Goal: Task Accomplishment & Management: Manage account settings

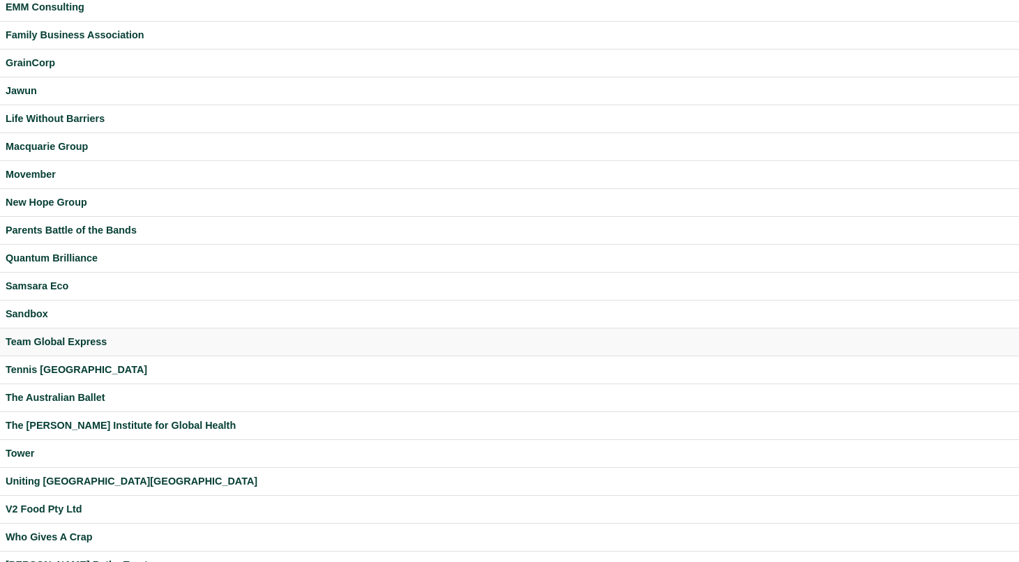
scroll to position [327, 0]
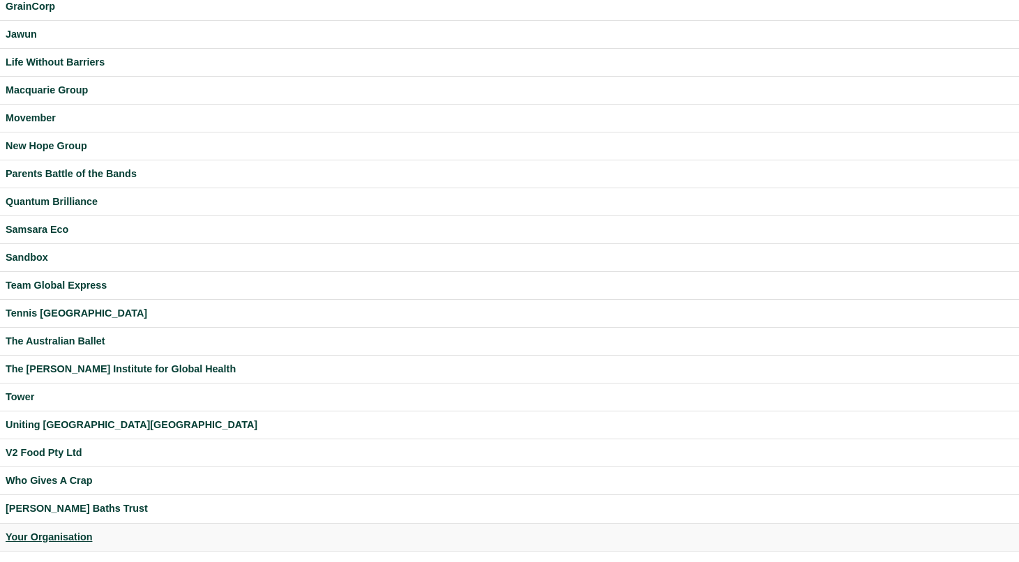
click at [73, 532] on div "Your Organisation" at bounding box center [510, 537] width 1008 height 16
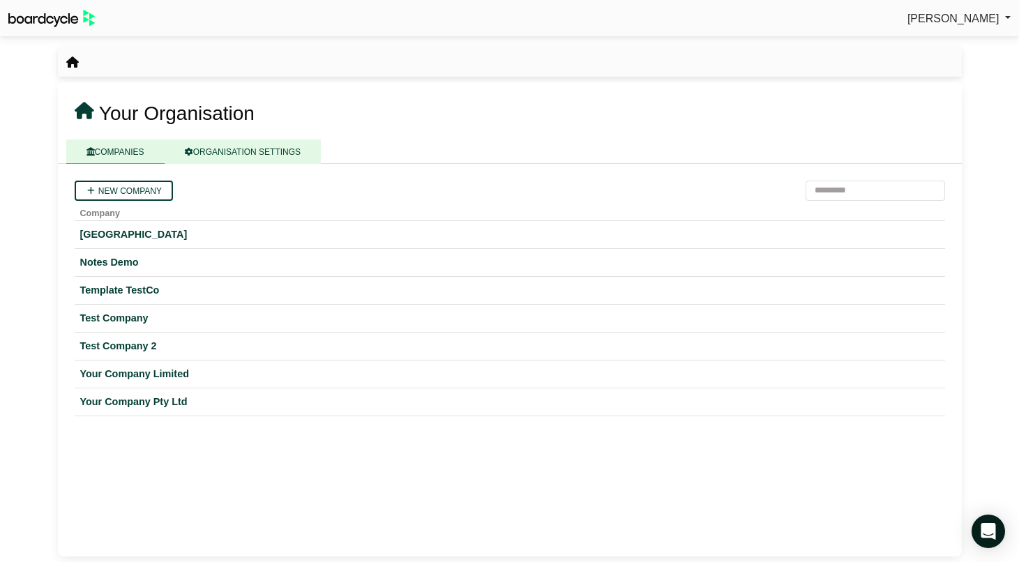
click at [225, 154] on link "ORGANISATION SETTINGS" at bounding box center [243, 151] width 156 height 24
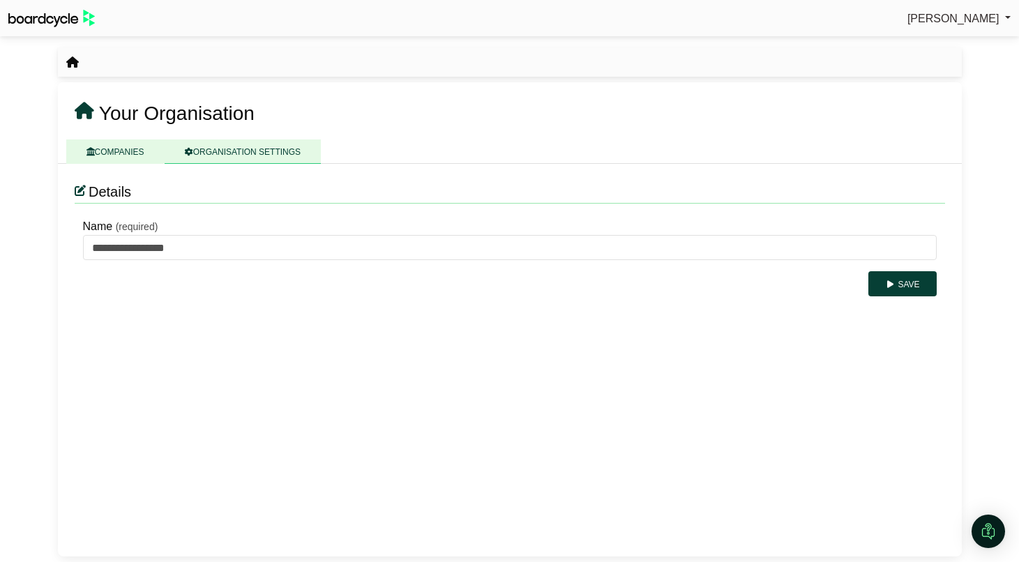
click at [112, 150] on link "COMPANIES" at bounding box center [115, 151] width 98 height 24
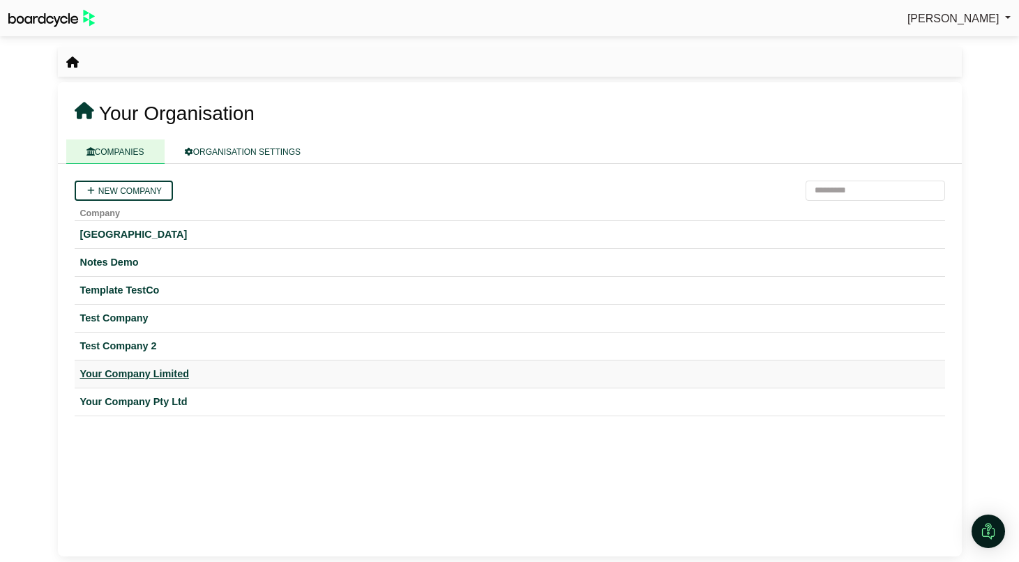
click at [142, 383] on td "Your Company Limited" at bounding box center [510, 374] width 870 height 28
click at [142, 378] on div "Your Company Limited" at bounding box center [509, 374] width 859 height 16
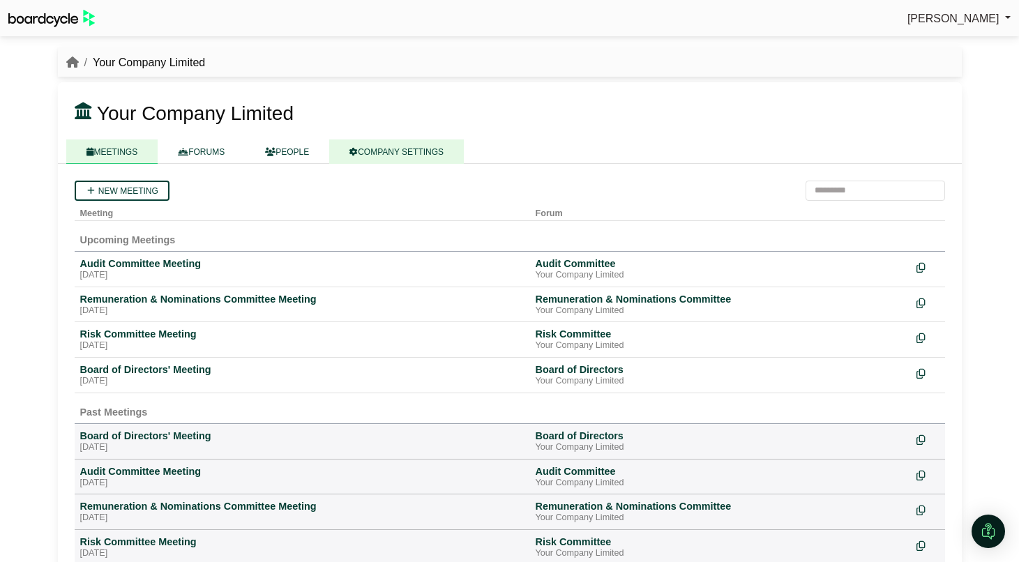
click at [373, 149] on link "COMPANY SETTINGS" at bounding box center [396, 151] width 135 height 24
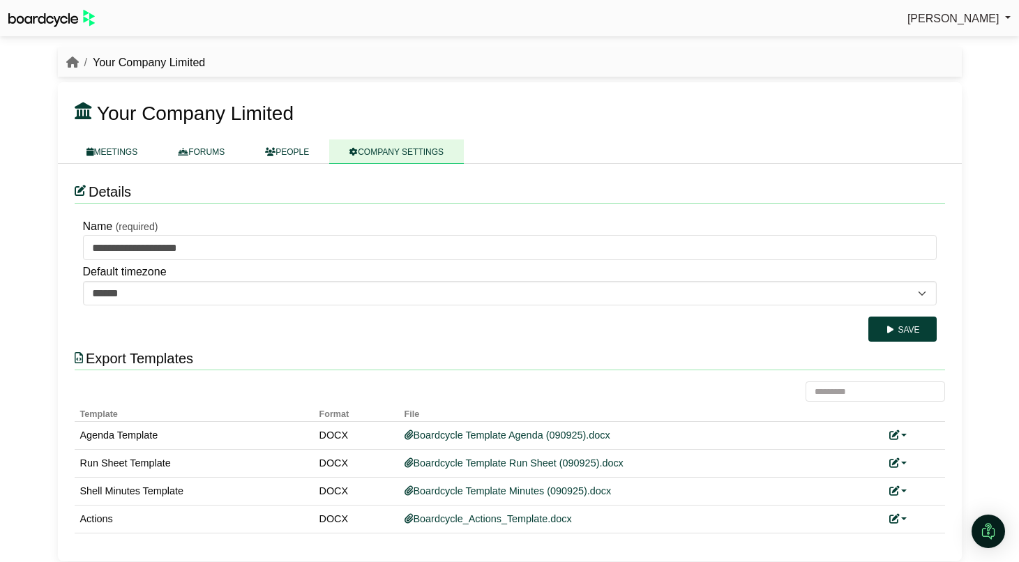
scroll to position [6, 0]
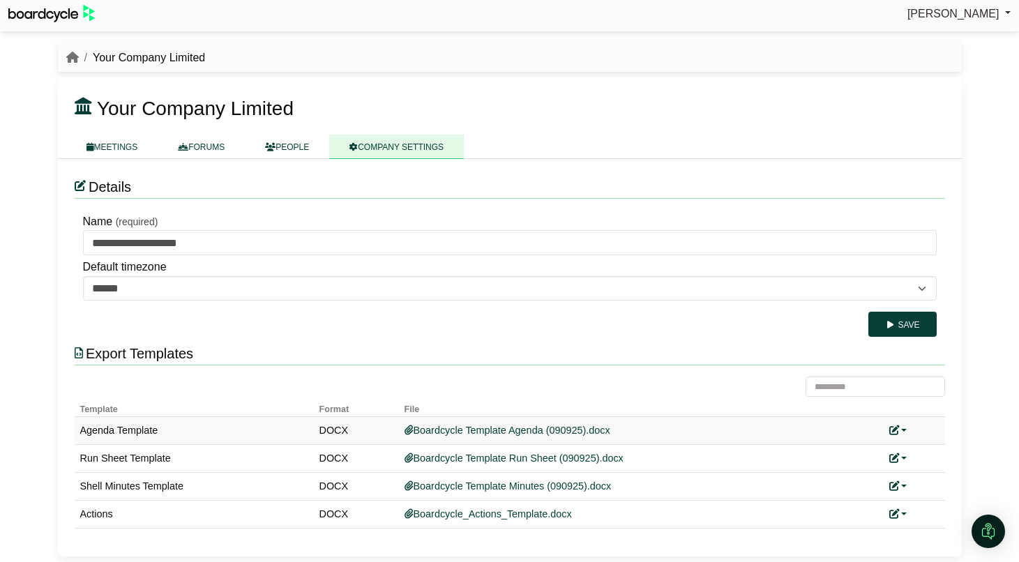
click at [904, 425] on link at bounding box center [898, 430] width 18 height 11
click at [885, 448] on link "Replace custom template" at bounding box center [836, 451] width 142 height 26
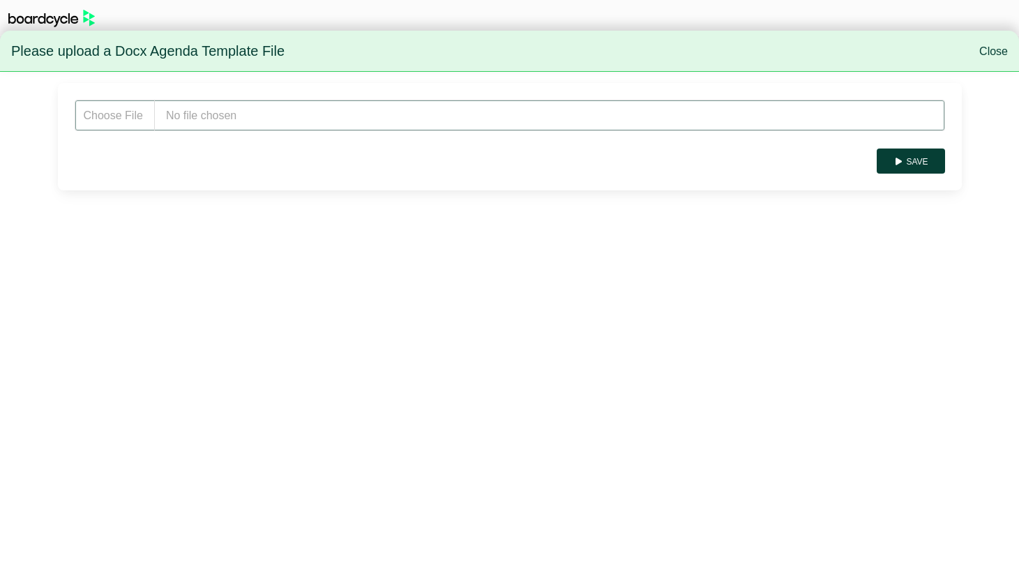
click at [215, 122] on input "file" at bounding box center [510, 115] width 870 height 31
type input "**********"
click at [916, 164] on button "Save" at bounding box center [910, 161] width 68 height 25
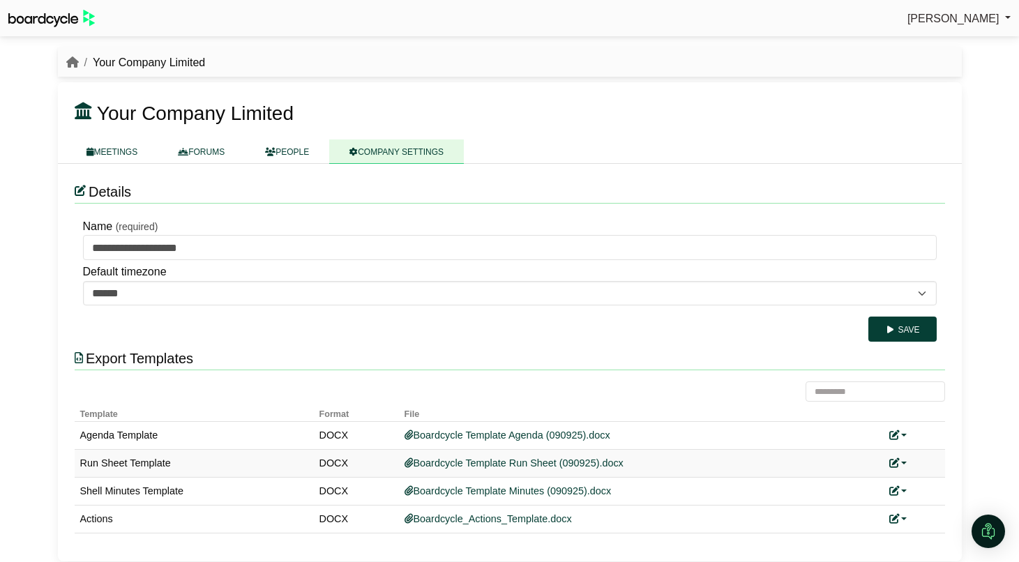
click at [905, 461] on link at bounding box center [898, 462] width 18 height 11
click at [868, 478] on link "Replace custom template" at bounding box center [836, 484] width 142 height 26
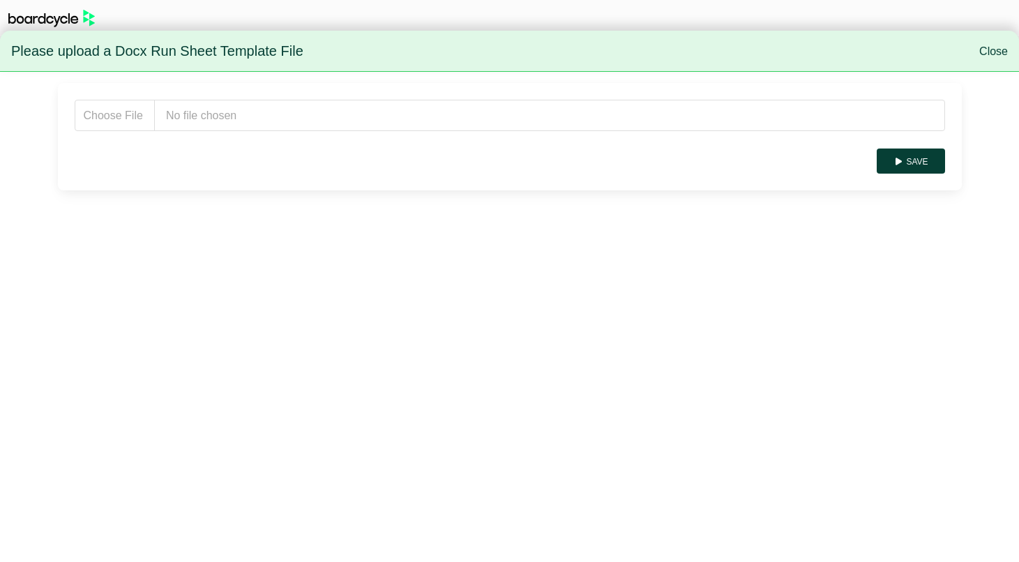
click at [221, 130] on form "Save" at bounding box center [510, 137] width 870 height 74
click at [223, 116] on input "file" at bounding box center [510, 115] width 870 height 31
type input "**********"
click at [933, 162] on button "Save" at bounding box center [910, 161] width 68 height 25
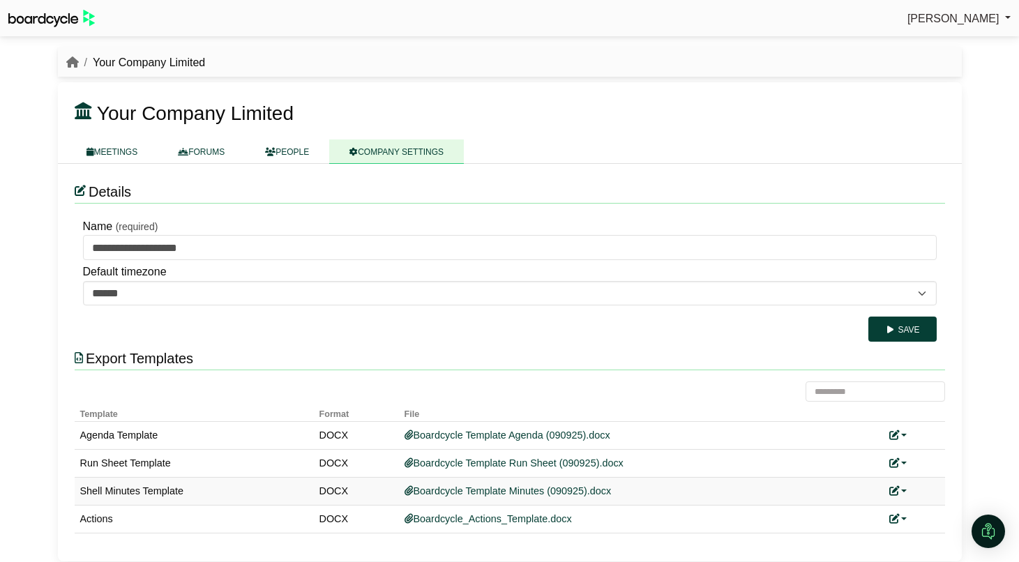
click at [901, 492] on link at bounding box center [898, 490] width 18 height 11
click at [870, 506] on link "Replace custom template" at bounding box center [836, 512] width 142 height 26
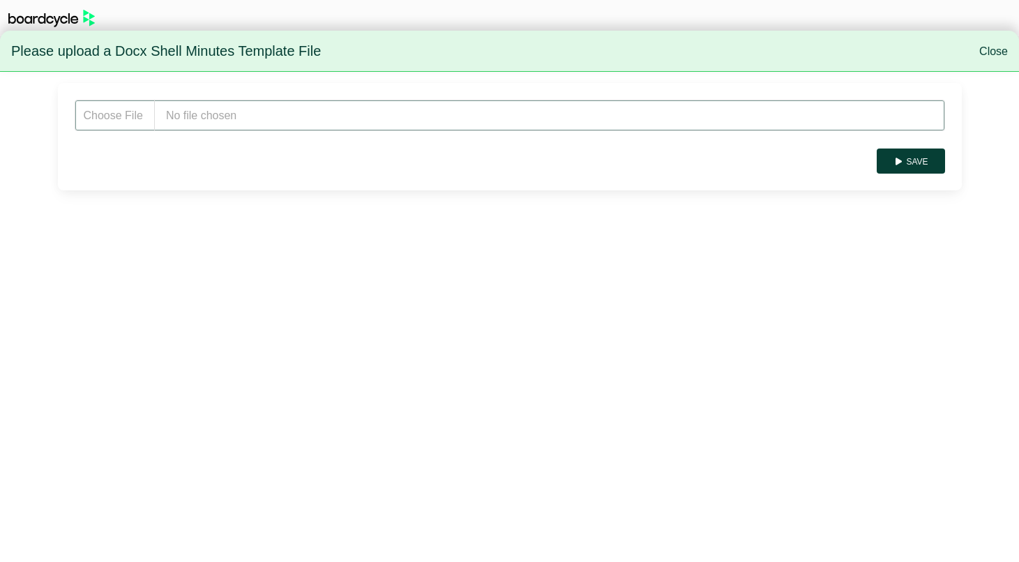
click at [218, 118] on input "file" at bounding box center [510, 115] width 870 height 31
type input "**********"
click at [906, 150] on button "Save" at bounding box center [910, 161] width 68 height 25
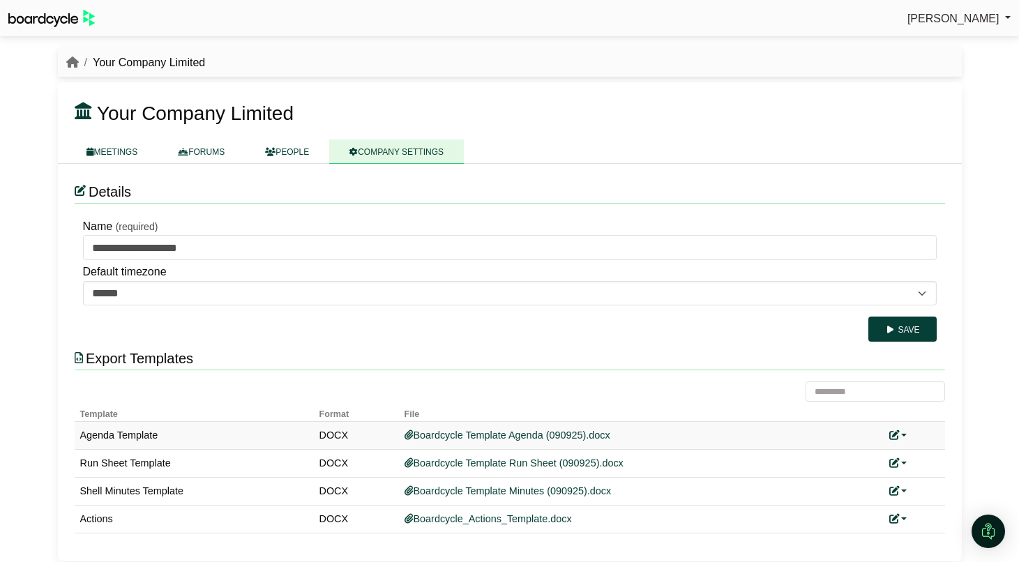
click at [901, 434] on link at bounding box center [898, 435] width 18 height 11
click at [862, 457] on link "Replace custom template" at bounding box center [836, 456] width 142 height 26
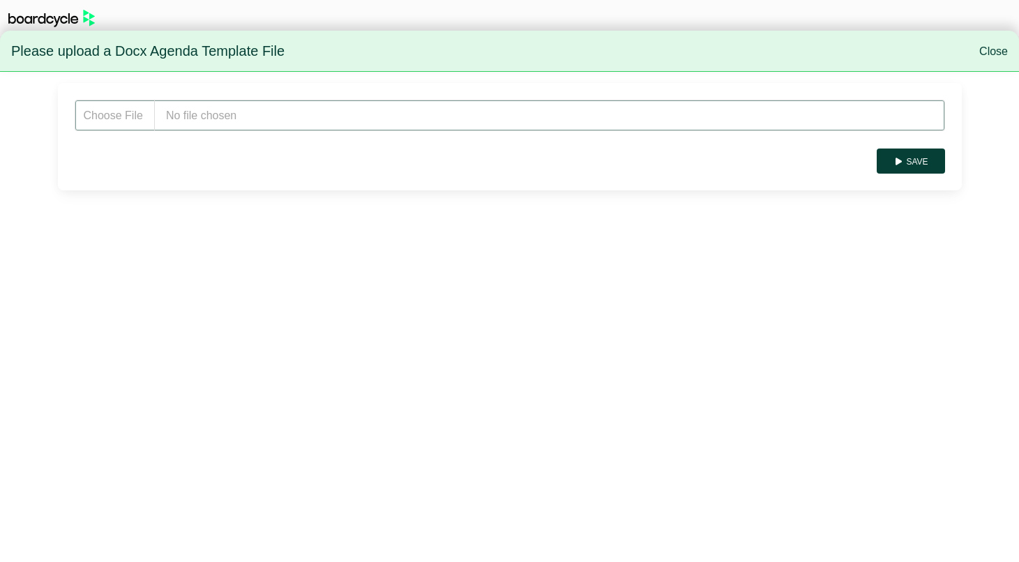
click at [227, 119] on input "file" at bounding box center [510, 115] width 870 height 31
click at [223, 116] on input "file" at bounding box center [510, 115] width 870 height 31
type input "**********"
click at [920, 158] on button "Save" at bounding box center [910, 161] width 68 height 25
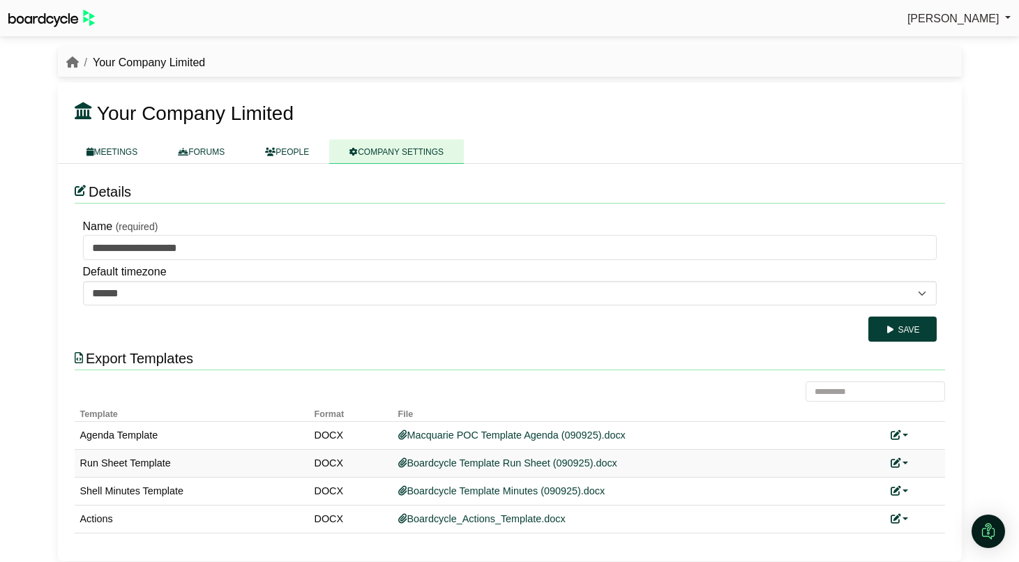
click at [902, 462] on link at bounding box center [899, 462] width 18 height 11
click at [868, 480] on link "Replace custom template" at bounding box center [837, 484] width 142 height 26
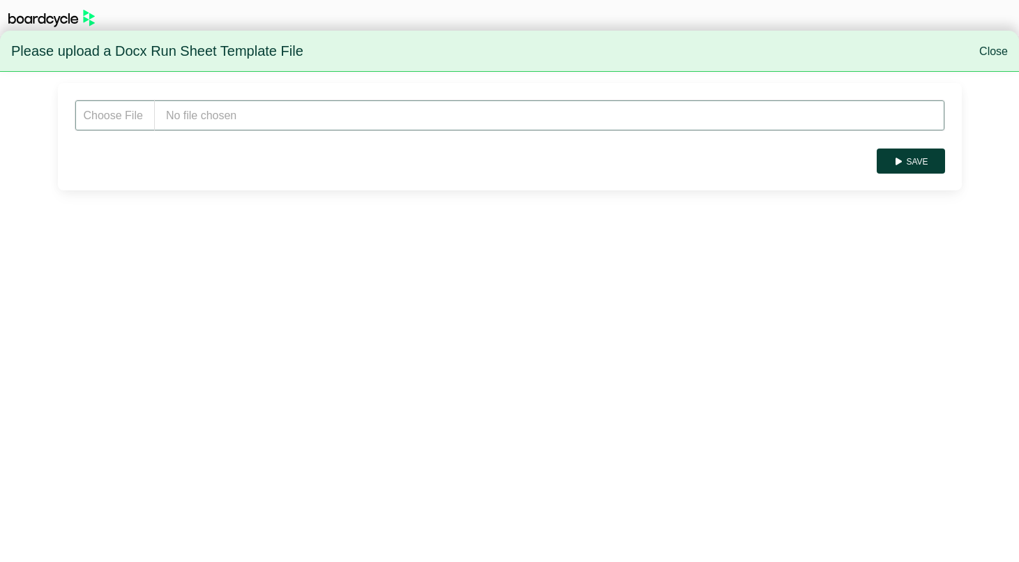
click at [221, 112] on input "file" at bounding box center [510, 115] width 870 height 31
type input "**********"
click at [914, 167] on button "Save" at bounding box center [910, 161] width 68 height 25
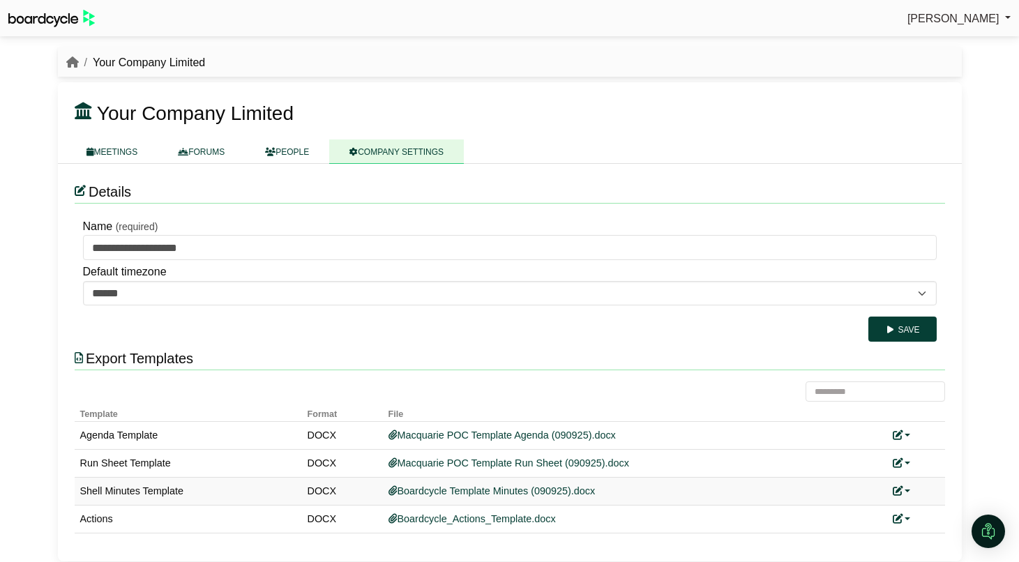
click at [906, 489] on link at bounding box center [901, 490] width 18 height 11
drag, startPoint x: 839, startPoint y: 510, endPoint x: 820, endPoint y: 505, distance: 20.3
click at [839, 510] on link "Replace custom template" at bounding box center [839, 512] width 142 height 26
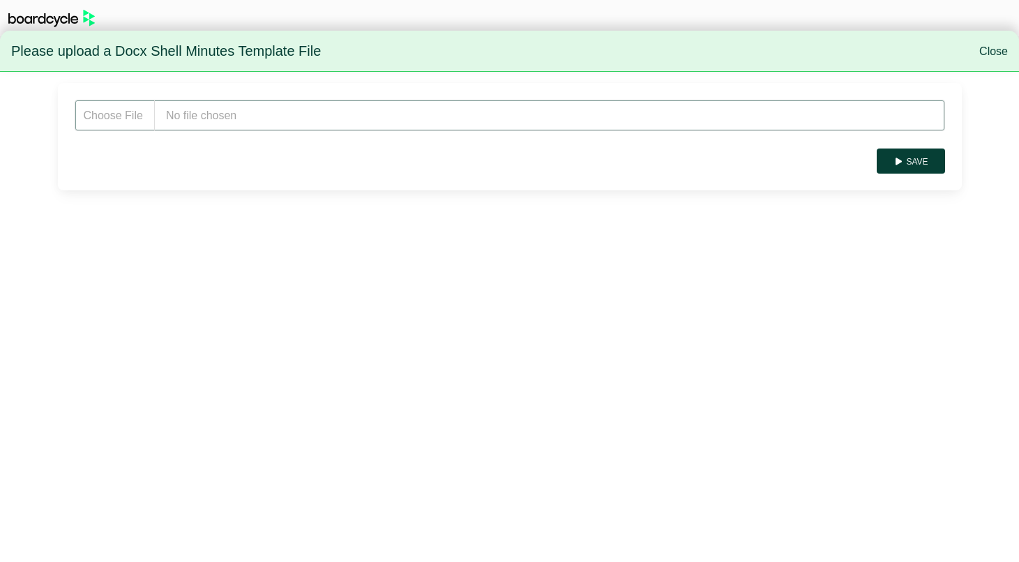
click at [284, 110] on input "file" at bounding box center [510, 115] width 870 height 31
type input "**********"
click at [936, 157] on button "Save" at bounding box center [910, 161] width 68 height 25
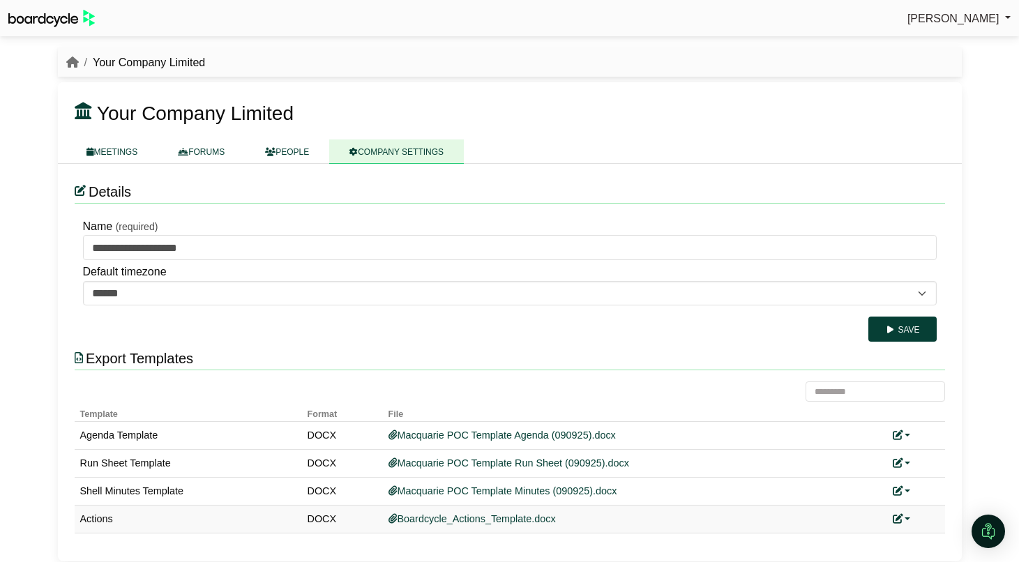
click at [903, 519] on link at bounding box center [901, 518] width 18 height 11
click at [929, 535] on link "Add custom template" at bounding box center [953, 539] width 123 height 26
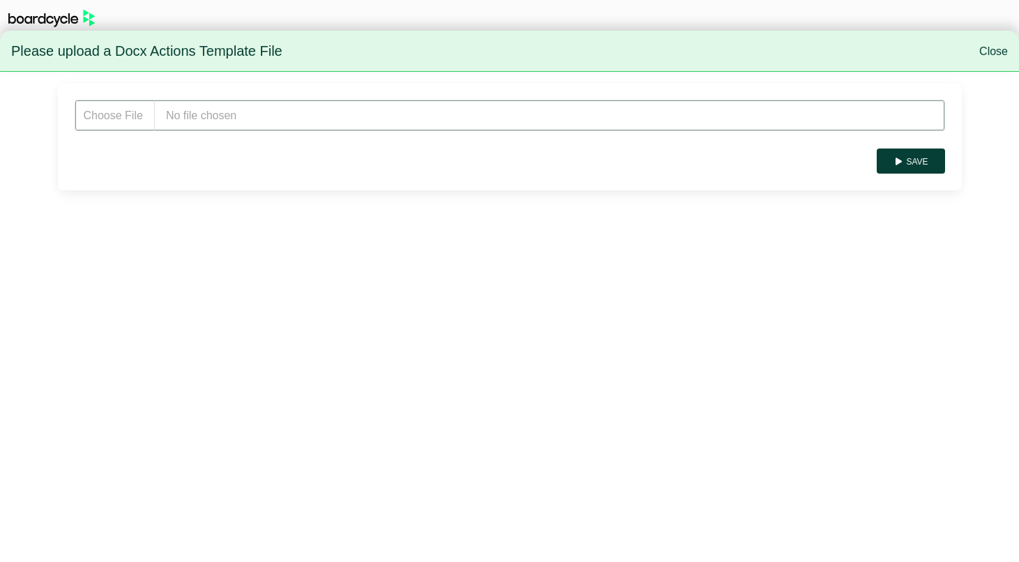
click at [282, 119] on input "file" at bounding box center [510, 115] width 870 height 31
type input "**********"
click at [918, 155] on button "Save" at bounding box center [910, 161] width 68 height 25
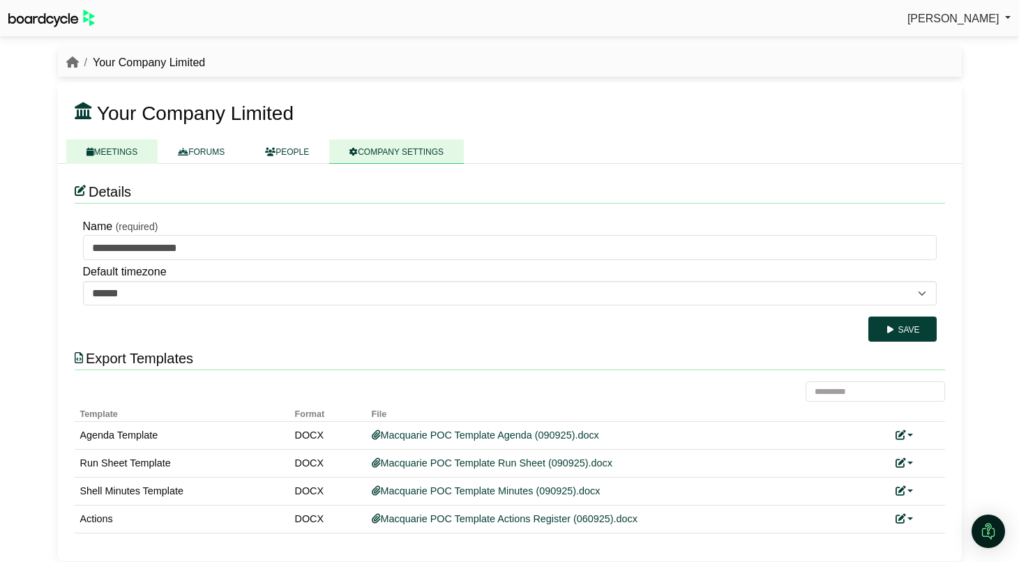
click at [127, 149] on link "MEETINGS" at bounding box center [112, 151] width 92 height 24
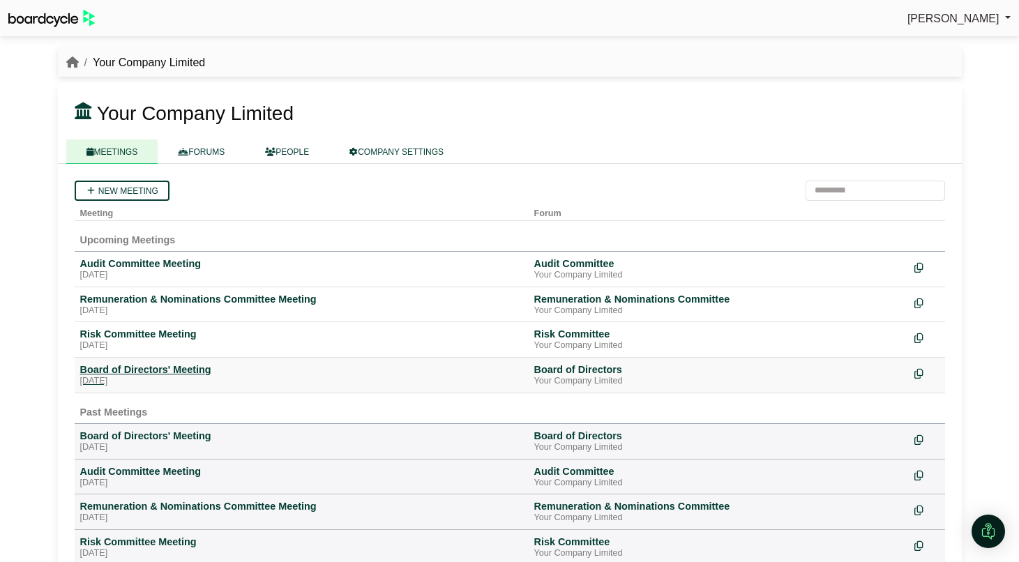
click at [185, 383] on div "[DATE]" at bounding box center [301, 381] width 443 height 11
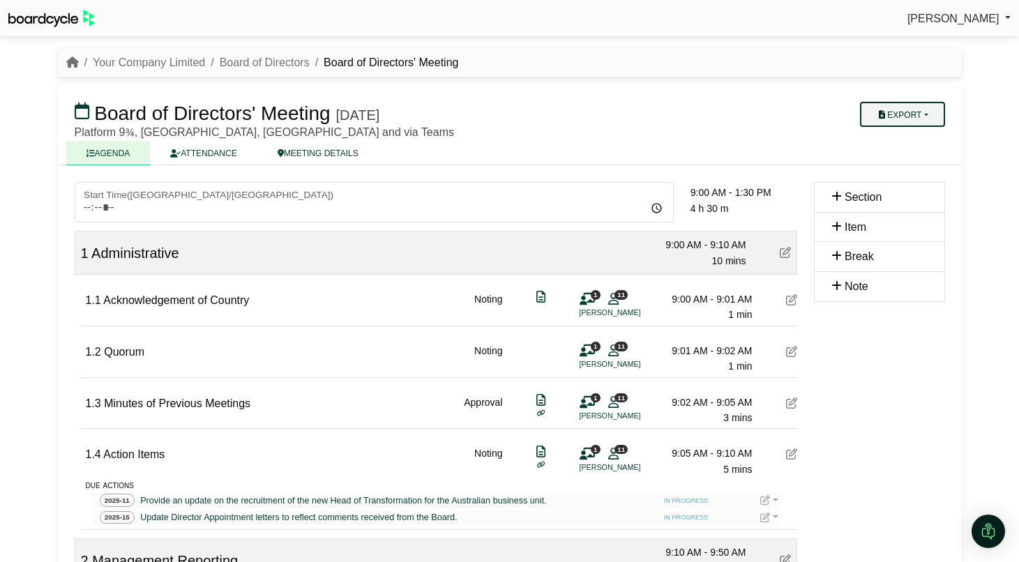
click at [911, 116] on button "Export" at bounding box center [902, 114] width 84 height 25
click at [906, 133] on link "Agenda" at bounding box center [915, 138] width 121 height 21
click at [890, 120] on button "Export" at bounding box center [902, 114] width 84 height 25
click at [902, 149] on link "Run Sheet" at bounding box center [915, 159] width 121 height 21
click at [925, 114] on button "Export" at bounding box center [902, 114] width 84 height 25
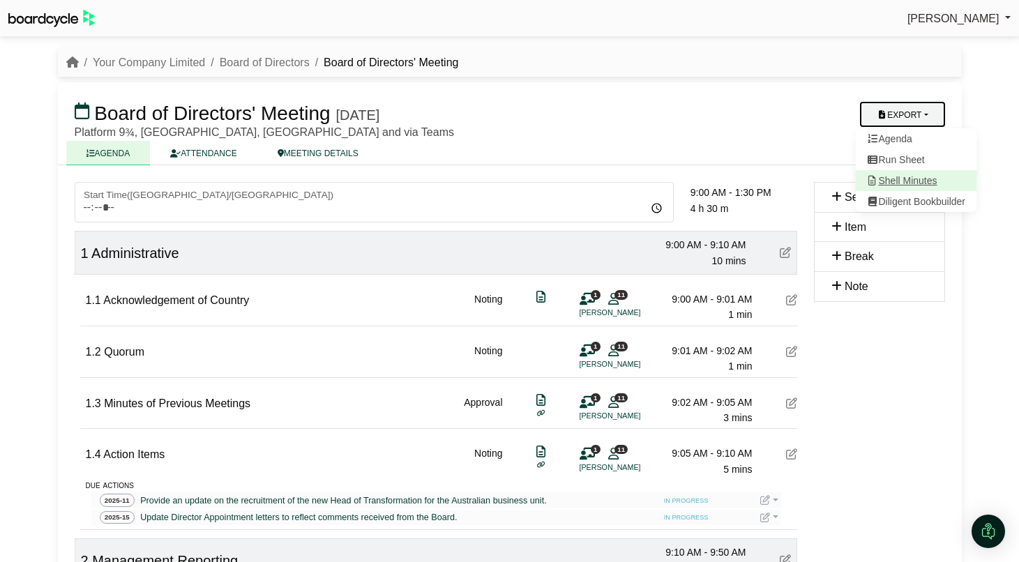
click at [923, 176] on link "Shell Minutes" at bounding box center [915, 180] width 121 height 21
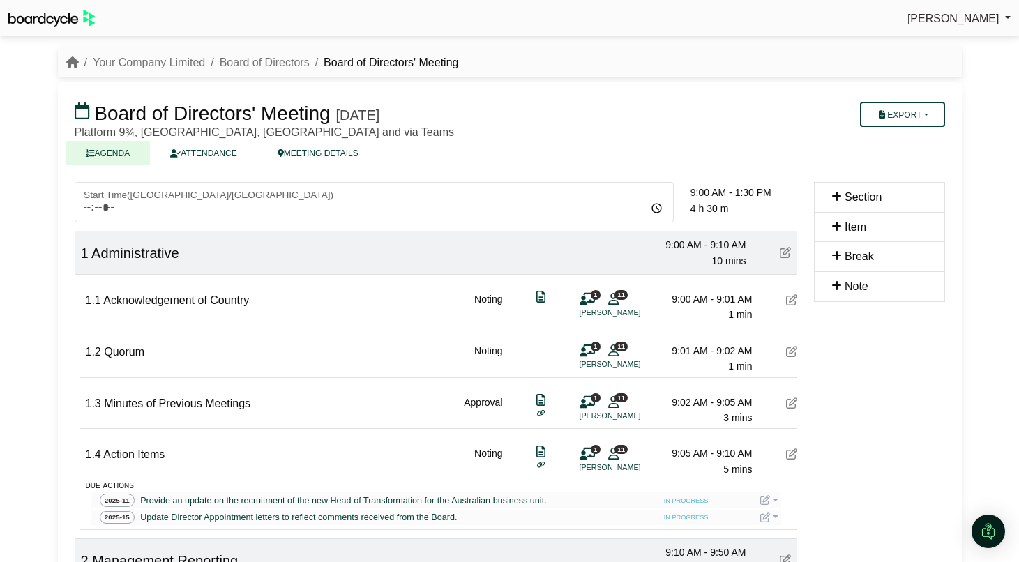
click at [922, 116] on button "Export" at bounding box center [902, 114] width 84 height 25
click at [123, 59] on link "Your Company Limited" at bounding box center [149, 62] width 112 height 12
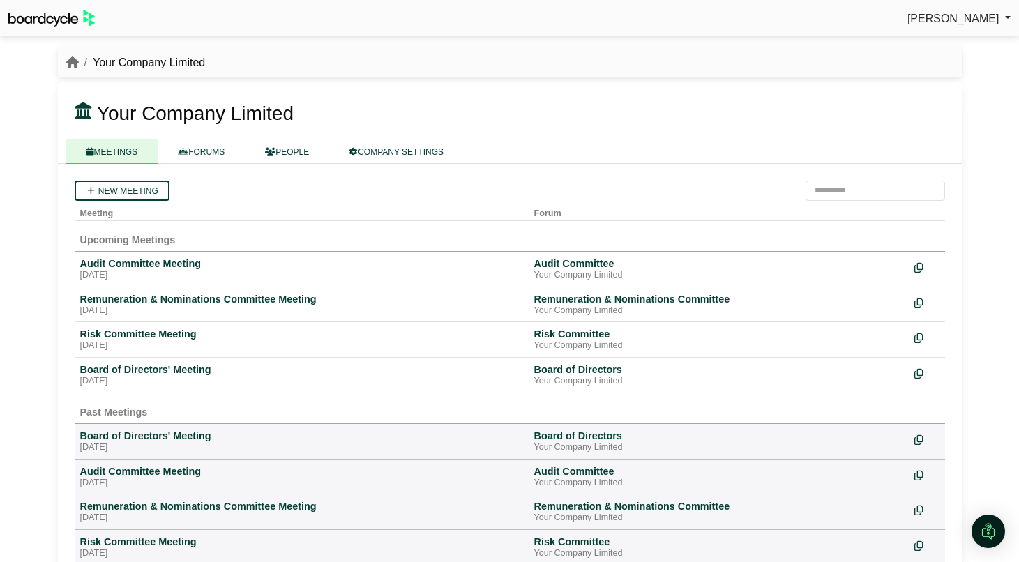
click at [940, 18] on span "[PERSON_NAME]" at bounding box center [953, 19] width 92 height 12
click at [941, 41] on link "Sign Out" at bounding box center [955, 42] width 112 height 26
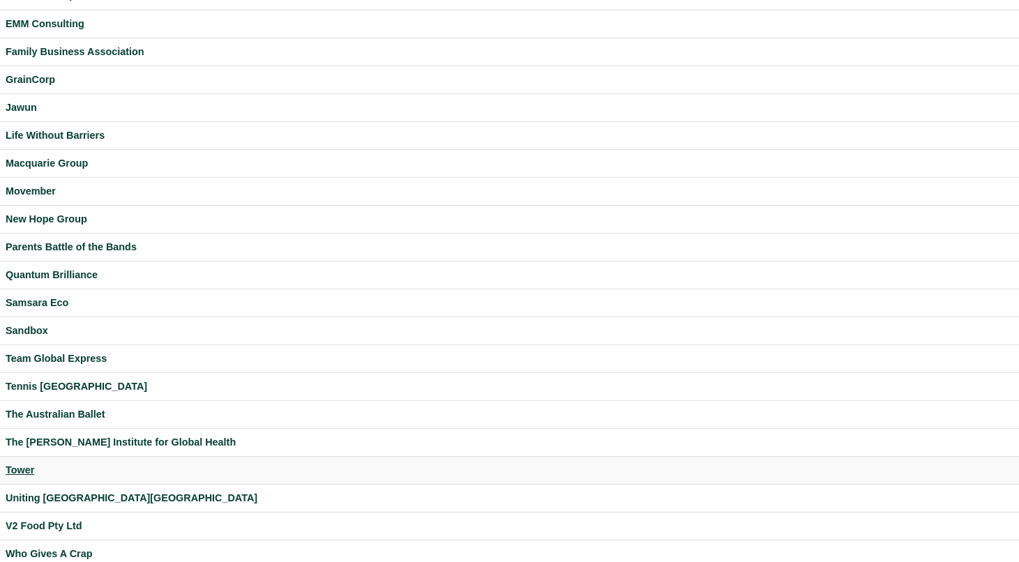
scroll to position [327, 0]
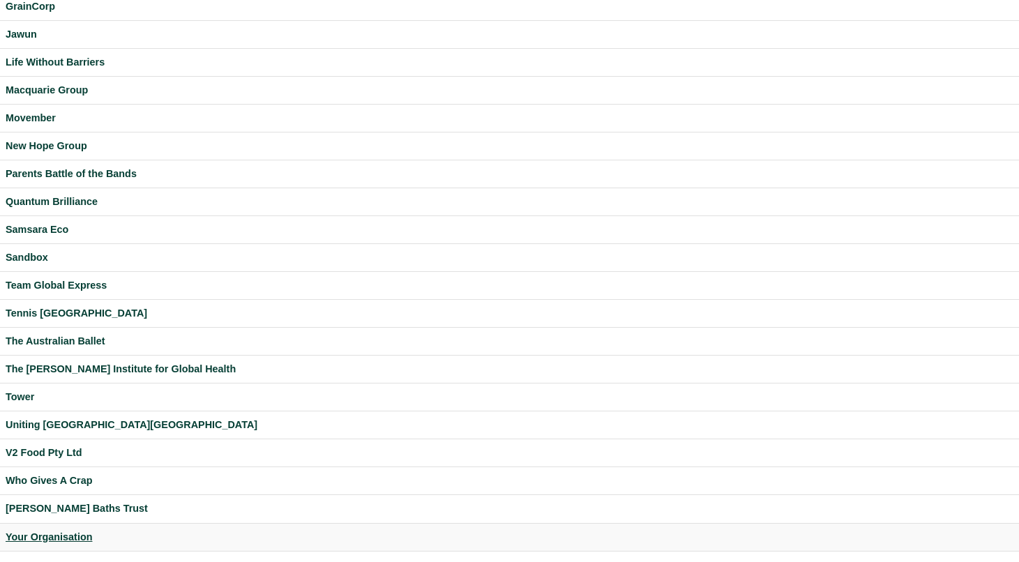
click at [68, 539] on div "Your Organisation" at bounding box center [510, 537] width 1008 height 16
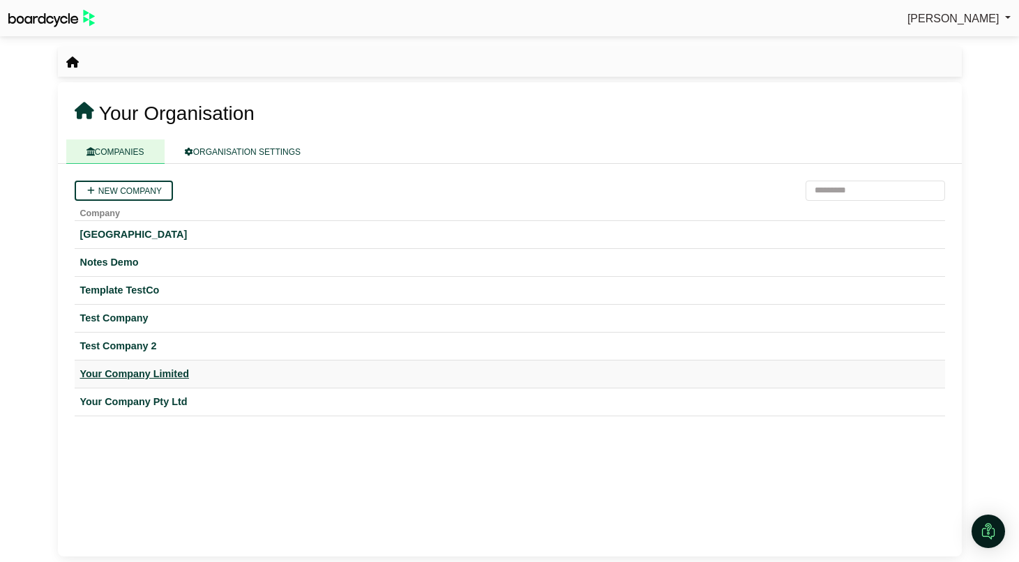
click at [170, 372] on div "Your Company Limited" at bounding box center [509, 374] width 859 height 16
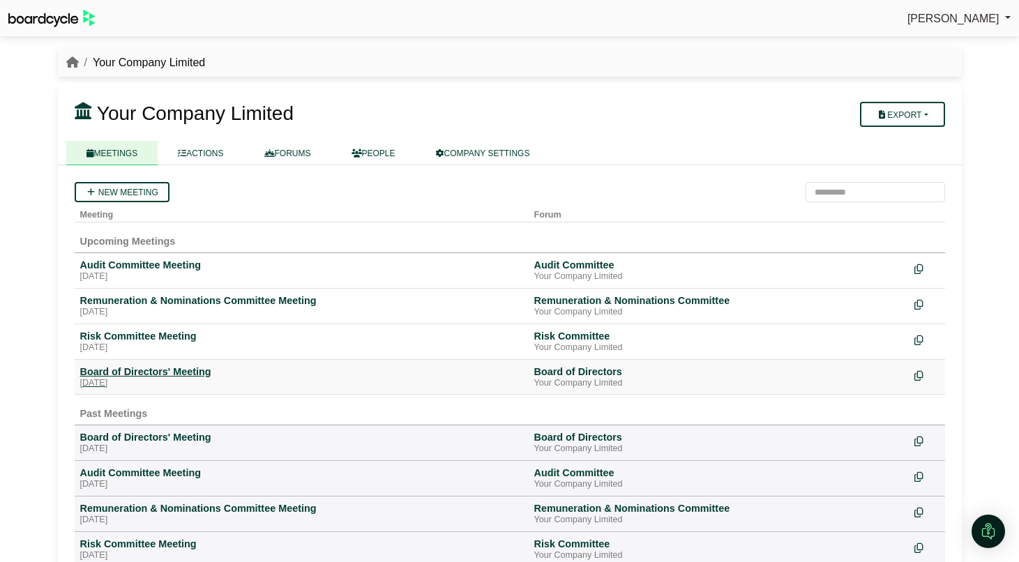
click at [165, 369] on div "Board of Directors' Meeting" at bounding box center [301, 371] width 443 height 13
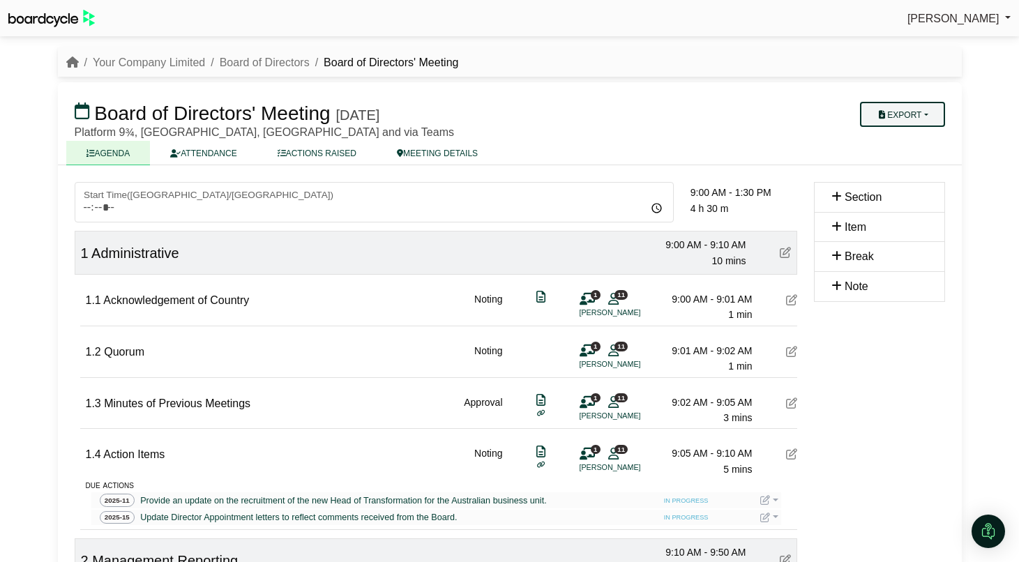
click at [915, 105] on button "Export" at bounding box center [902, 114] width 84 height 25
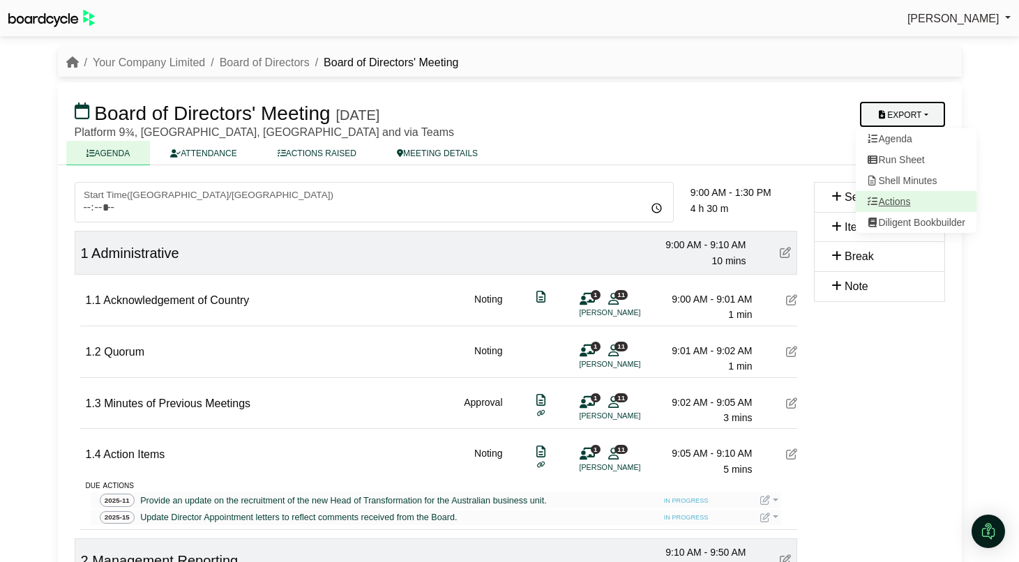
click at [911, 199] on link "Actions" at bounding box center [915, 201] width 121 height 21
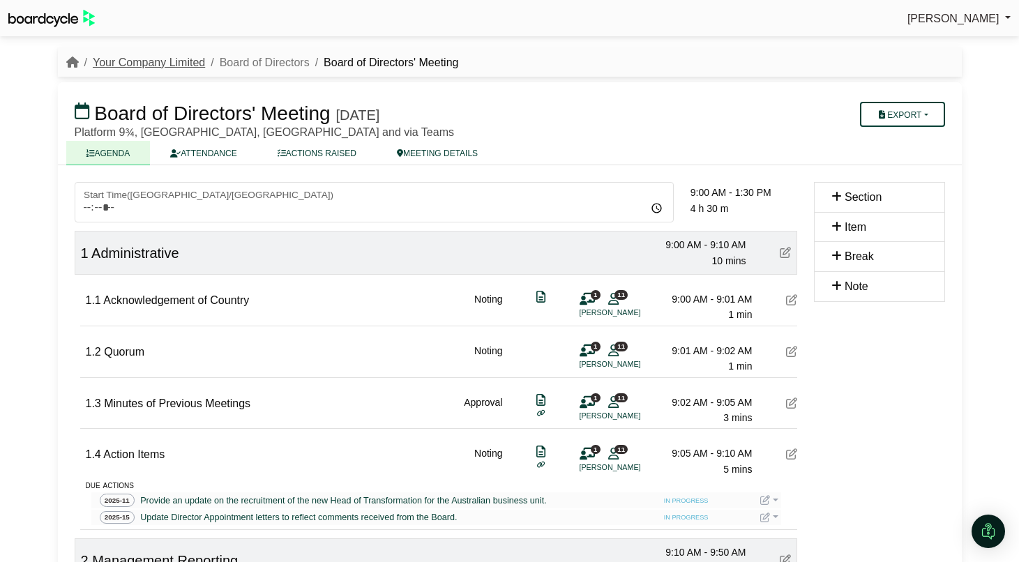
click at [173, 63] on link "Your Company Limited" at bounding box center [149, 62] width 112 height 12
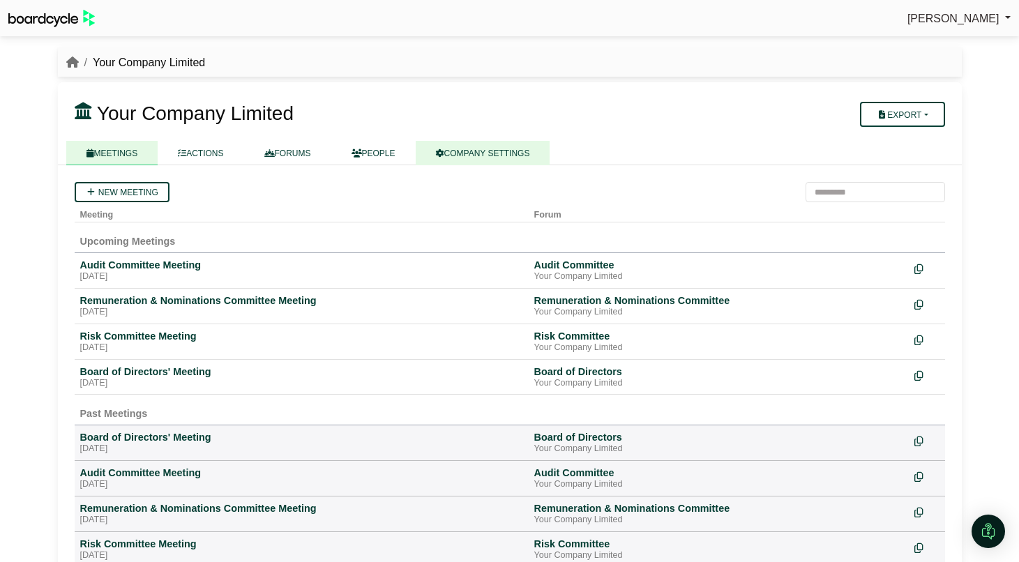
click at [490, 155] on link "COMPANY SETTINGS" at bounding box center [483, 153] width 135 height 24
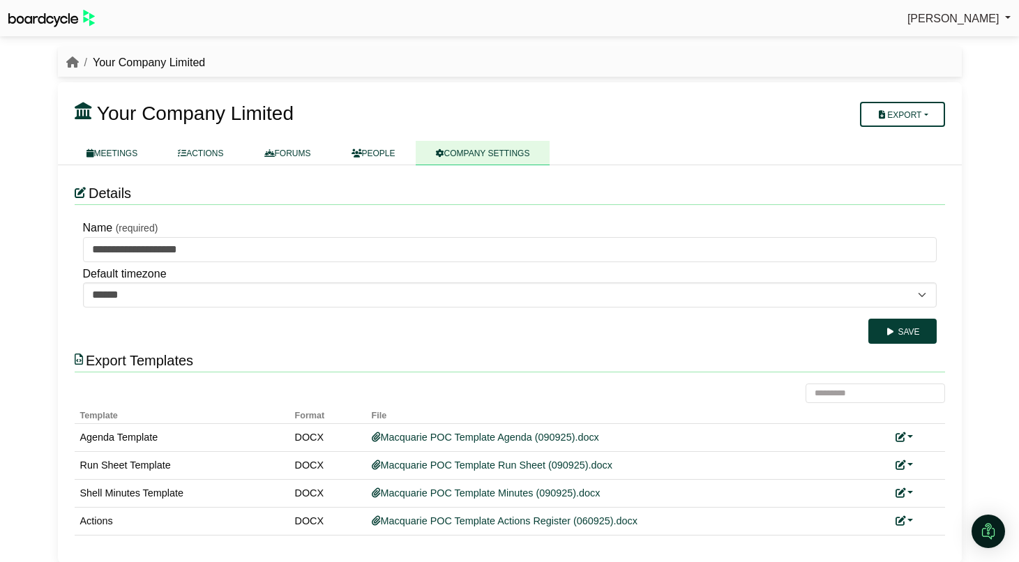
scroll to position [7, 0]
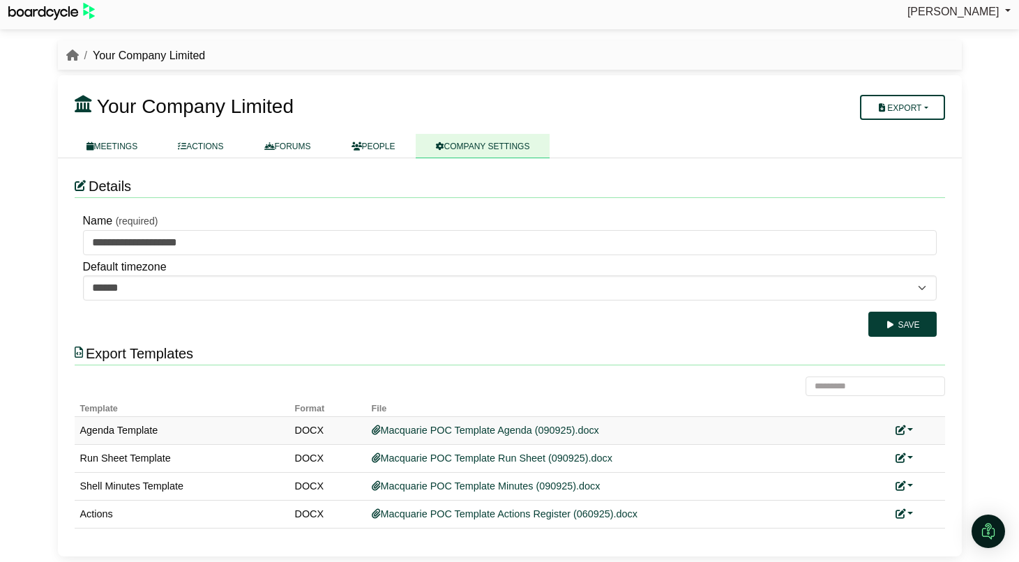
click at [913, 429] on div "Replace custom template Remove custom template" at bounding box center [917, 431] width 44 height 16
click at [910, 429] on link at bounding box center [904, 430] width 18 height 11
click at [876, 477] on button "Remove custom template" at bounding box center [842, 477] width 142 height 26
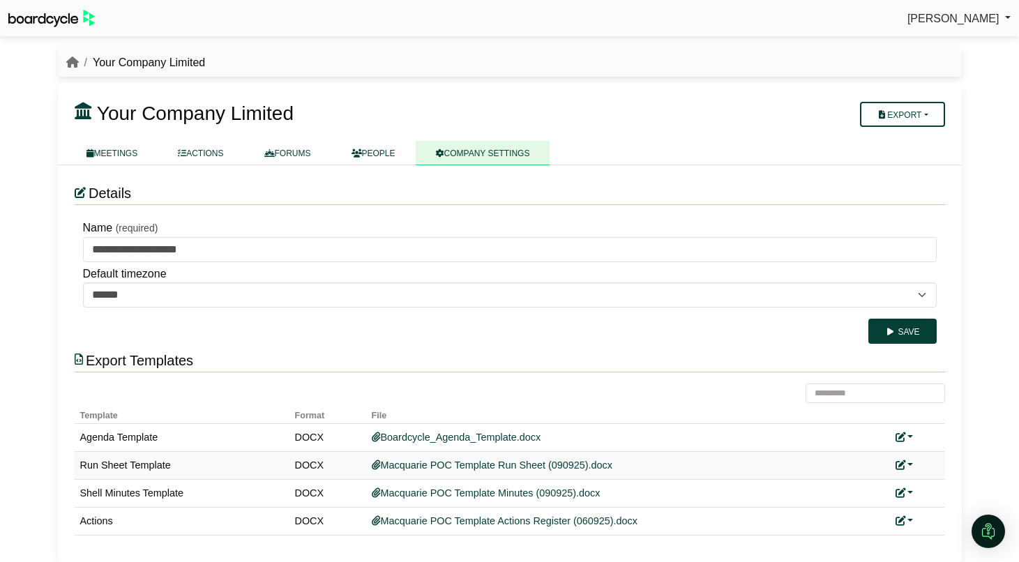
click at [907, 463] on link at bounding box center [904, 464] width 18 height 11
click at [878, 506] on button "Remove custom template" at bounding box center [842, 512] width 142 height 26
click at [910, 489] on link at bounding box center [904, 492] width 18 height 11
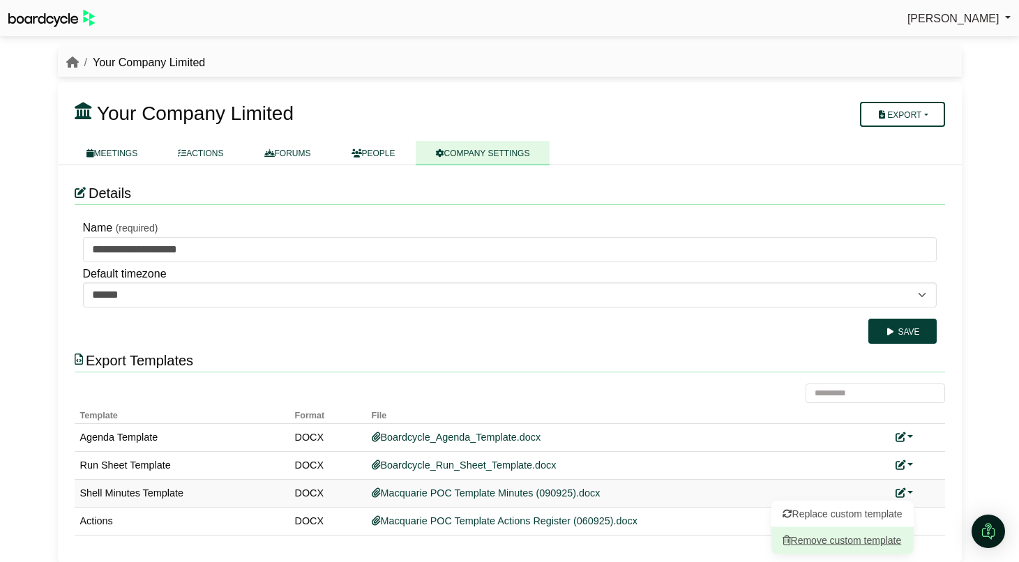
click at [871, 535] on button "Remove custom template" at bounding box center [842, 540] width 142 height 26
click at [911, 522] on link at bounding box center [904, 520] width 18 height 11
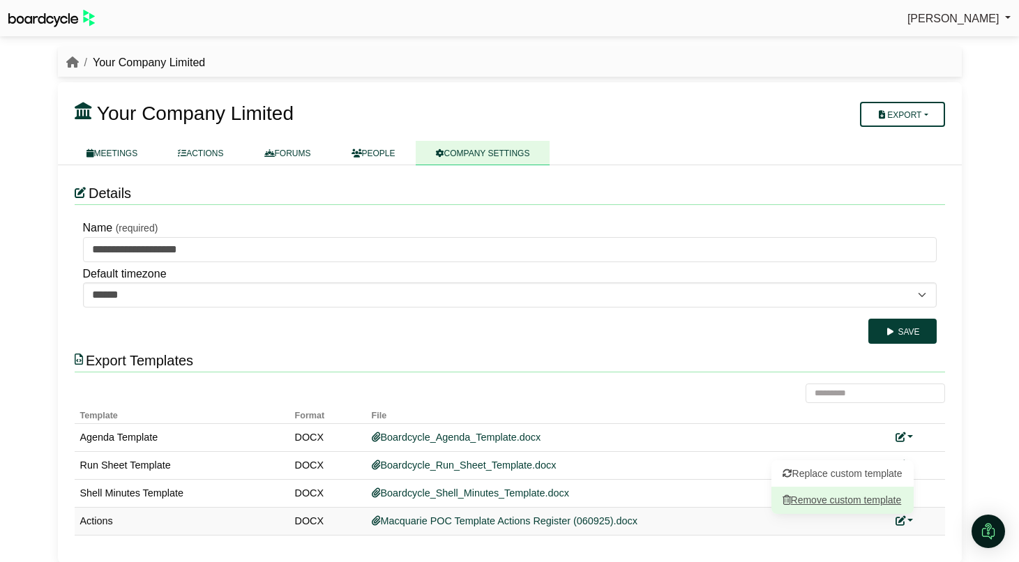
click at [838, 495] on button "Remove custom template" at bounding box center [842, 500] width 142 height 26
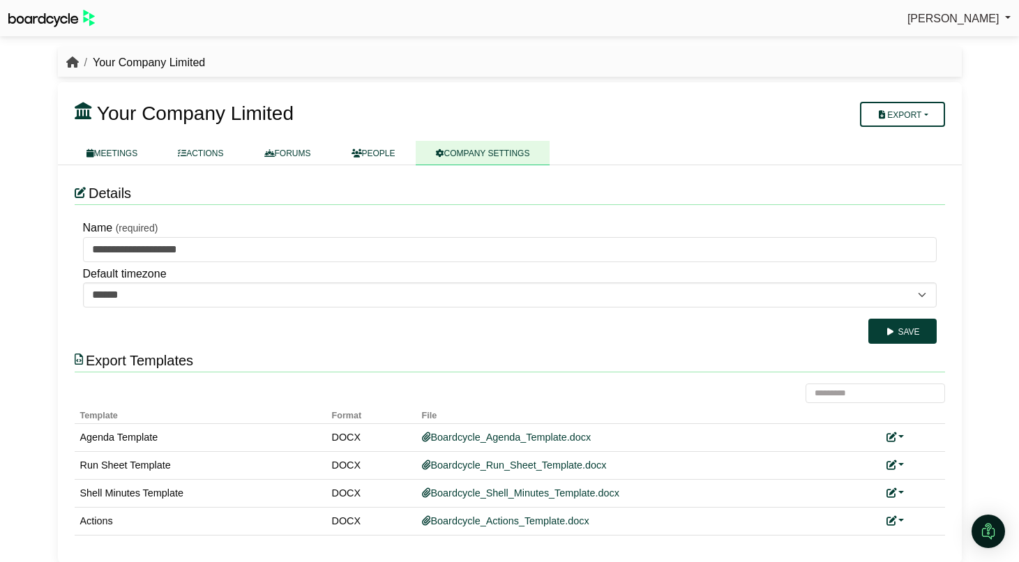
click at [70, 65] on icon "breadcrumb" at bounding box center [72, 61] width 13 height 11
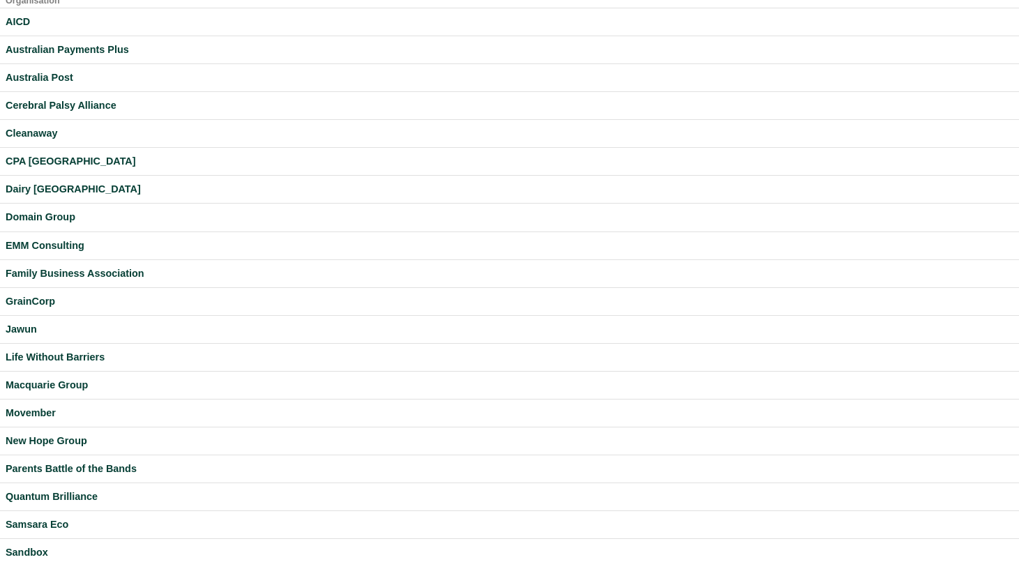
scroll to position [33, 0]
click at [55, 379] on div "Macquarie Group" at bounding box center [510, 385] width 1008 height 16
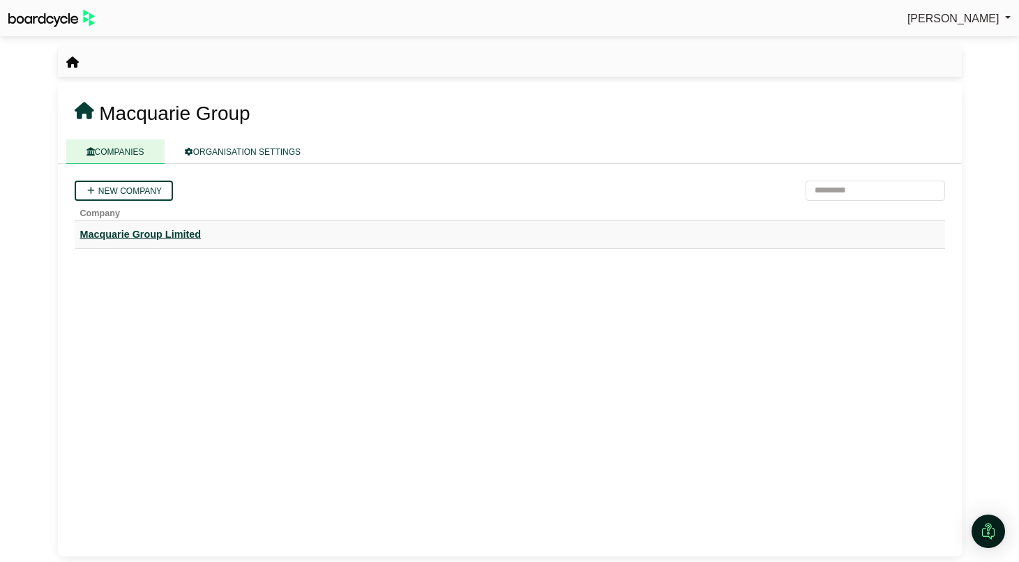
click at [180, 237] on div "Macquarie Group Limited" at bounding box center [509, 235] width 859 height 16
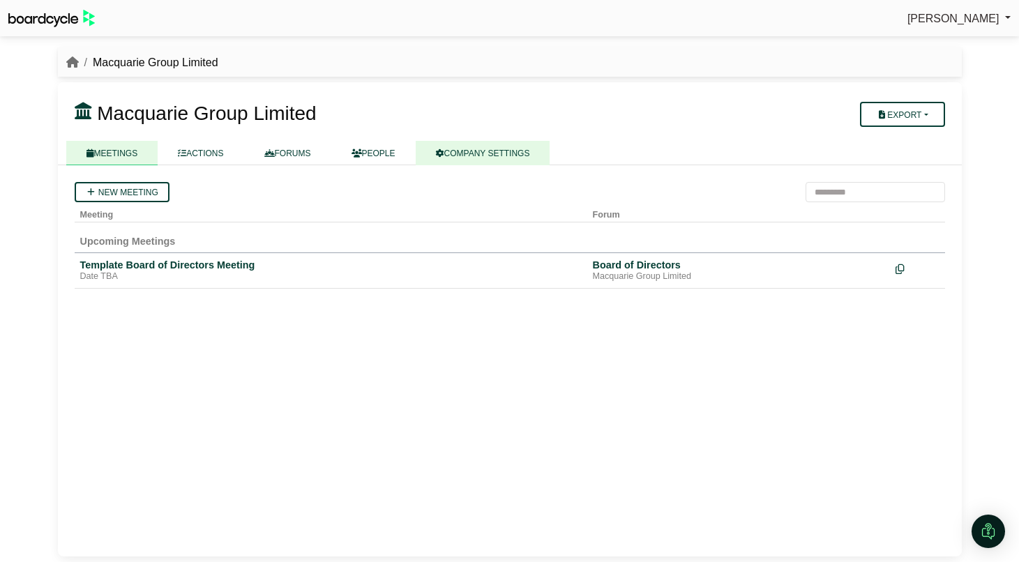
click at [484, 155] on link "COMPANY SETTINGS" at bounding box center [483, 153] width 135 height 24
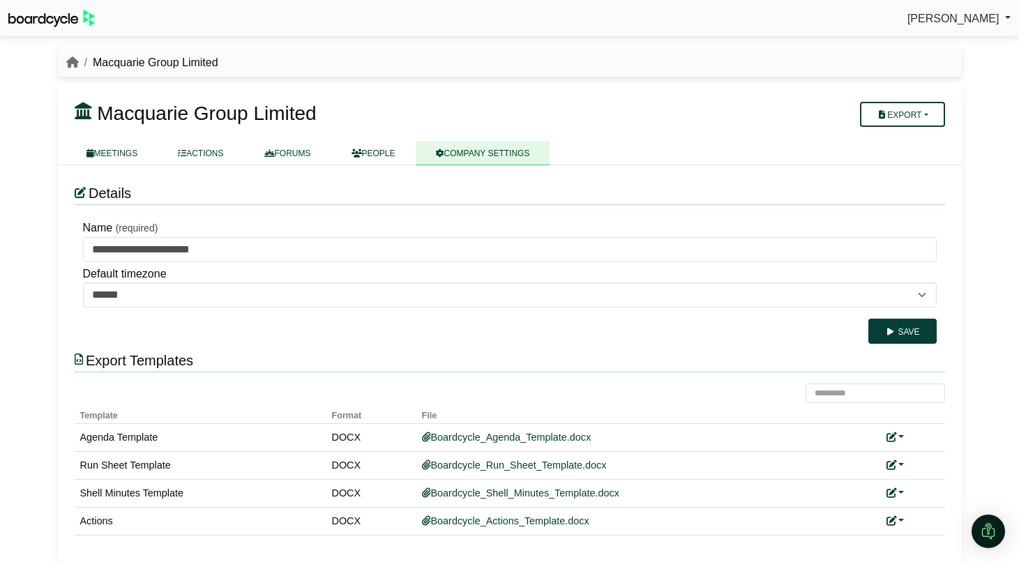
scroll to position [7, 0]
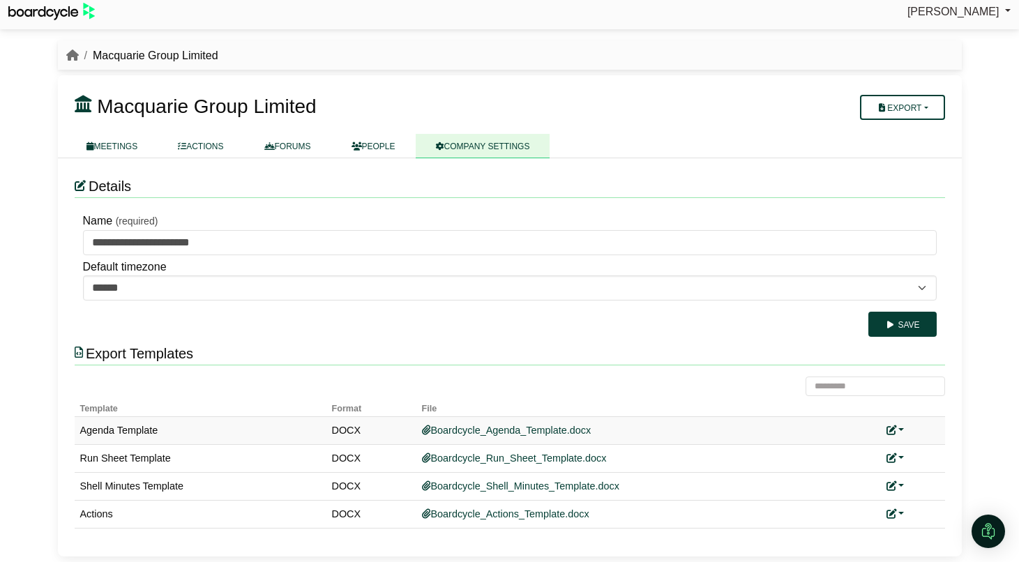
click at [899, 429] on link at bounding box center [895, 430] width 18 height 11
click at [911, 448] on link "Add custom template" at bounding box center [947, 450] width 123 height 26
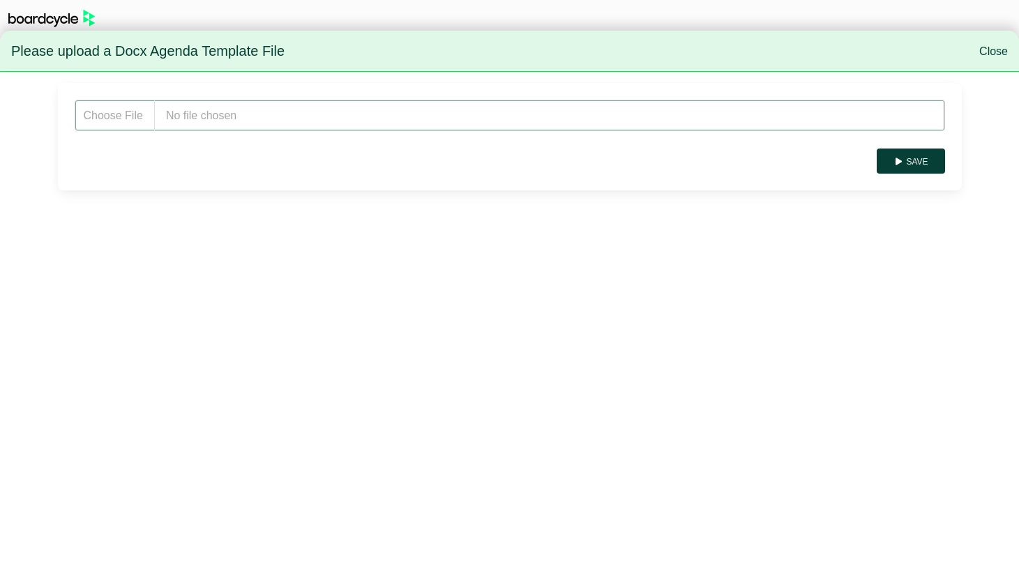
click at [262, 110] on input "file" at bounding box center [510, 115] width 870 height 31
click at [268, 107] on input "file" at bounding box center [510, 115] width 870 height 31
type input "**********"
click at [930, 160] on button "Save" at bounding box center [910, 161] width 68 height 25
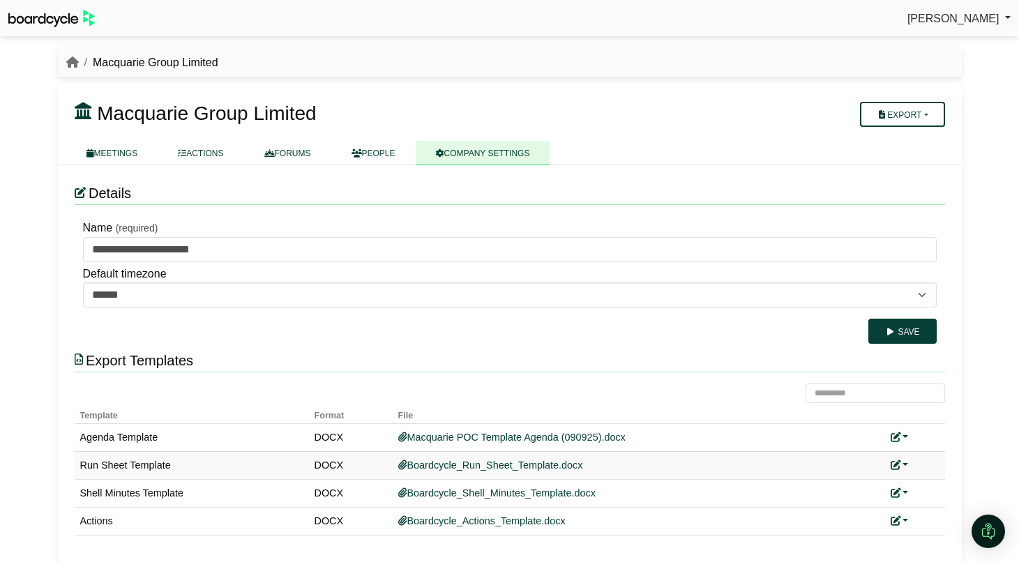
click at [902, 464] on link at bounding box center [899, 464] width 18 height 11
click at [916, 481] on link "Add custom template" at bounding box center [951, 485] width 123 height 26
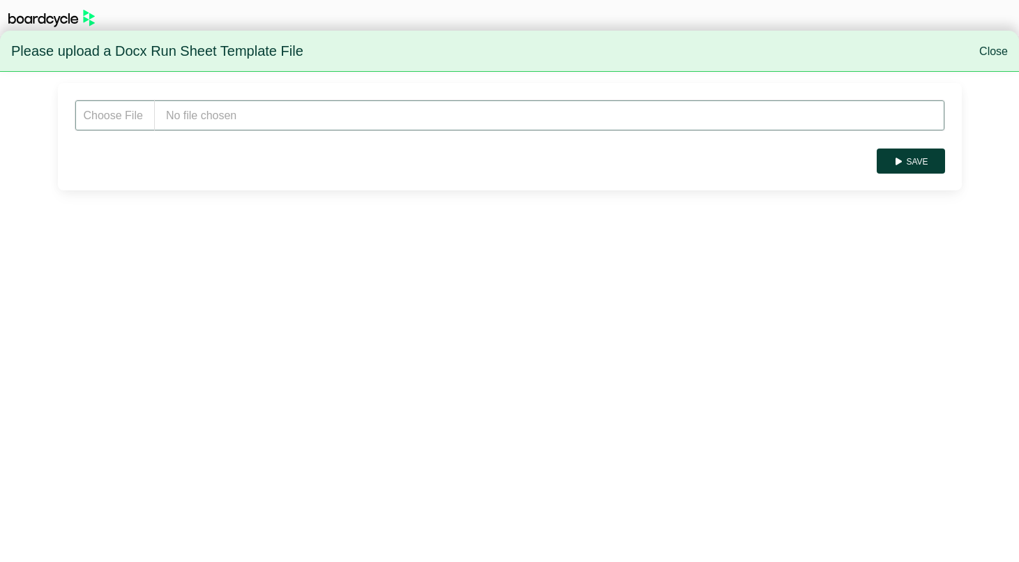
click at [264, 115] on input "file" at bounding box center [510, 115] width 870 height 31
type input "**********"
click at [918, 161] on button "Save" at bounding box center [910, 161] width 68 height 25
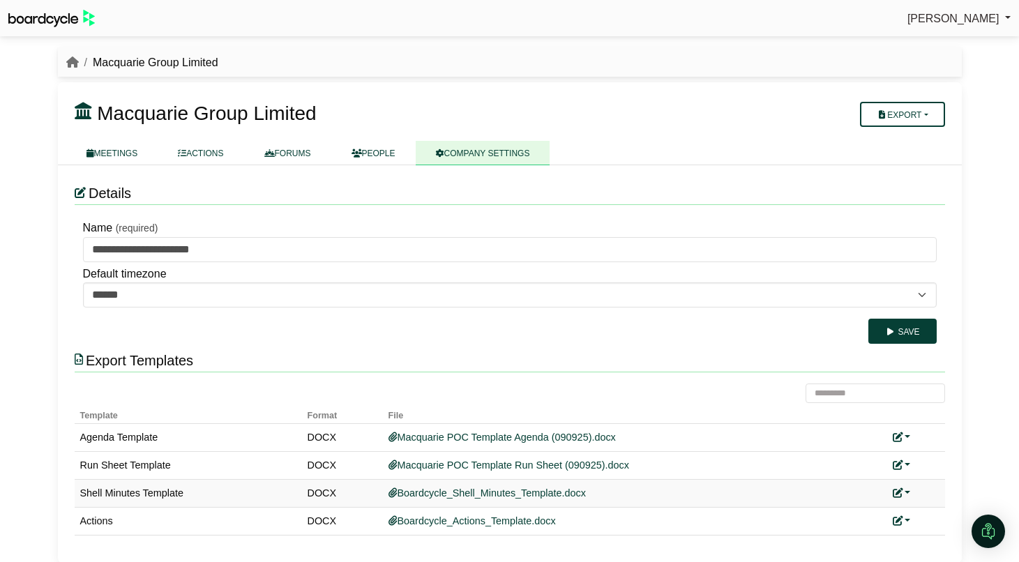
click at [909, 490] on link at bounding box center [901, 492] width 18 height 11
click at [933, 516] on link "Add custom template" at bounding box center [953, 513] width 123 height 26
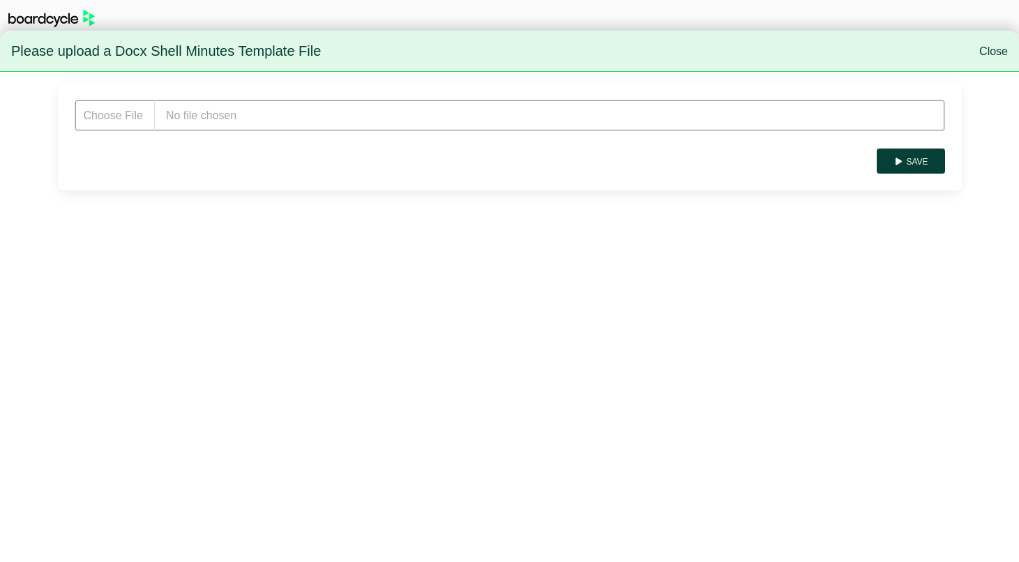
click at [213, 119] on input "file" at bounding box center [510, 115] width 870 height 31
type input "**********"
click at [921, 165] on button "Save" at bounding box center [910, 161] width 68 height 25
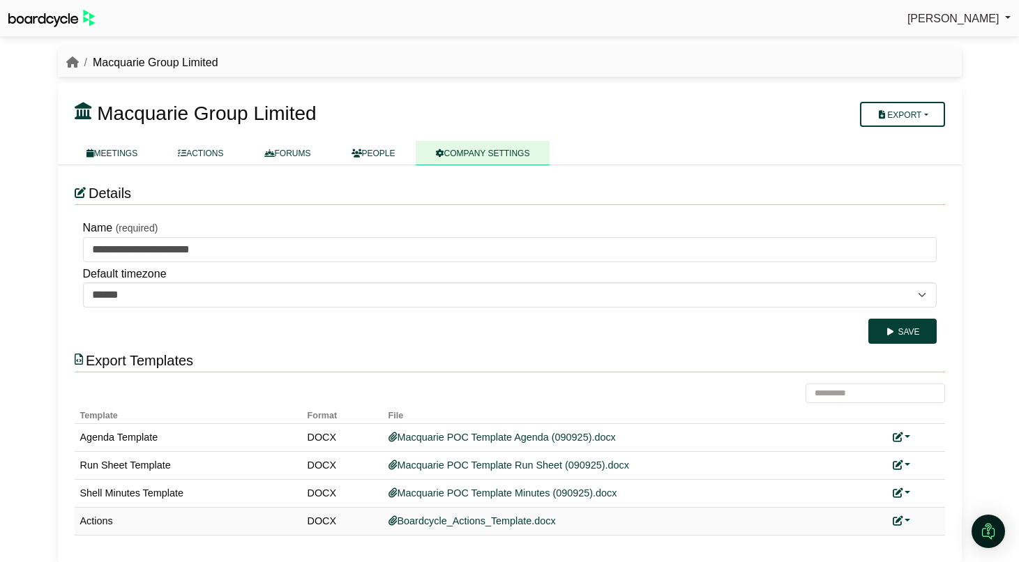
click at [905, 514] on div "Add custom template" at bounding box center [915, 521] width 47 height 16
click at [905, 519] on link at bounding box center [901, 520] width 18 height 11
click at [920, 537] on link "Add custom template" at bounding box center [953, 541] width 123 height 26
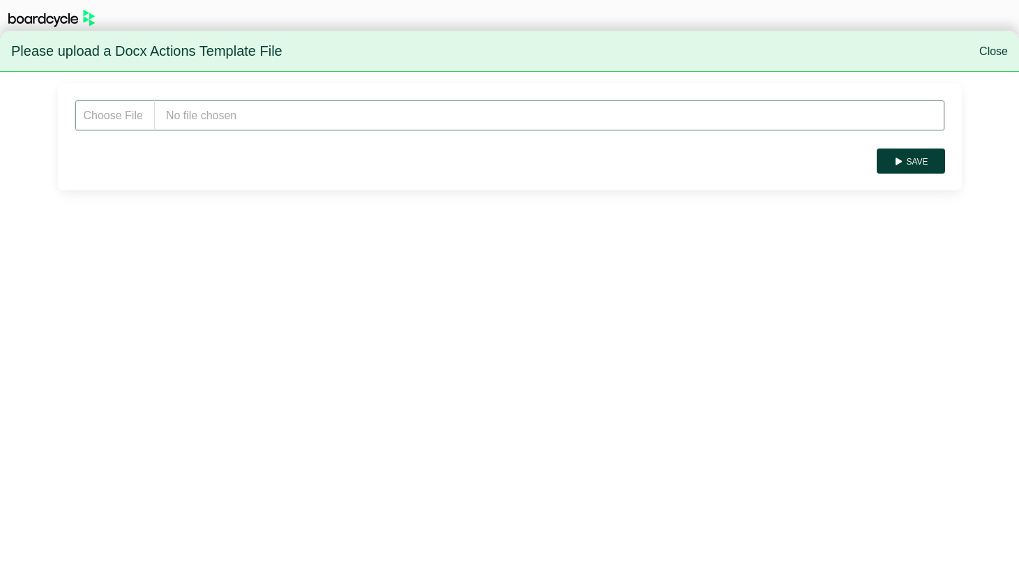
click at [229, 116] on input "file" at bounding box center [510, 115] width 870 height 31
type input "**********"
click at [902, 161] on icon "submit" at bounding box center [898, 162] width 10 height 8
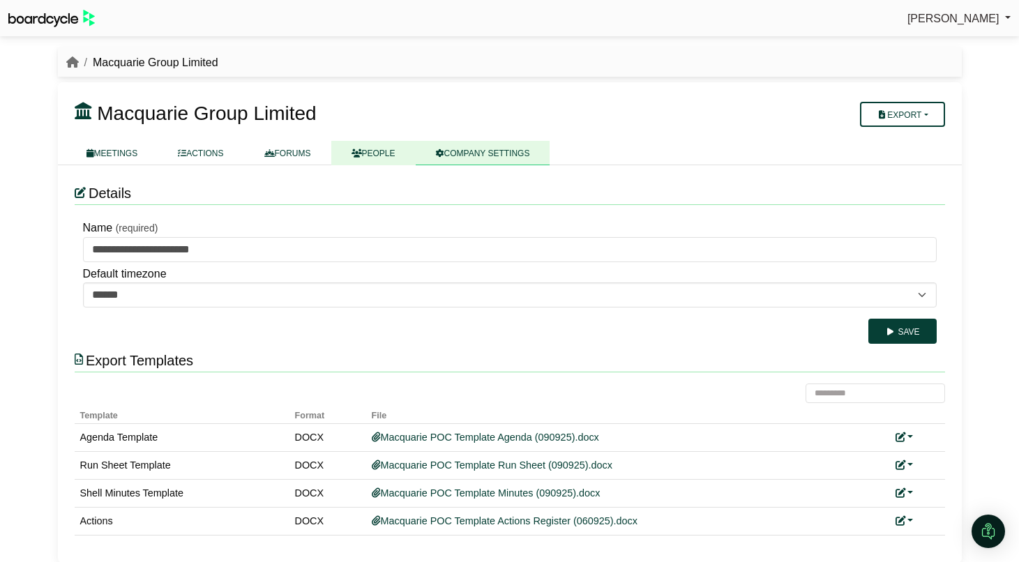
click at [376, 154] on link "PEOPLE" at bounding box center [373, 153] width 84 height 24
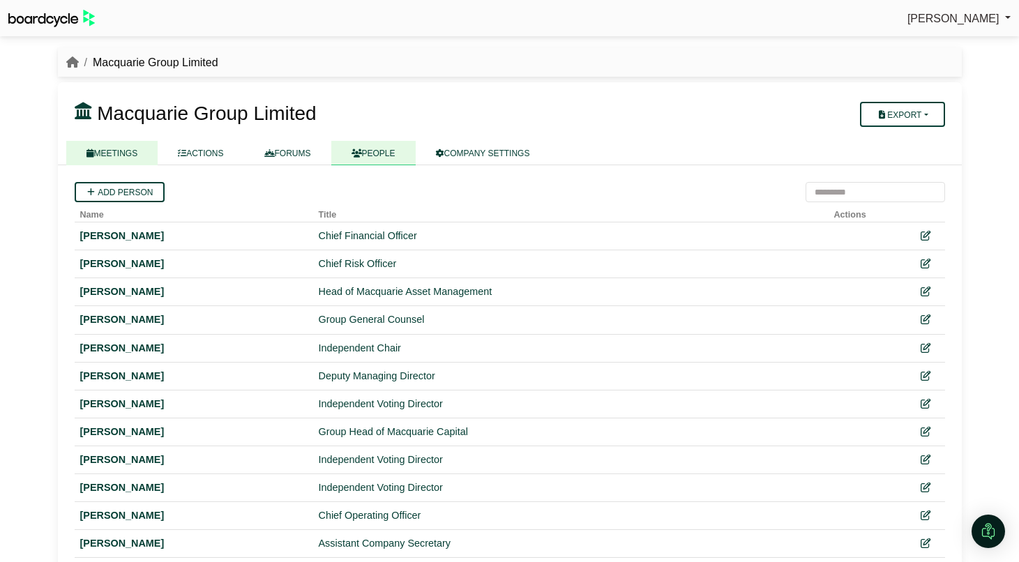
click at [112, 151] on link "MEETINGS" at bounding box center [112, 153] width 92 height 24
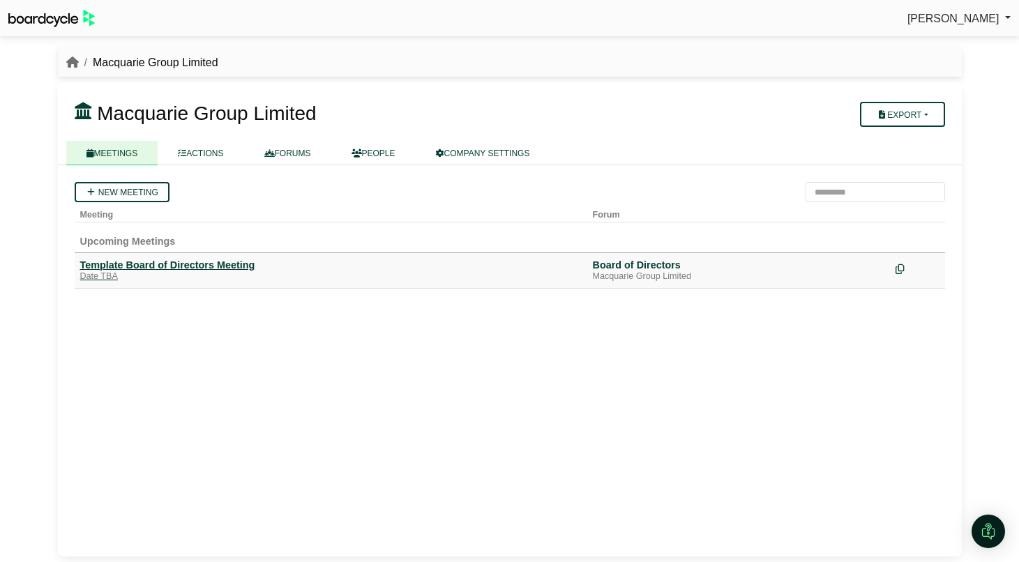
click at [224, 271] on div "Template Board of Directors Meeting" at bounding box center [330, 265] width 501 height 13
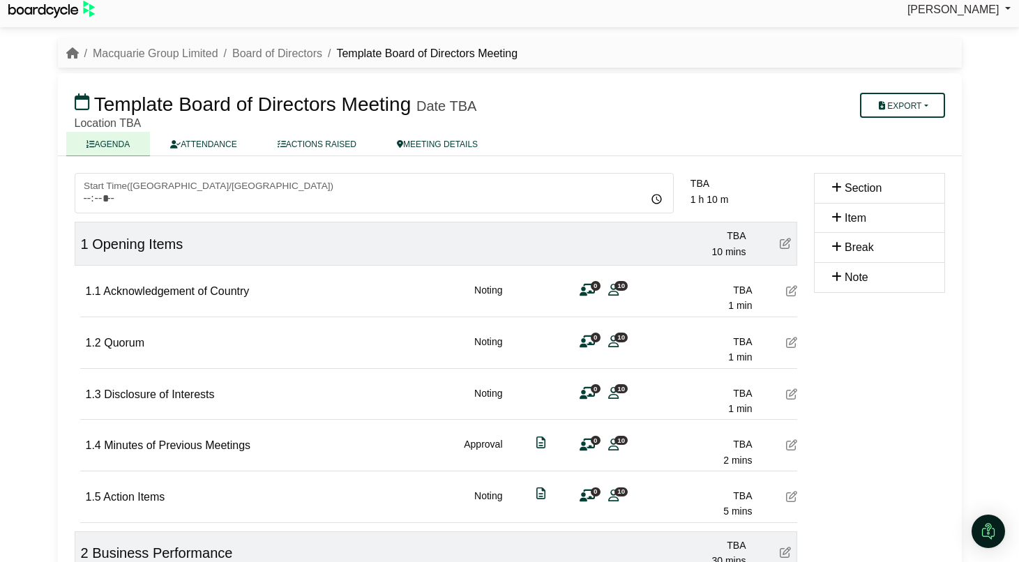
scroll to position [8, 0]
click at [589, 291] on icon at bounding box center [586, 291] width 15 height 1
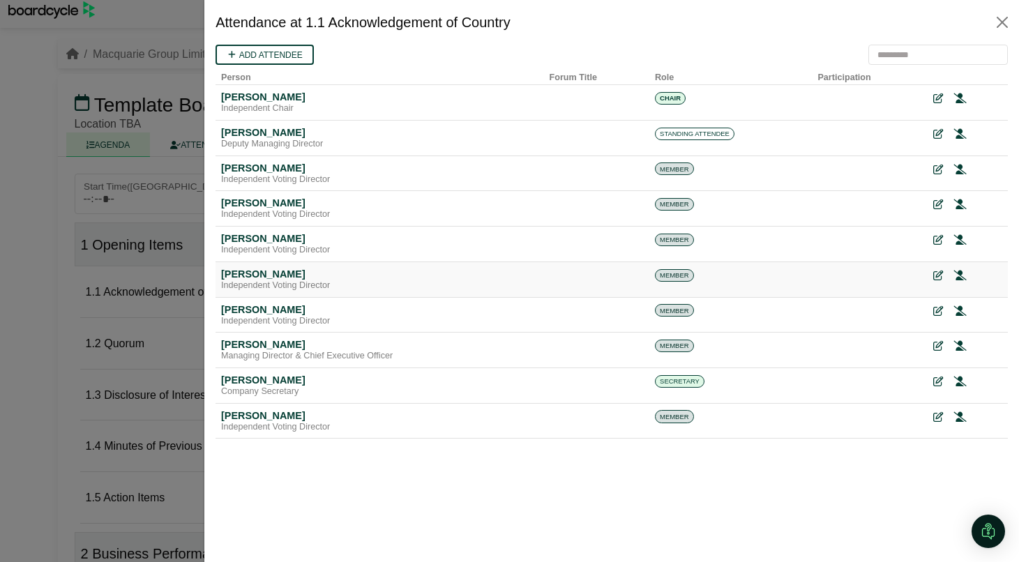
scroll to position [0, 0]
click at [938, 98] on icon at bounding box center [937, 99] width 10 height 10
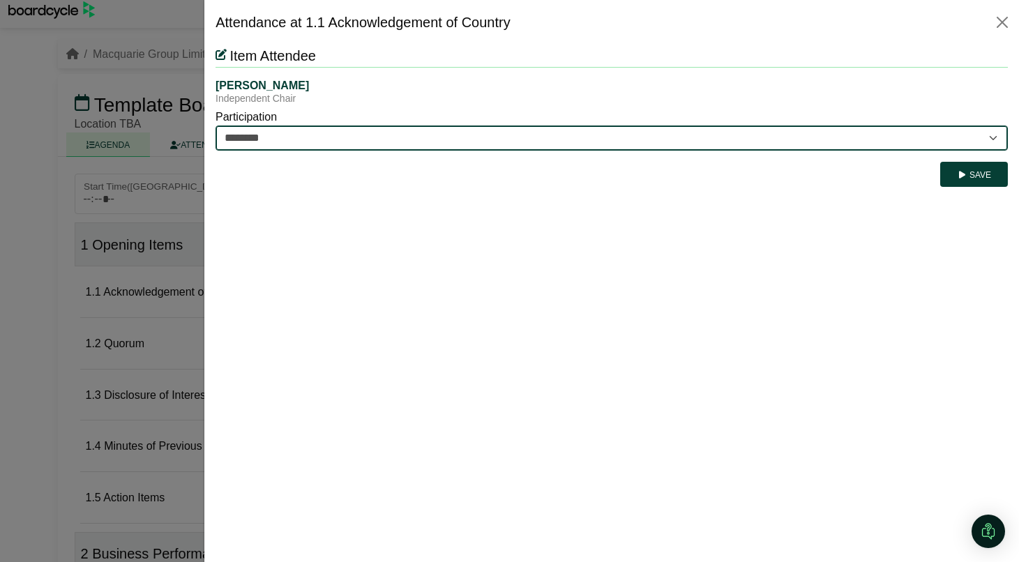
click at [759, 139] on select "********* ********" at bounding box center [611, 138] width 792 height 25
select select "*********"
click at [215, 126] on select "********* ********" at bounding box center [611, 138] width 792 height 25
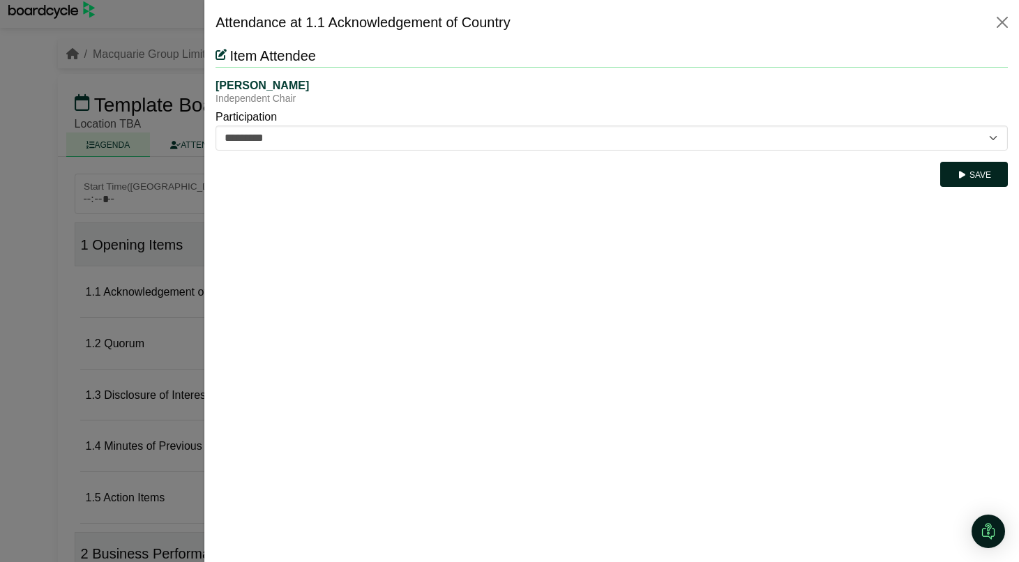
click at [985, 169] on button "Save" at bounding box center [974, 174] width 68 height 25
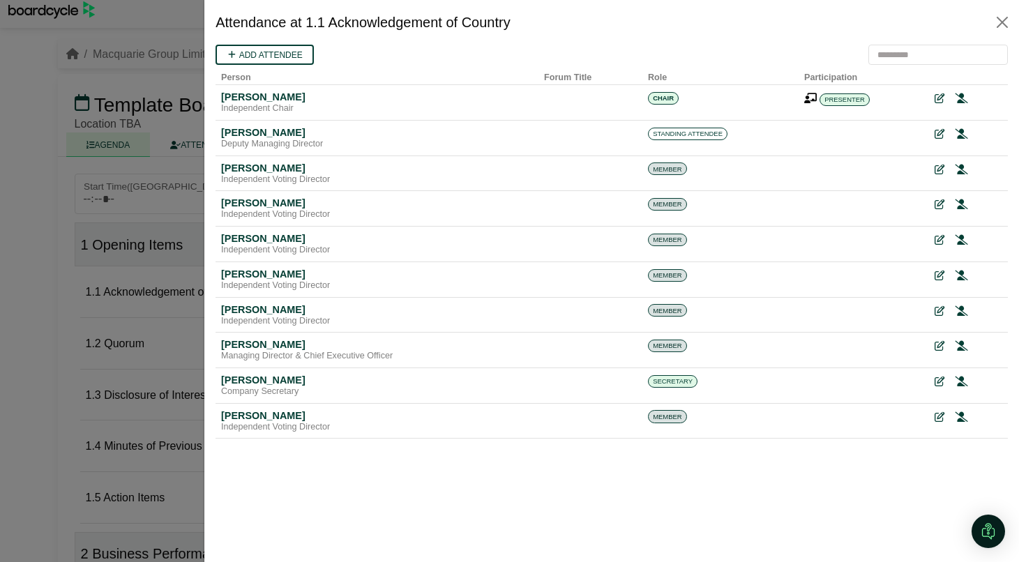
click at [129, 314] on div at bounding box center [509, 281] width 1019 height 562
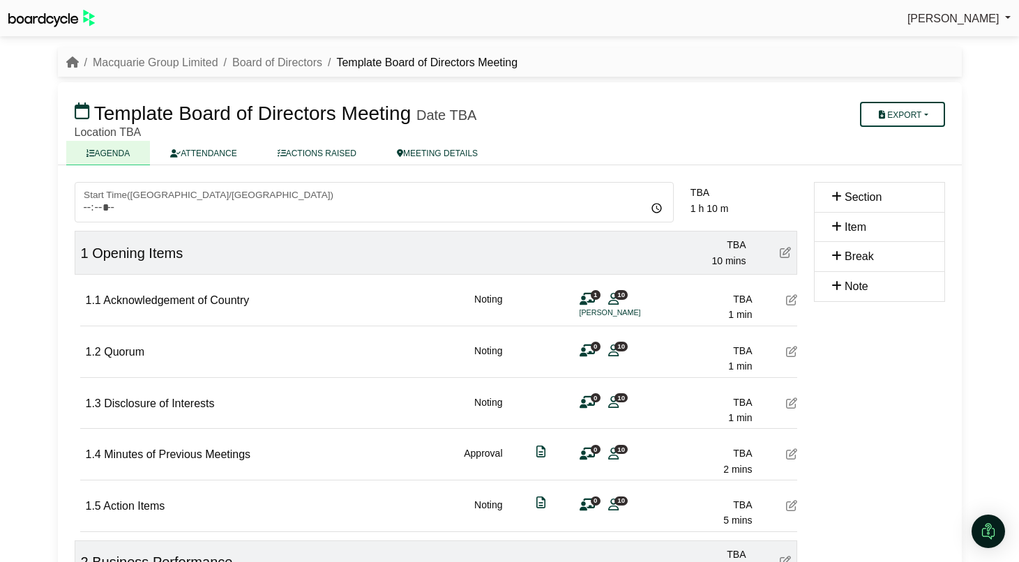
scroll to position [8, 0]
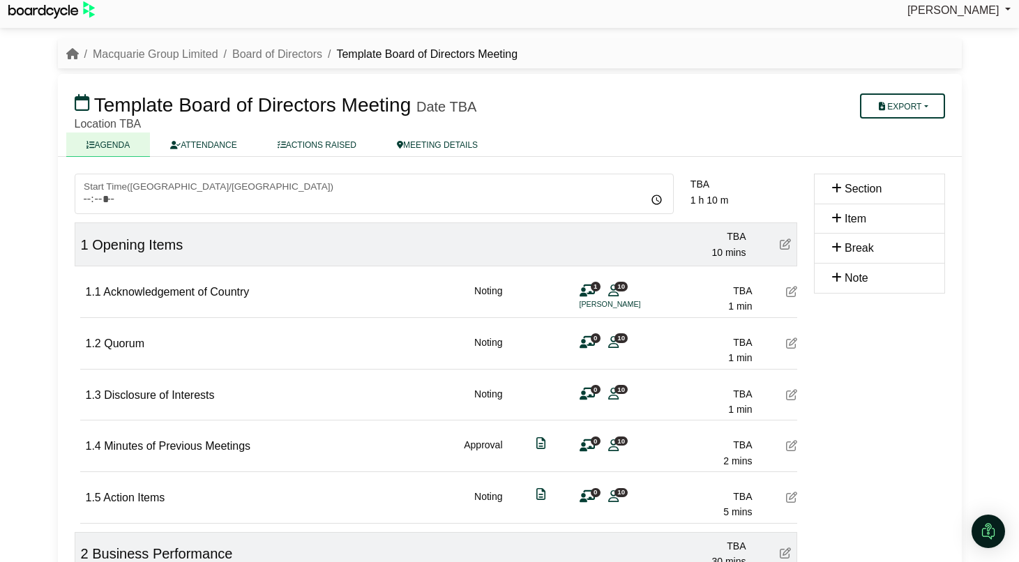
click at [593, 340] on span "0" at bounding box center [596, 337] width 10 height 9
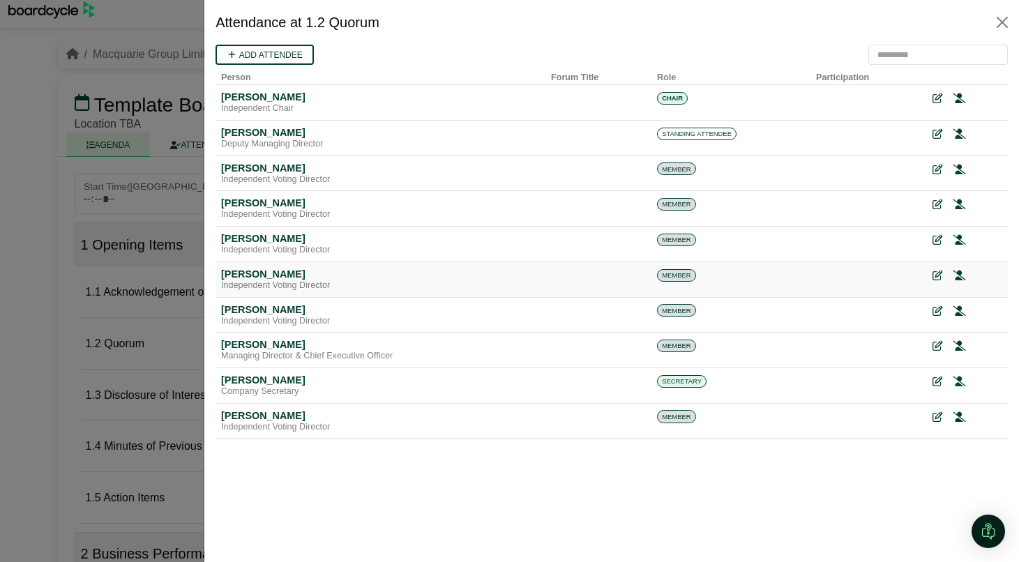
scroll to position [0, 0]
click at [942, 97] on div at bounding box center [967, 99] width 70 height 16
click at [936, 97] on icon at bounding box center [937, 99] width 10 height 10
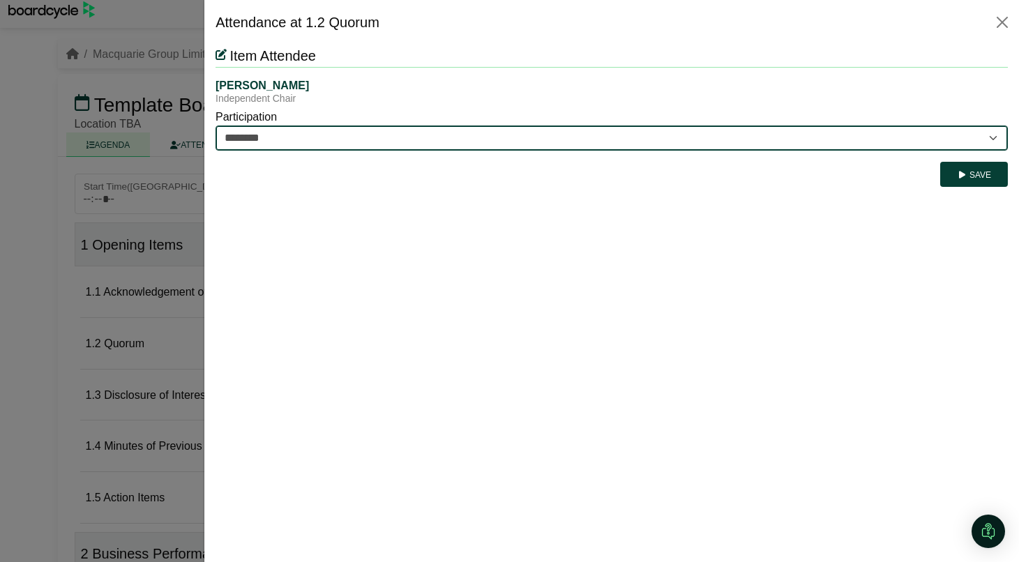
click at [639, 140] on select "********* ********" at bounding box center [611, 138] width 792 height 25
select select "*********"
click at [215, 126] on select "********* ********" at bounding box center [611, 138] width 792 height 25
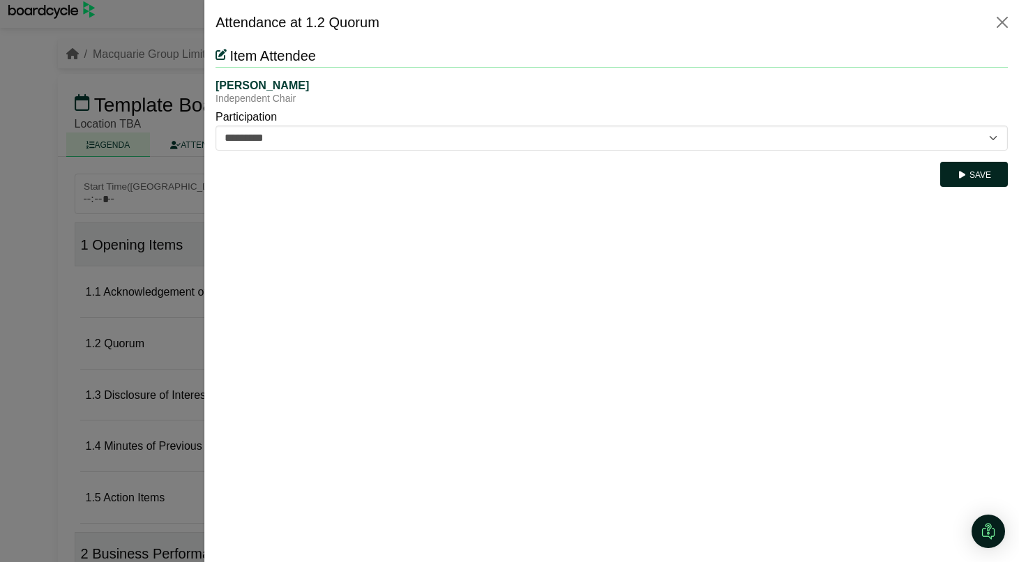
click at [984, 168] on button "Save" at bounding box center [974, 174] width 68 height 25
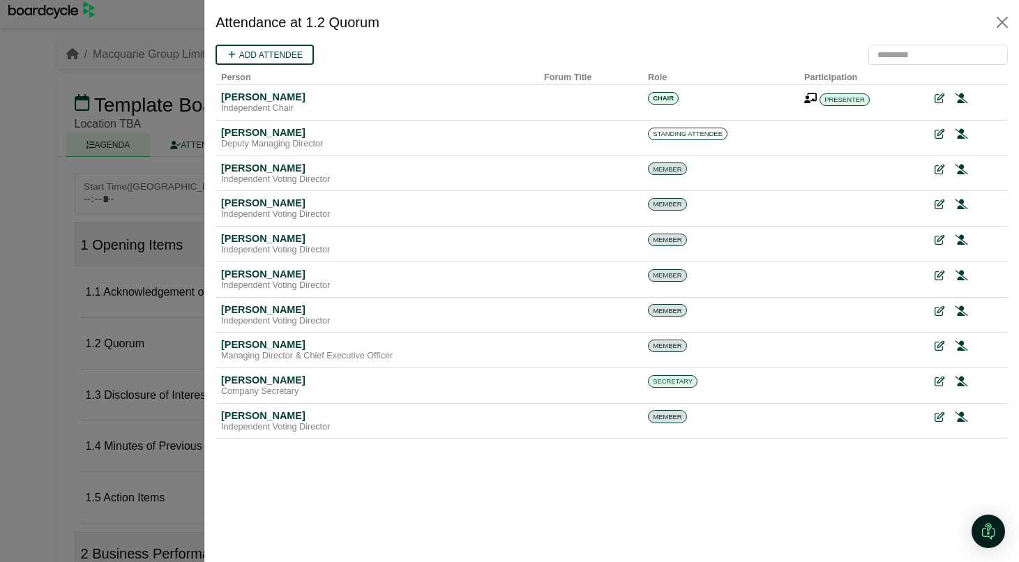
click at [79, 435] on div at bounding box center [509, 281] width 1019 height 562
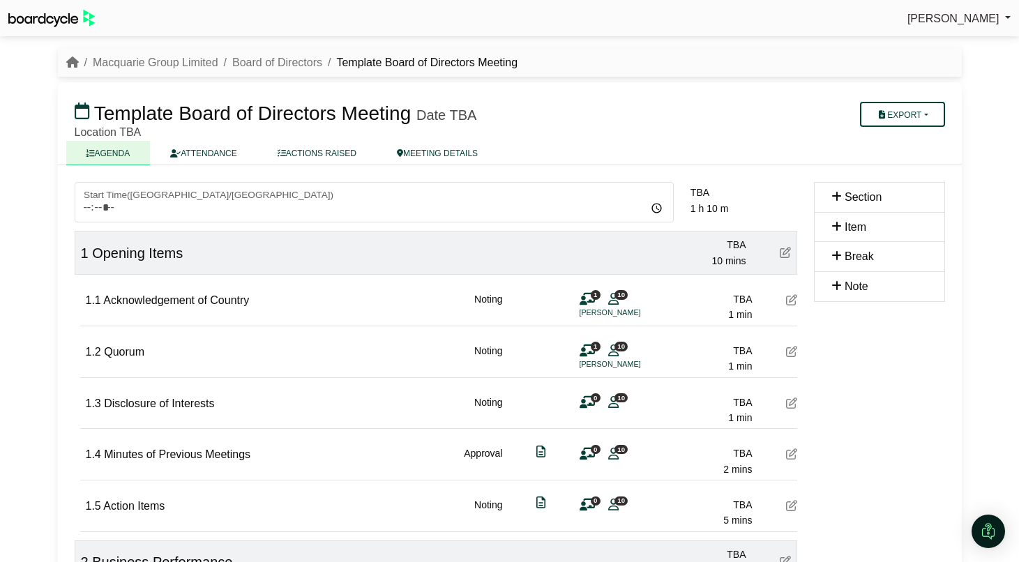
scroll to position [8, 0]
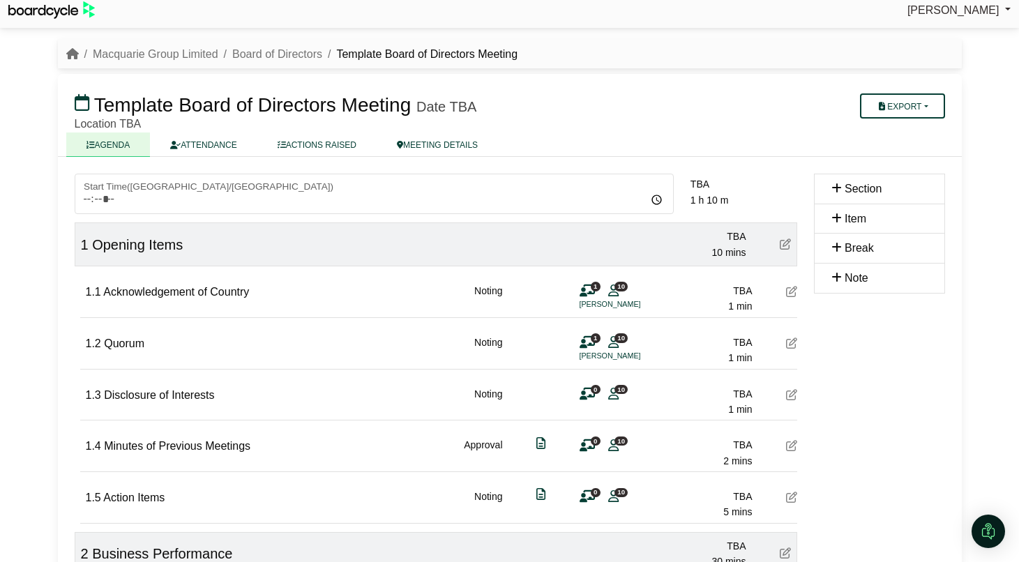
click at [592, 392] on span "0" at bounding box center [596, 389] width 10 height 9
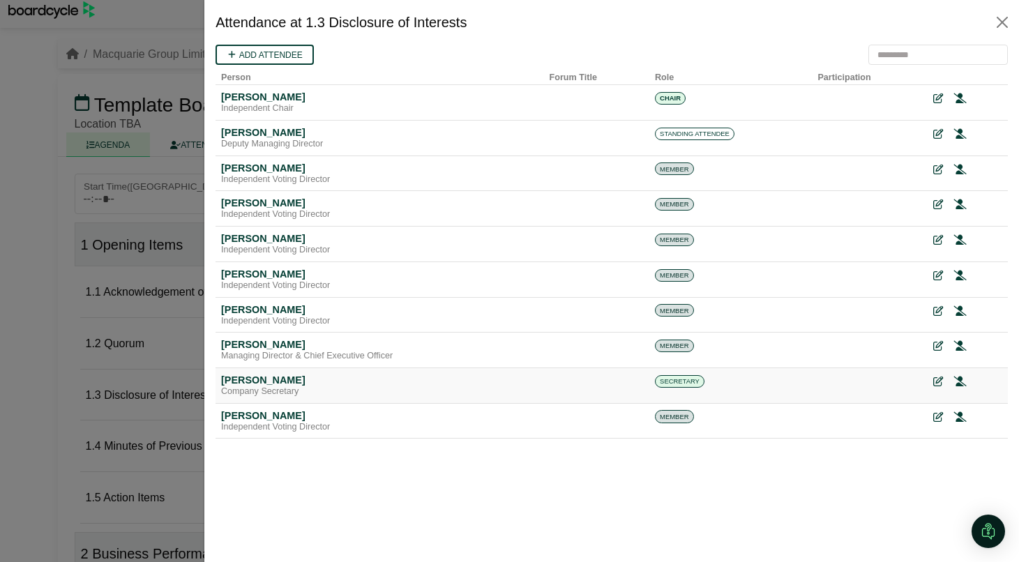
scroll to position [0, 0]
click at [941, 94] on icon at bounding box center [937, 99] width 10 height 10
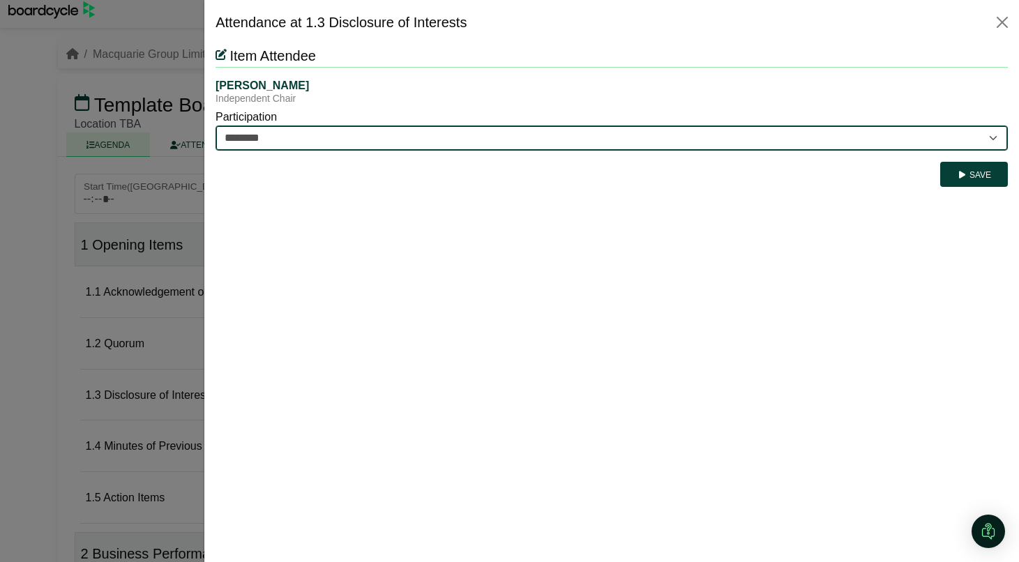
click at [719, 138] on select "********* ********" at bounding box center [611, 138] width 792 height 25
select select "*********"
click at [215, 126] on select "********* ********" at bounding box center [611, 138] width 792 height 25
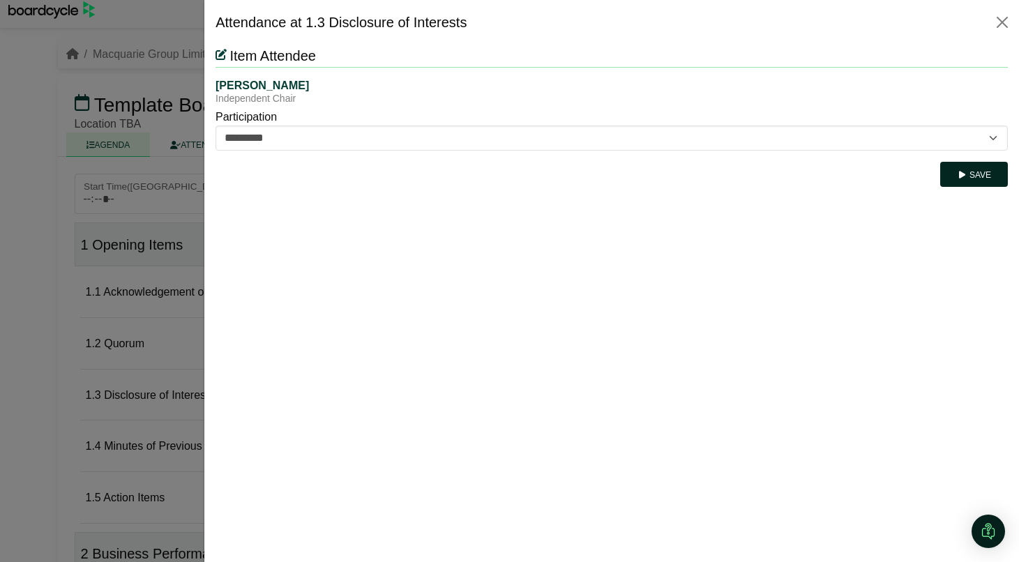
click at [972, 174] on button "Save" at bounding box center [974, 174] width 68 height 25
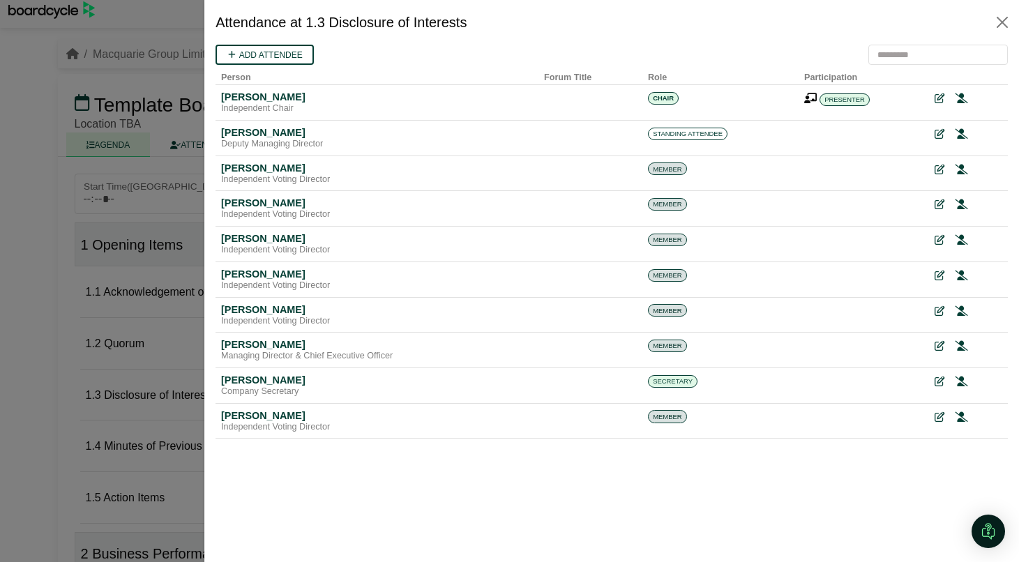
click at [92, 401] on div at bounding box center [509, 281] width 1019 height 562
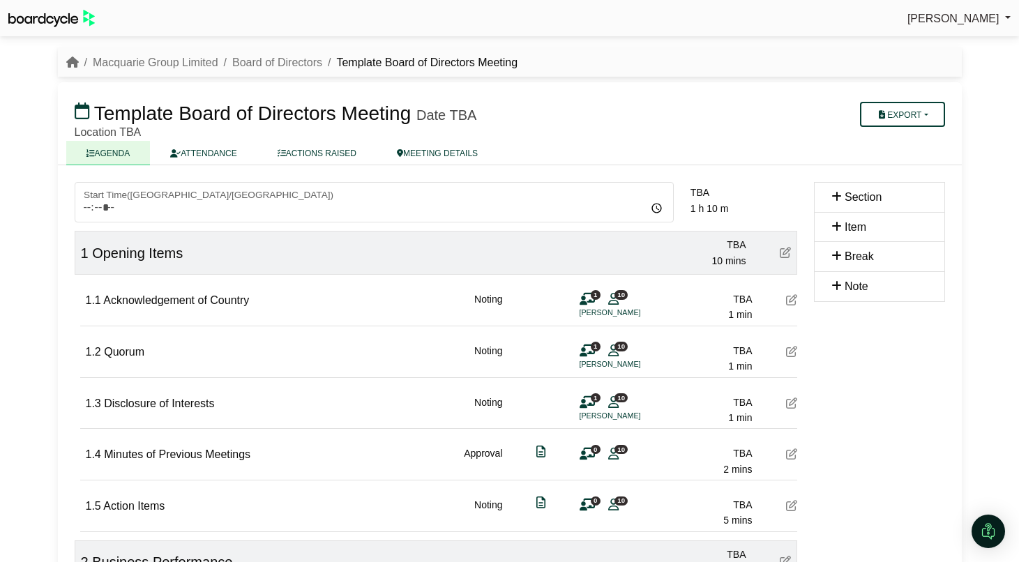
scroll to position [8, 0]
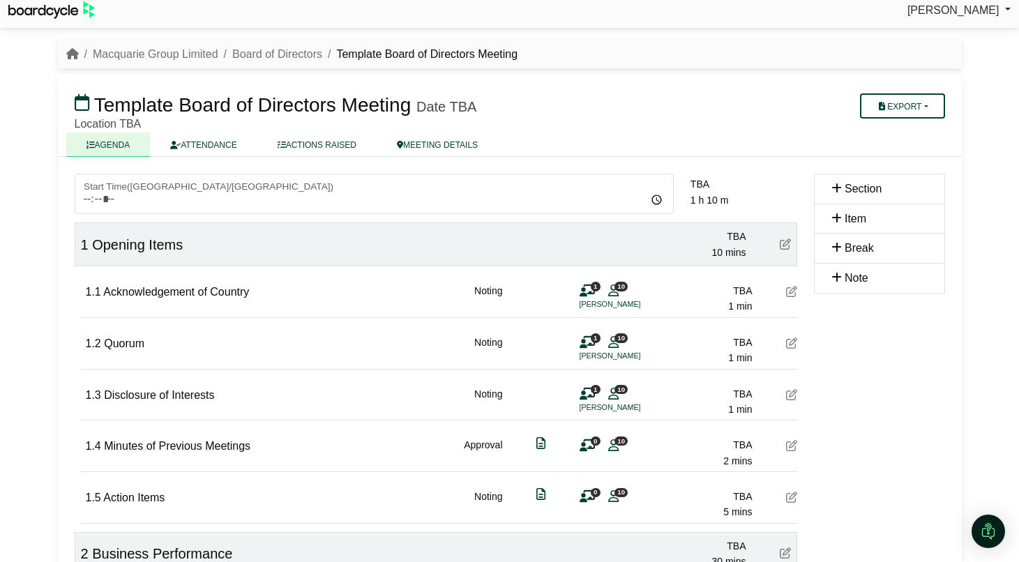
click at [598, 445] on div "0 10" at bounding box center [600, 444] width 42 height 15
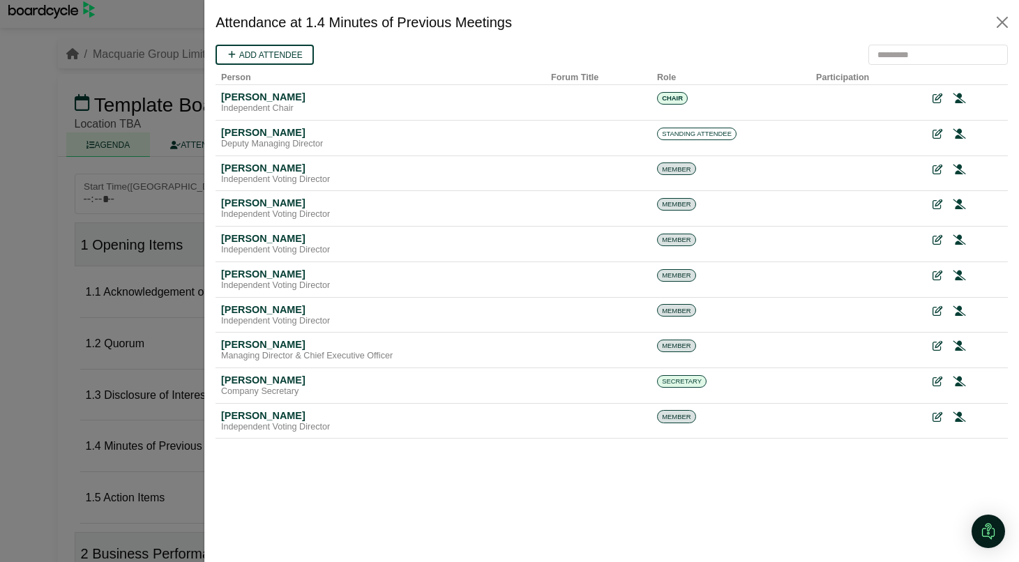
scroll to position [0, 0]
click at [936, 98] on icon at bounding box center [937, 99] width 10 height 10
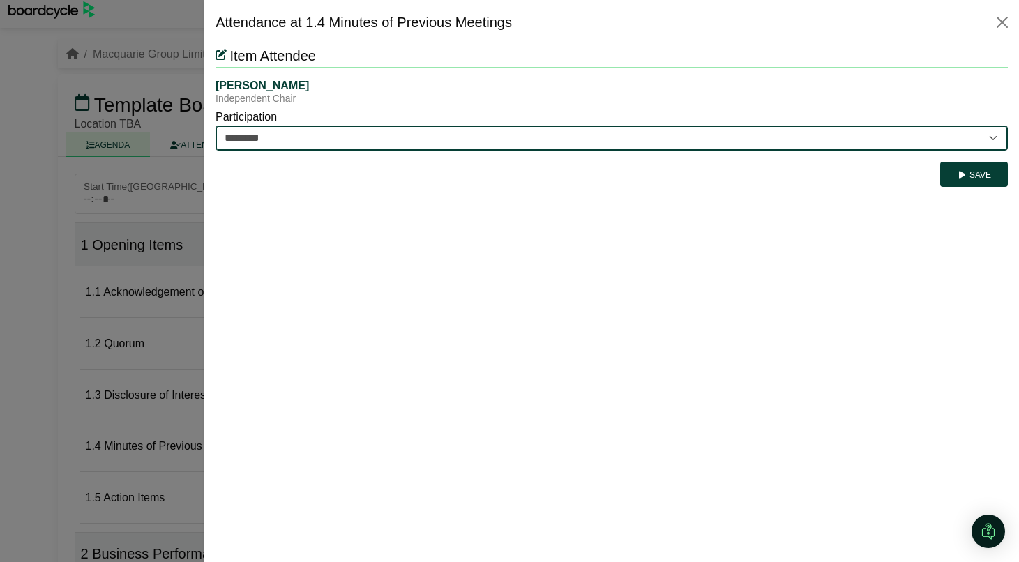
click at [776, 147] on select "********* ********" at bounding box center [611, 138] width 792 height 25
click at [215, 126] on select "********* ********" at bounding box center [611, 138] width 792 height 25
click at [711, 133] on select "********* ********" at bounding box center [611, 138] width 792 height 25
select select "*********"
click at [215, 126] on select "********* ********" at bounding box center [611, 138] width 792 height 25
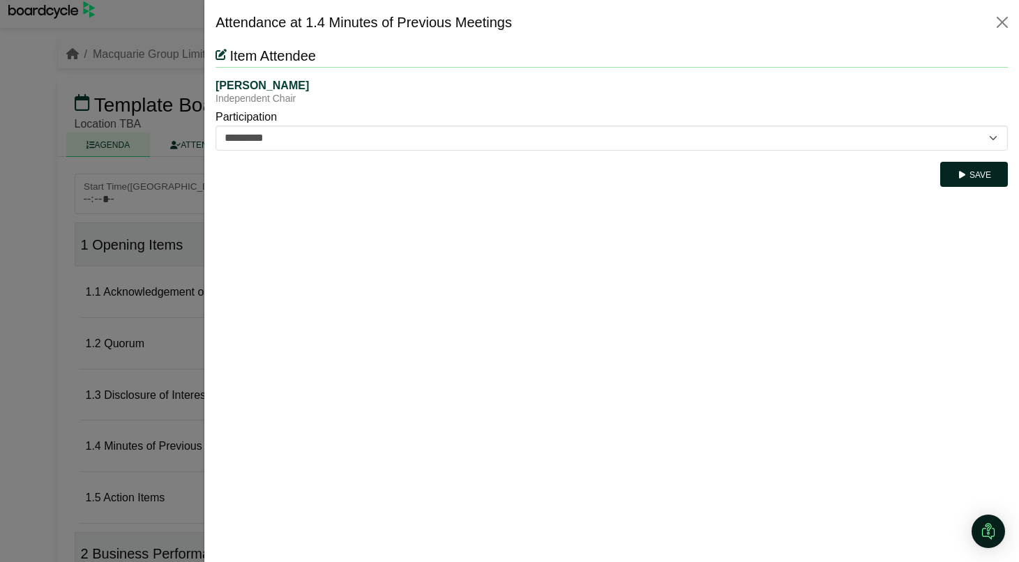
click at [983, 177] on button "Save" at bounding box center [974, 174] width 68 height 25
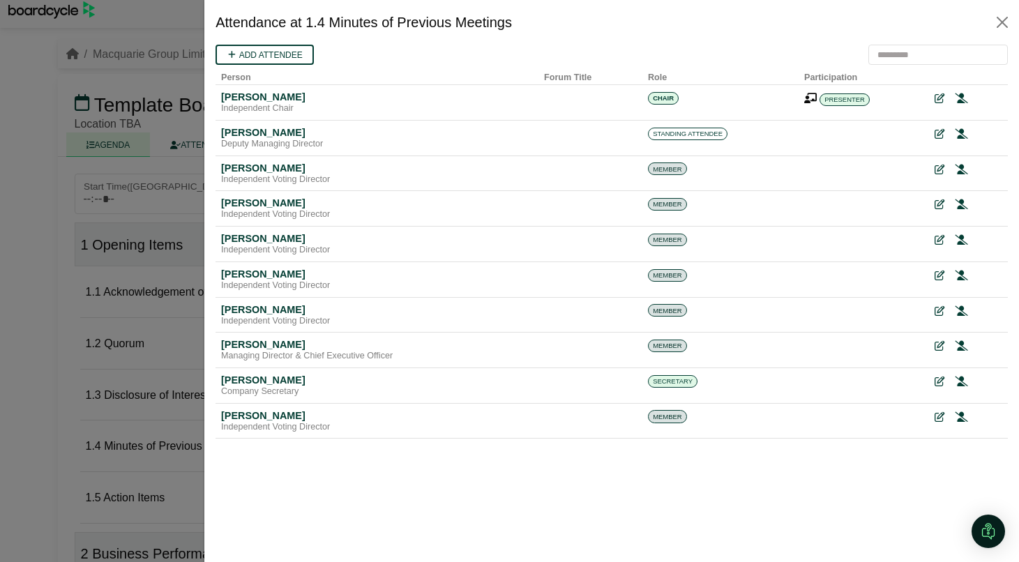
click at [130, 388] on div at bounding box center [509, 281] width 1019 height 562
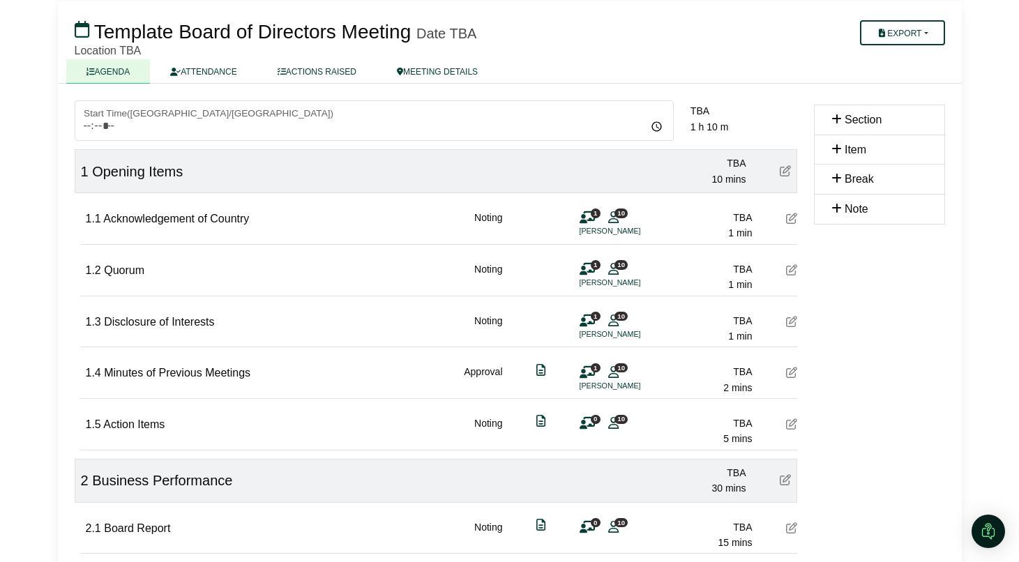
scroll to position [84, 0]
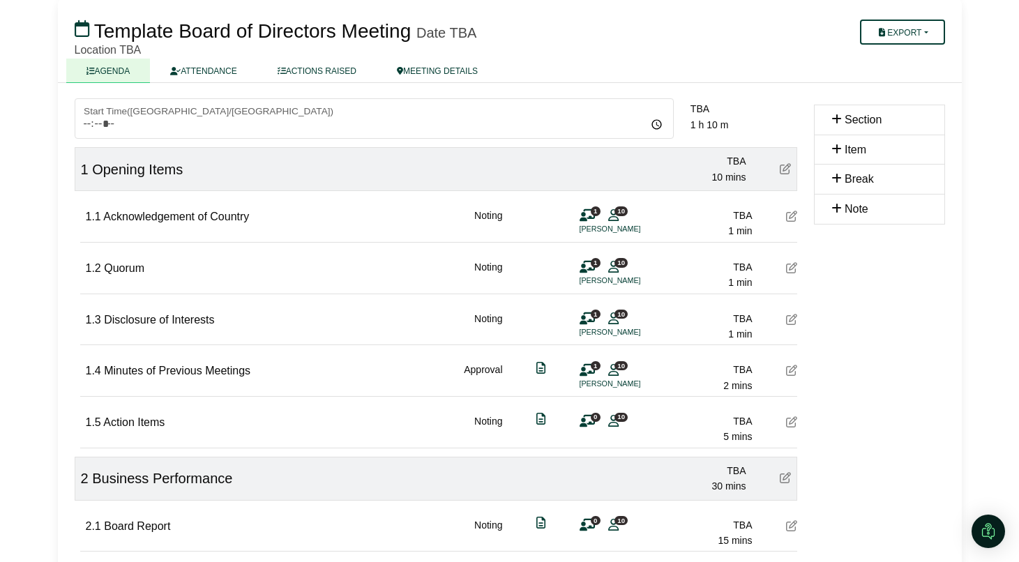
click at [604, 423] on div "0 10" at bounding box center [600, 420] width 42 height 15
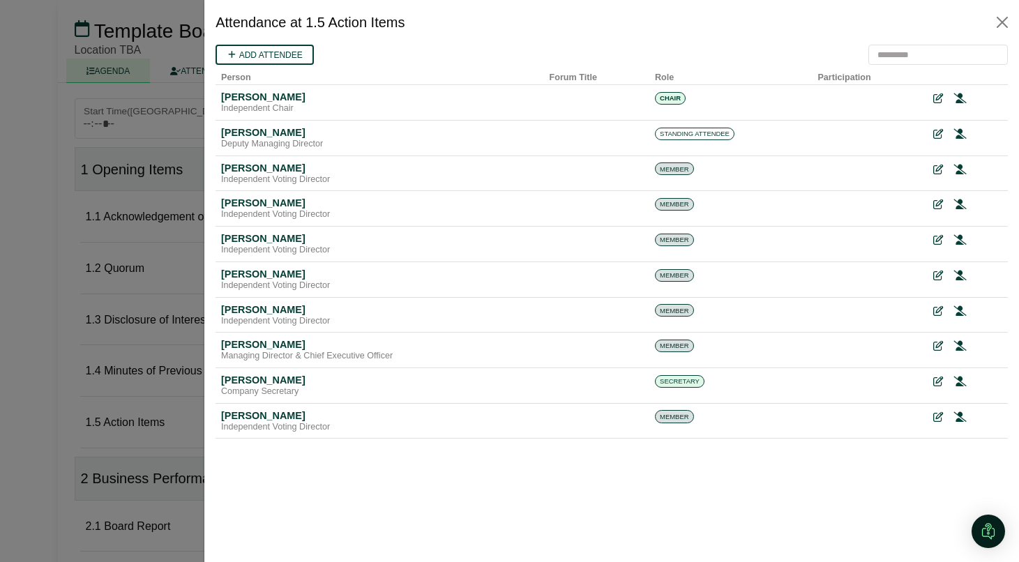
scroll to position [0, 0]
click at [935, 101] on icon at bounding box center [937, 99] width 10 height 10
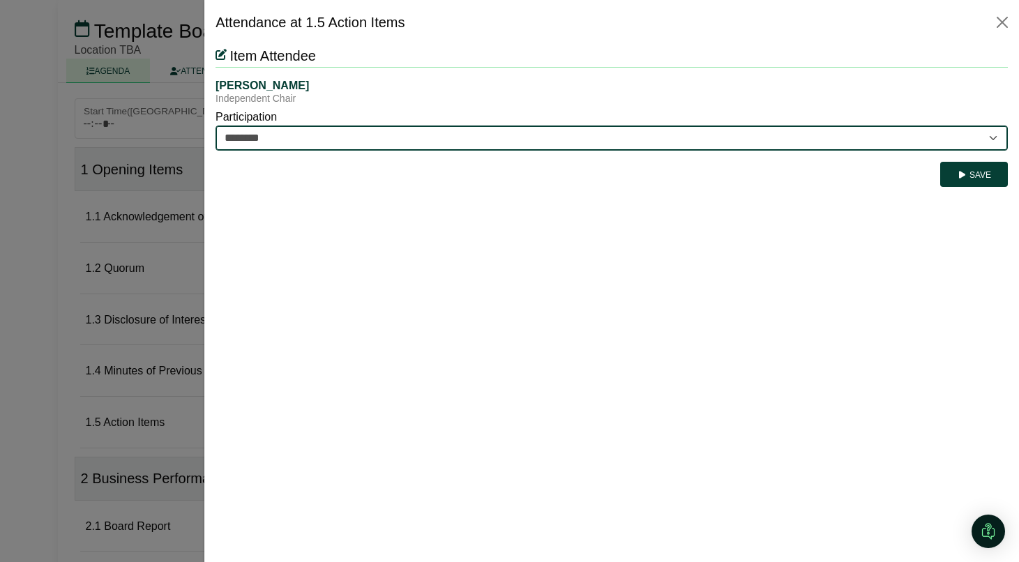
click at [763, 128] on select "********* ********" at bounding box center [611, 138] width 792 height 25
select select "*********"
click at [215, 126] on select "********* ********" at bounding box center [611, 138] width 792 height 25
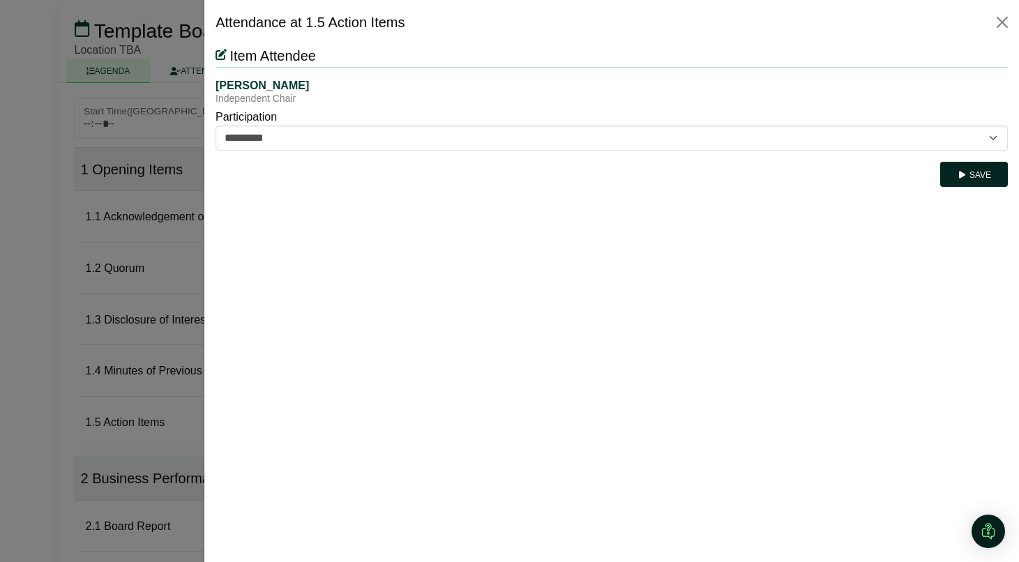
click at [971, 164] on button "Save" at bounding box center [974, 174] width 68 height 25
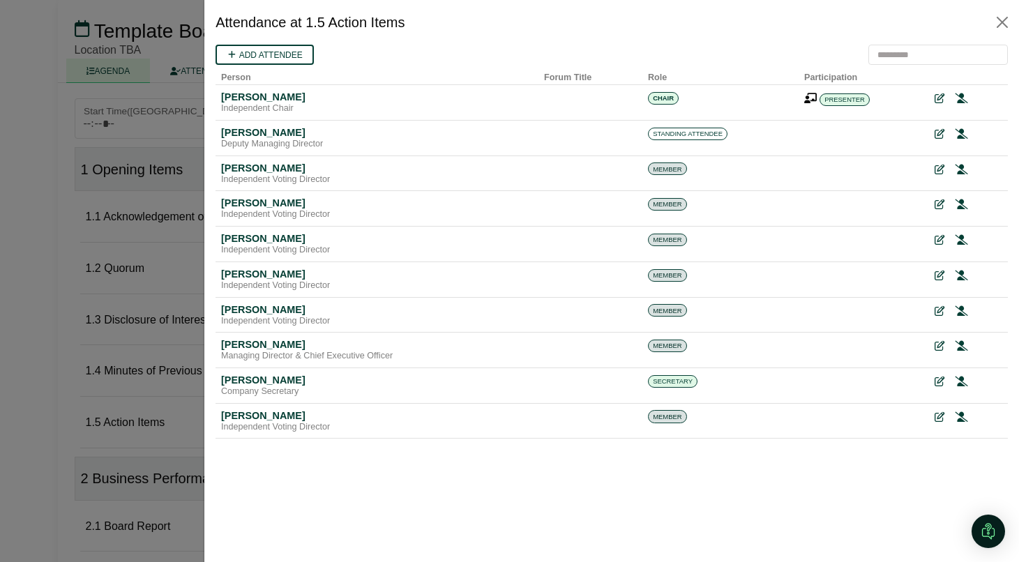
click at [127, 358] on div at bounding box center [509, 281] width 1019 height 562
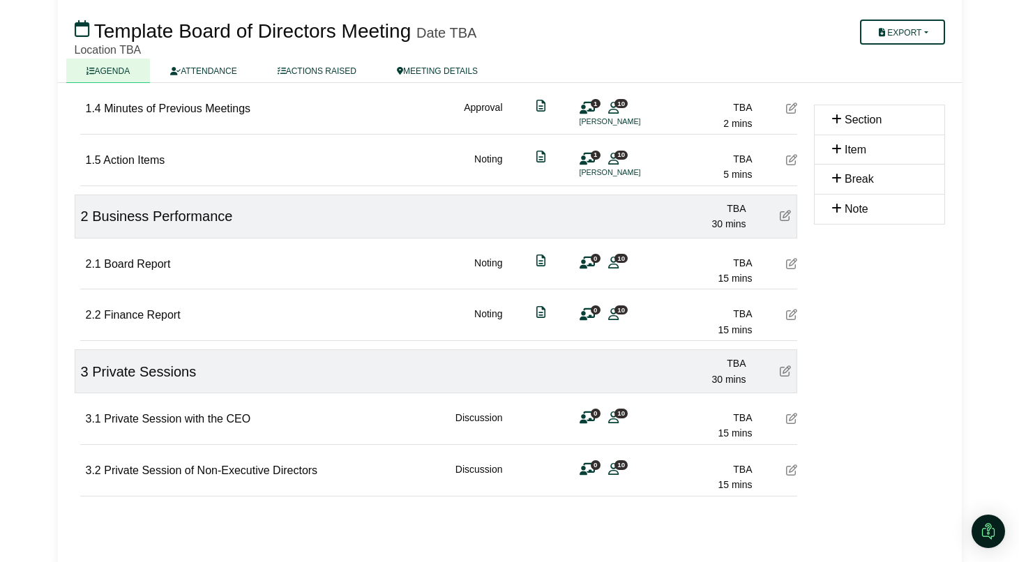
scroll to position [349, 0]
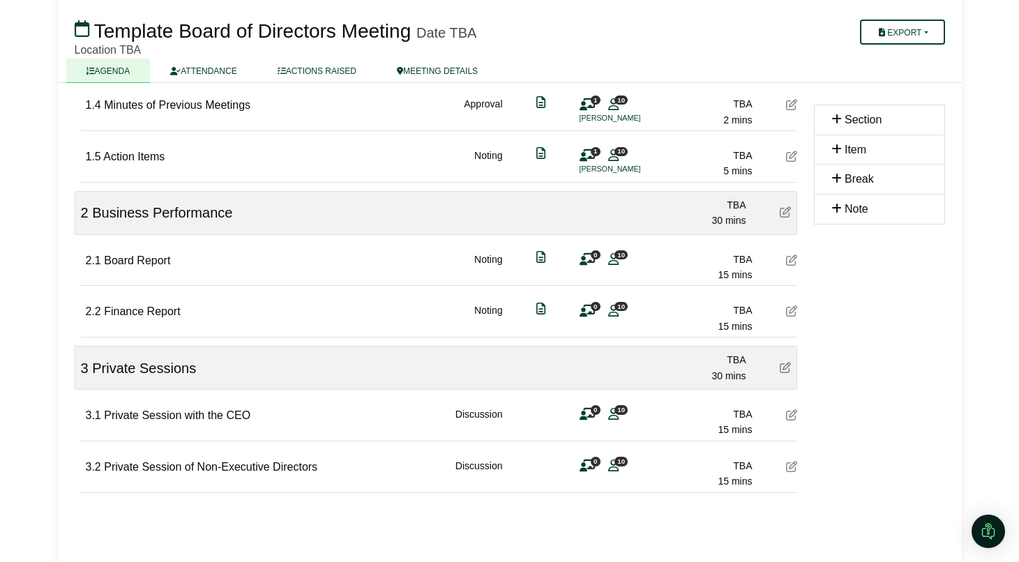
click at [790, 261] on icon at bounding box center [791, 259] width 11 height 11
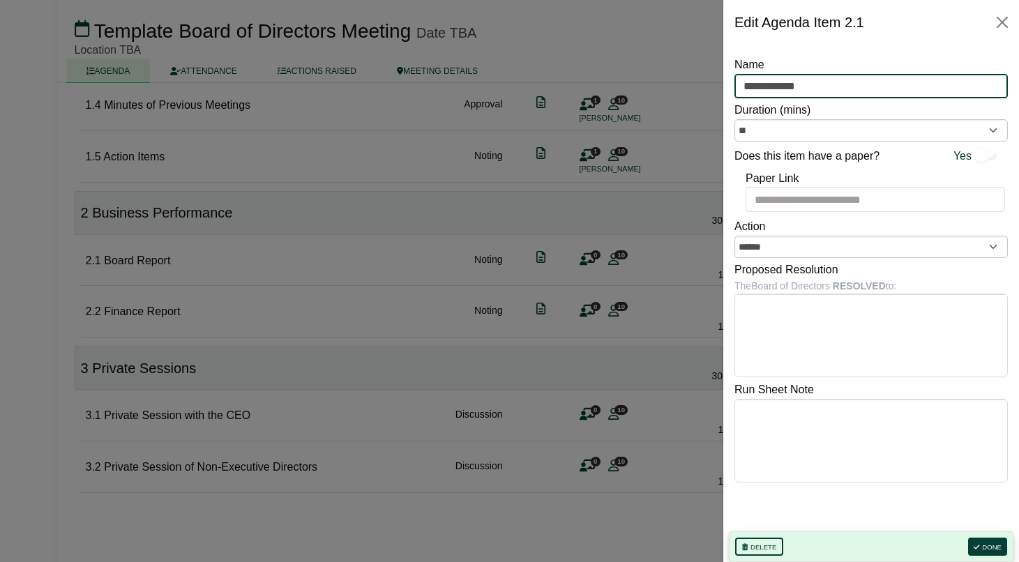
click at [756, 84] on input "**********" at bounding box center [870, 86] width 273 height 25
type input "**********"
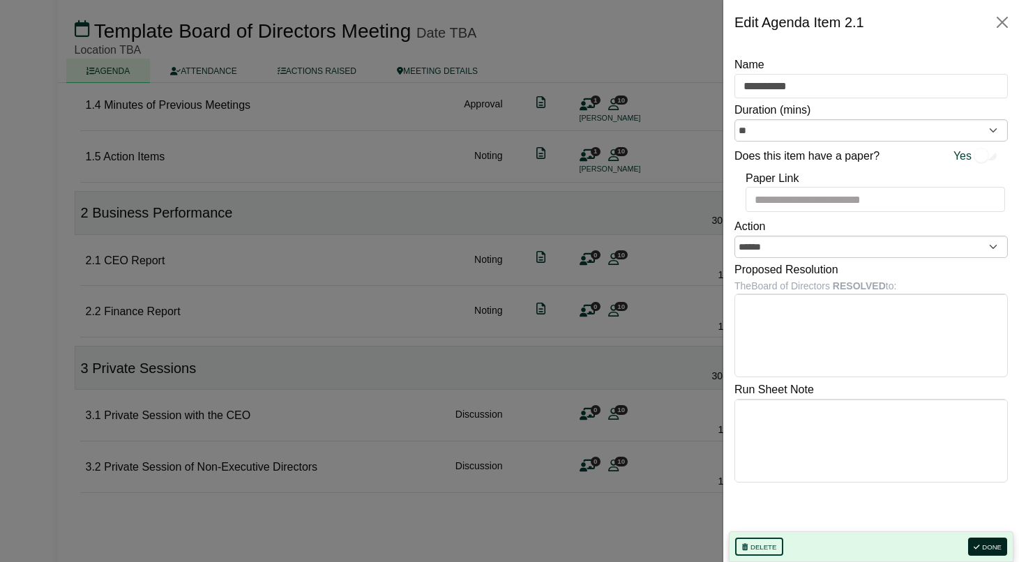
click at [994, 544] on button "Done" at bounding box center [987, 547] width 39 height 18
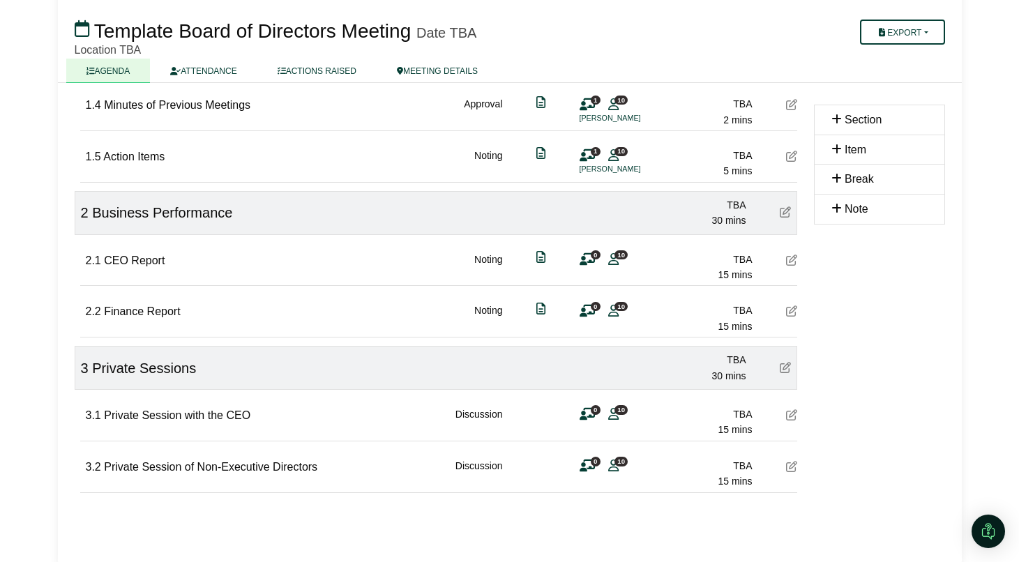
click at [607, 256] on div "0 10" at bounding box center [600, 259] width 42 height 15
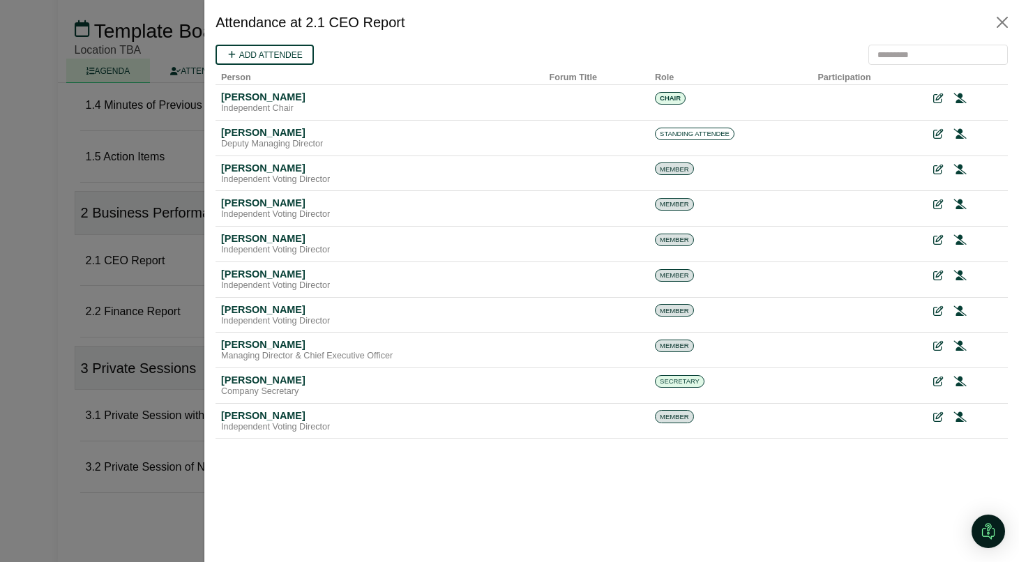
scroll to position [0, 0]
click at [935, 344] on icon at bounding box center [937, 347] width 10 height 10
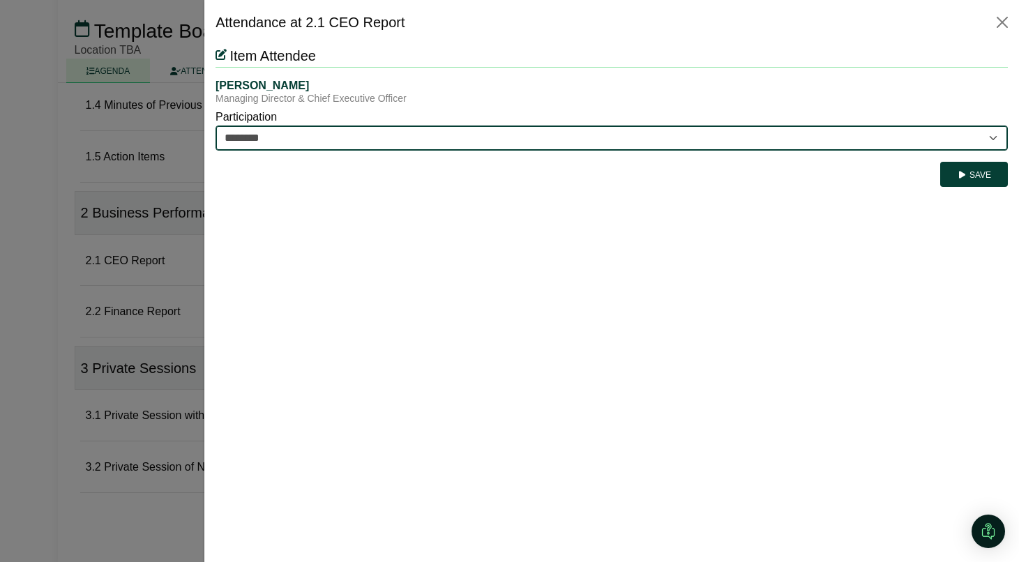
click at [427, 143] on select "********* ********" at bounding box center [611, 138] width 792 height 25
select select "*********"
click at [215, 126] on select "********* ********" at bounding box center [611, 138] width 792 height 25
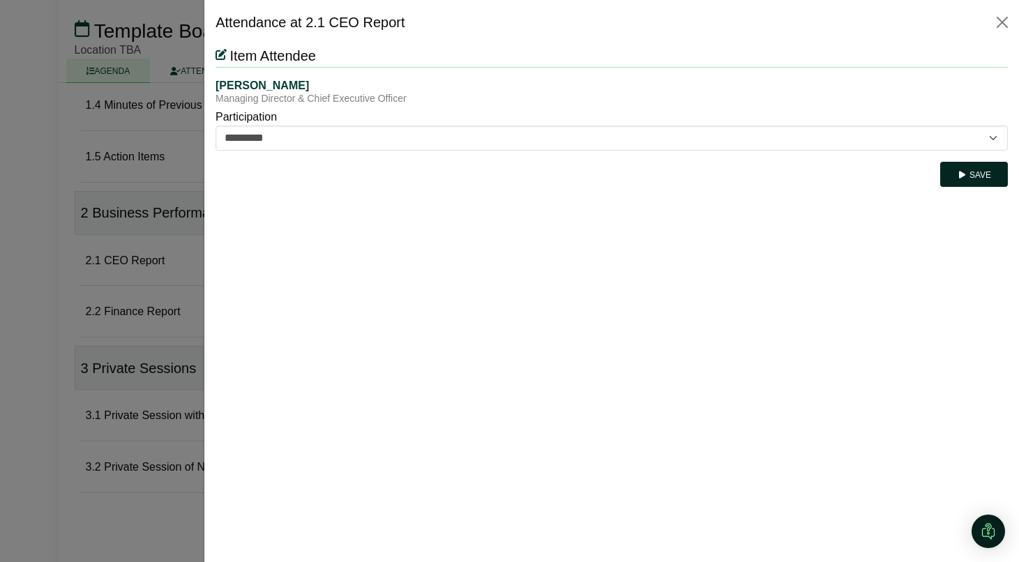
click at [984, 176] on button "Save" at bounding box center [974, 174] width 68 height 25
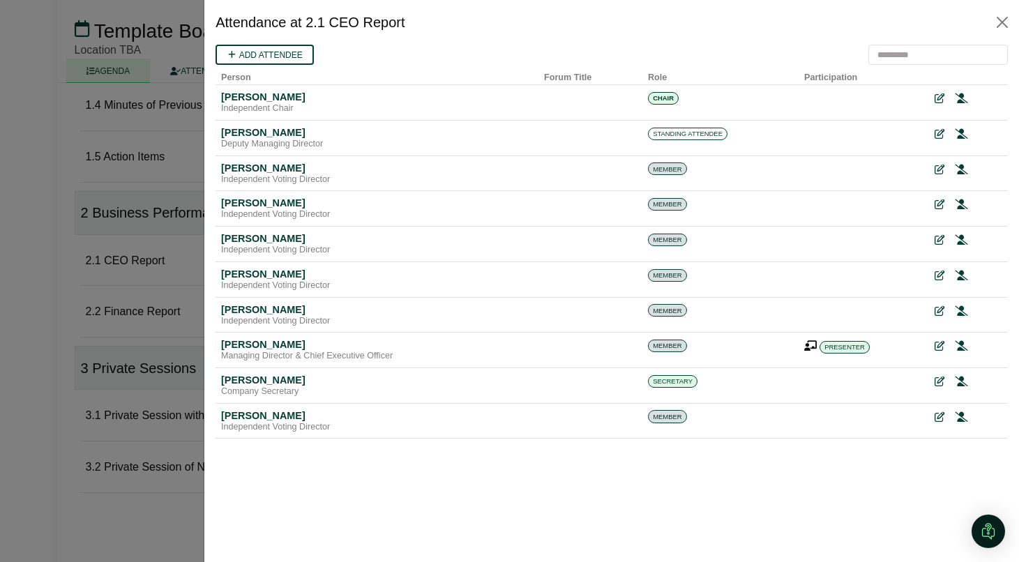
click at [99, 326] on div at bounding box center [509, 281] width 1019 height 562
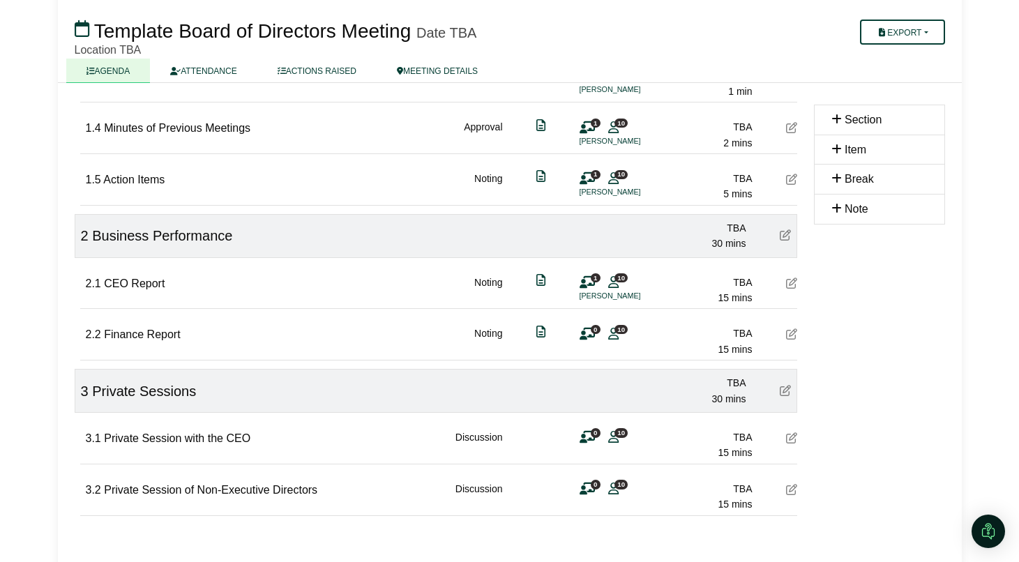
scroll to position [321, 0]
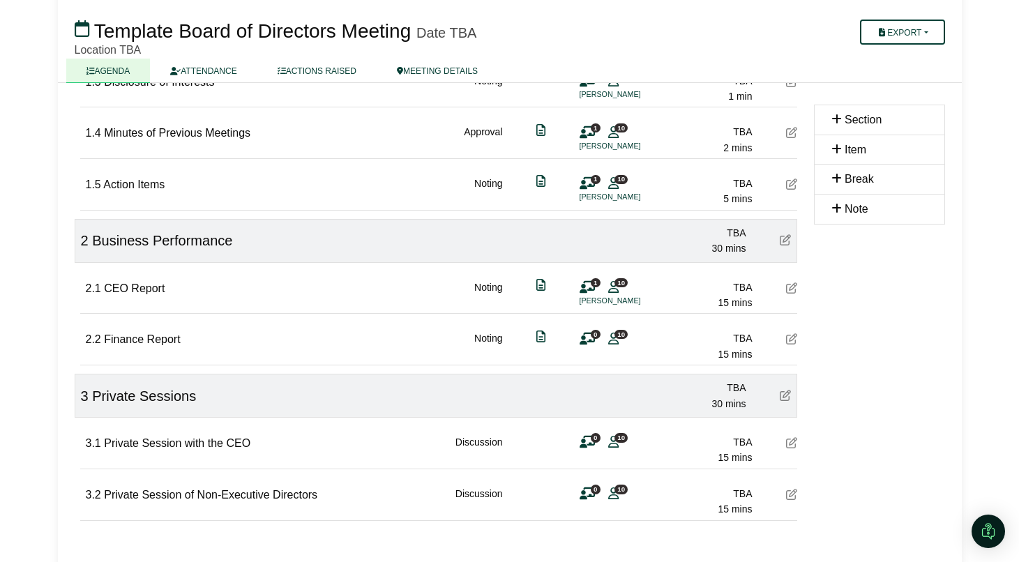
click at [588, 443] on icon at bounding box center [586, 442] width 15 height 1
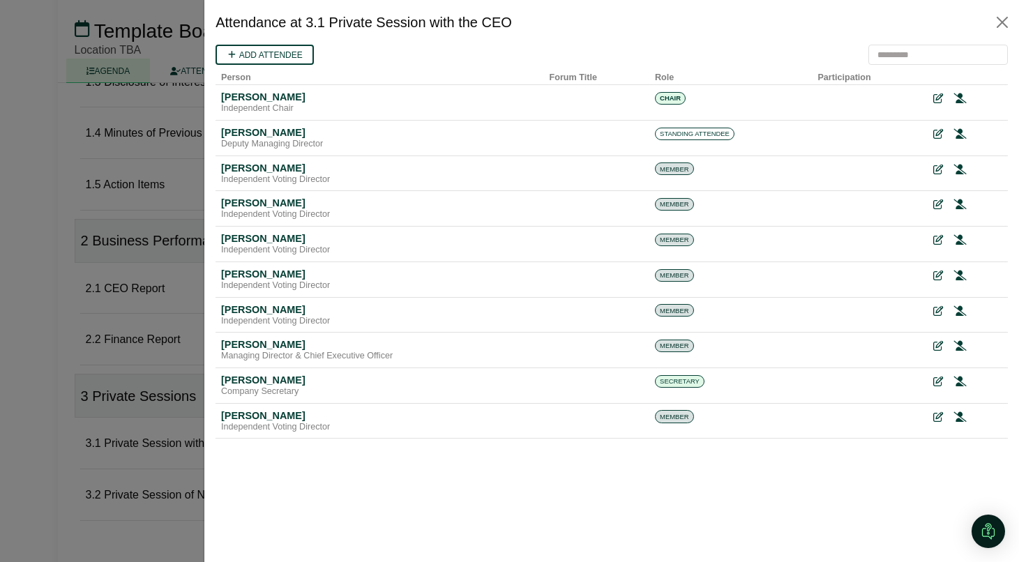
scroll to position [0, 0]
click at [932, 98] on icon at bounding box center [937, 99] width 10 height 10
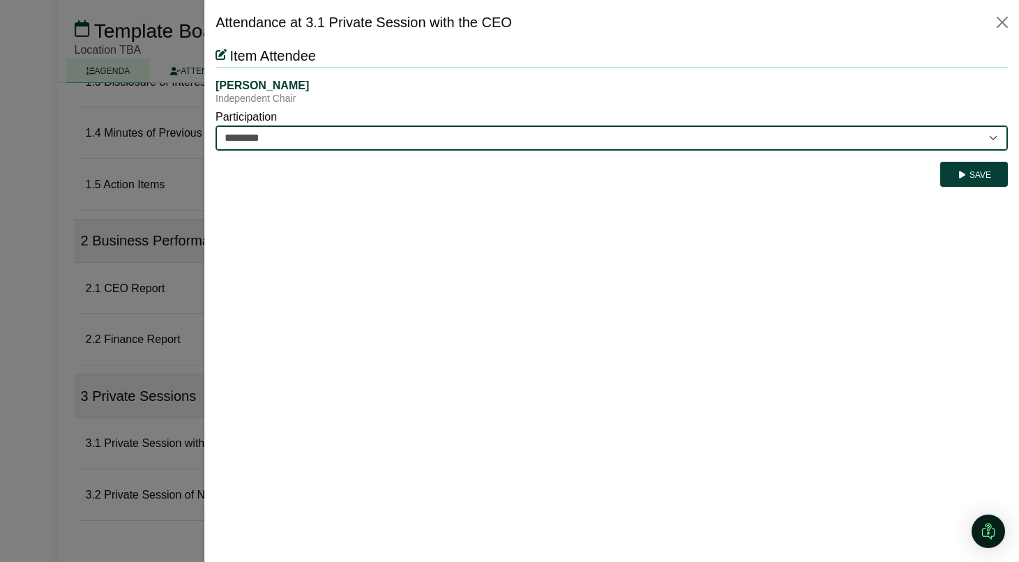
click at [664, 141] on select "********* ********" at bounding box center [611, 138] width 792 height 25
select select "*********"
click at [215, 126] on select "********* ********" at bounding box center [611, 138] width 792 height 25
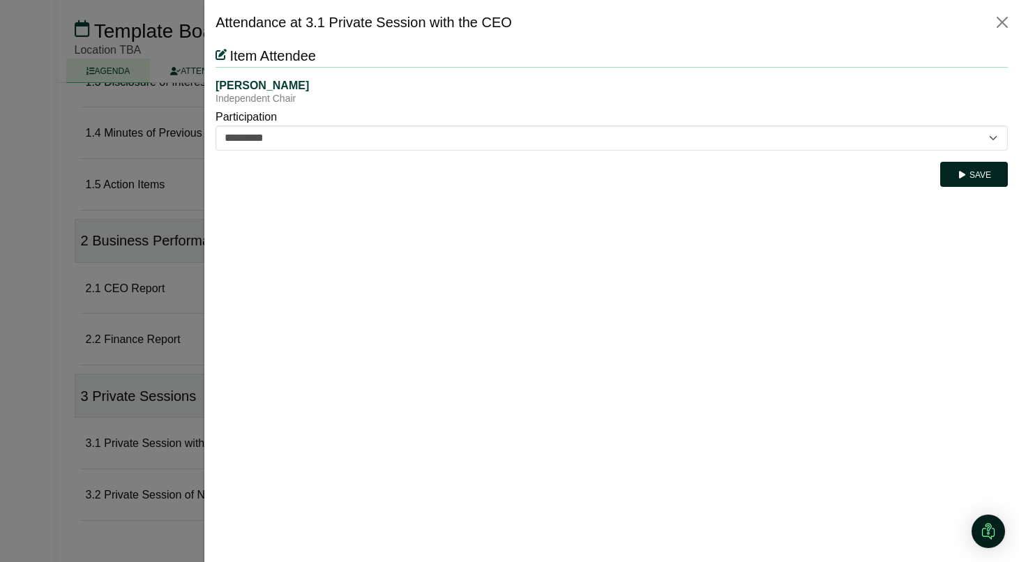
click at [976, 168] on button "Save" at bounding box center [974, 174] width 68 height 25
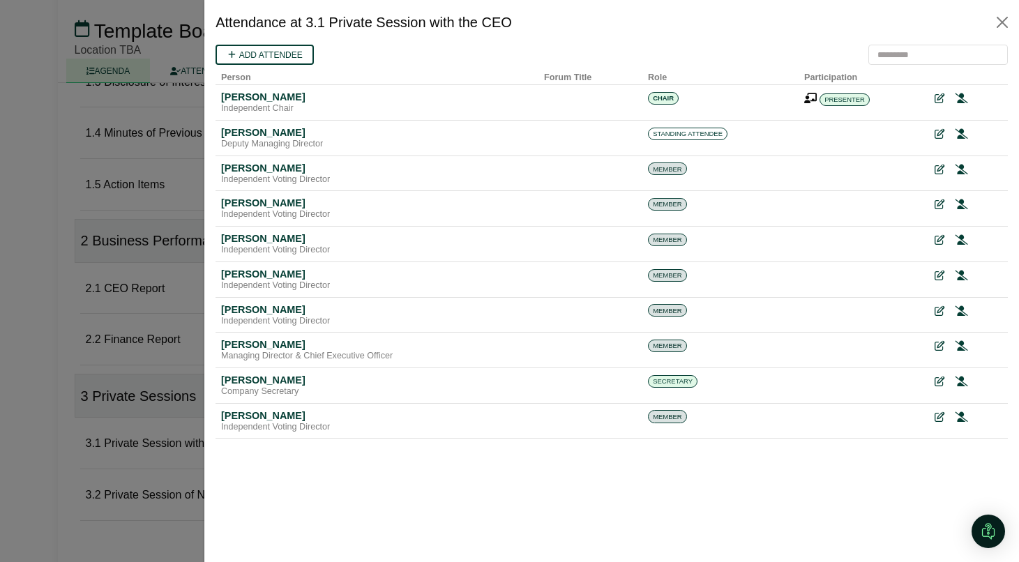
click at [116, 374] on div at bounding box center [509, 281] width 1019 height 562
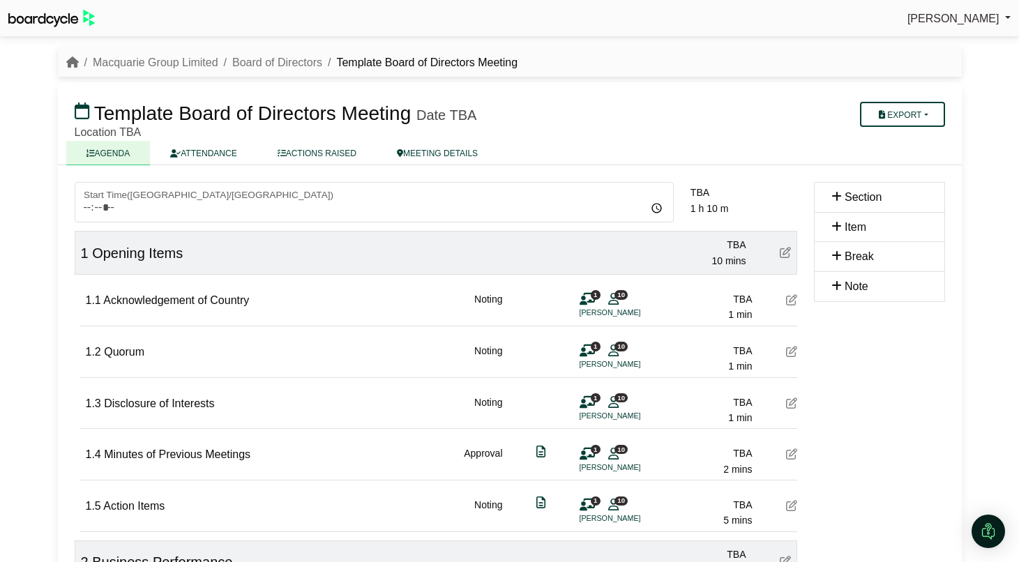
scroll to position [321, 0]
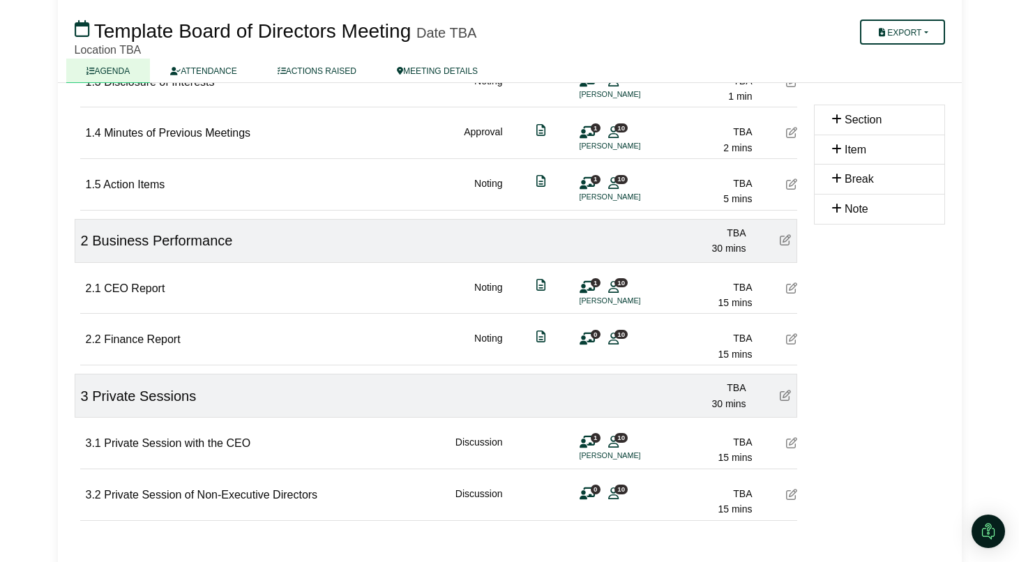
click at [610, 493] on icon at bounding box center [613, 493] width 10 height 1
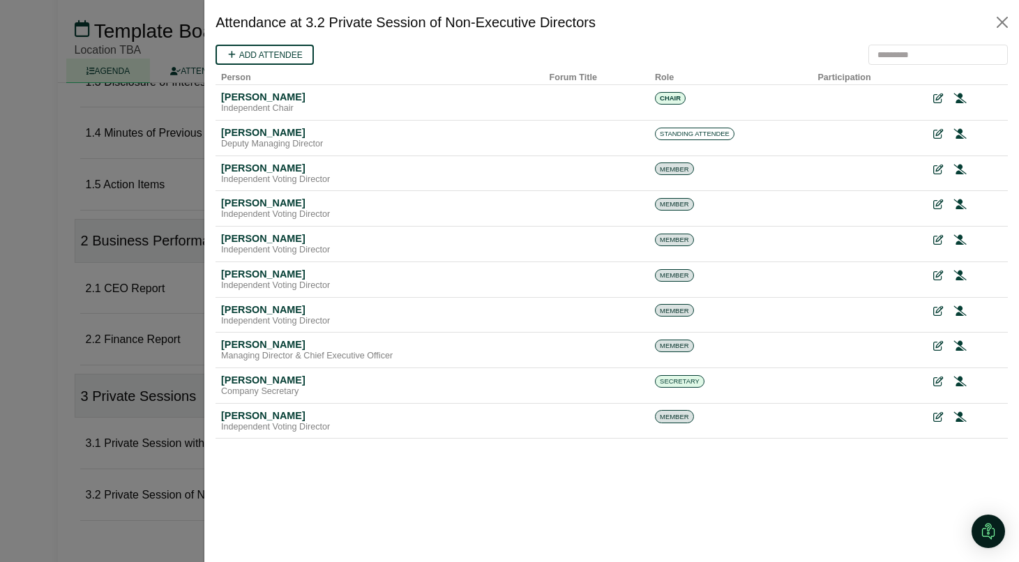
scroll to position [0, 0]
click at [936, 98] on icon at bounding box center [937, 99] width 10 height 10
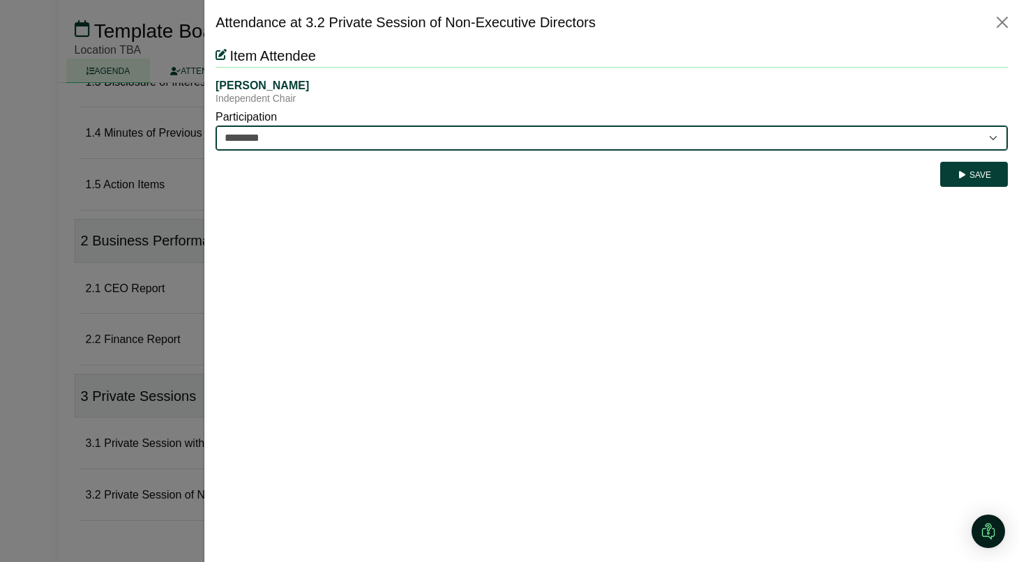
click at [586, 139] on select "********* ********" at bounding box center [611, 138] width 792 height 25
select select "*********"
click at [215, 126] on select "********* ********" at bounding box center [611, 138] width 792 height 25
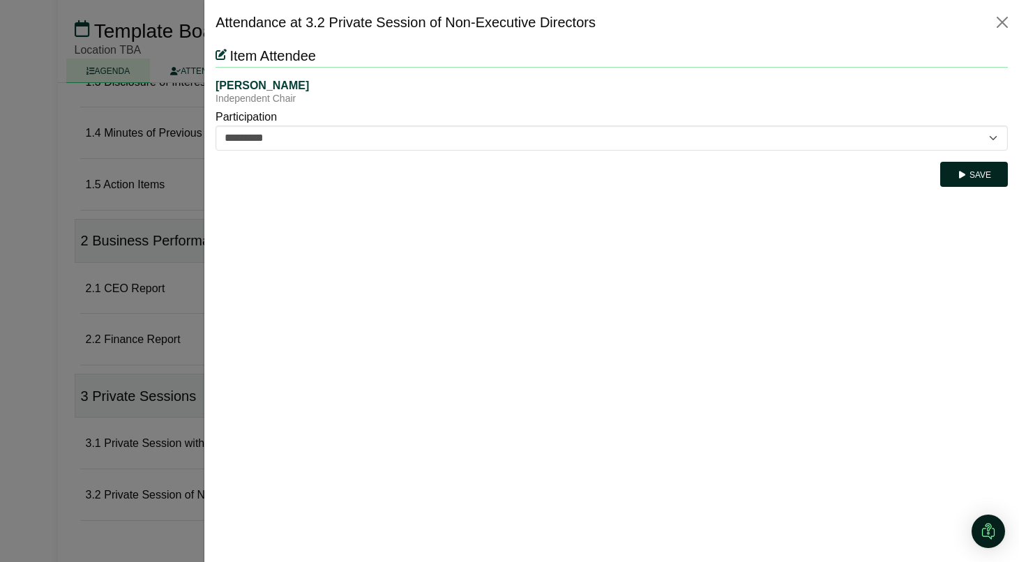
click at [987, 181] on button "Save" at bounding box center [974, 174] width 68 height 25
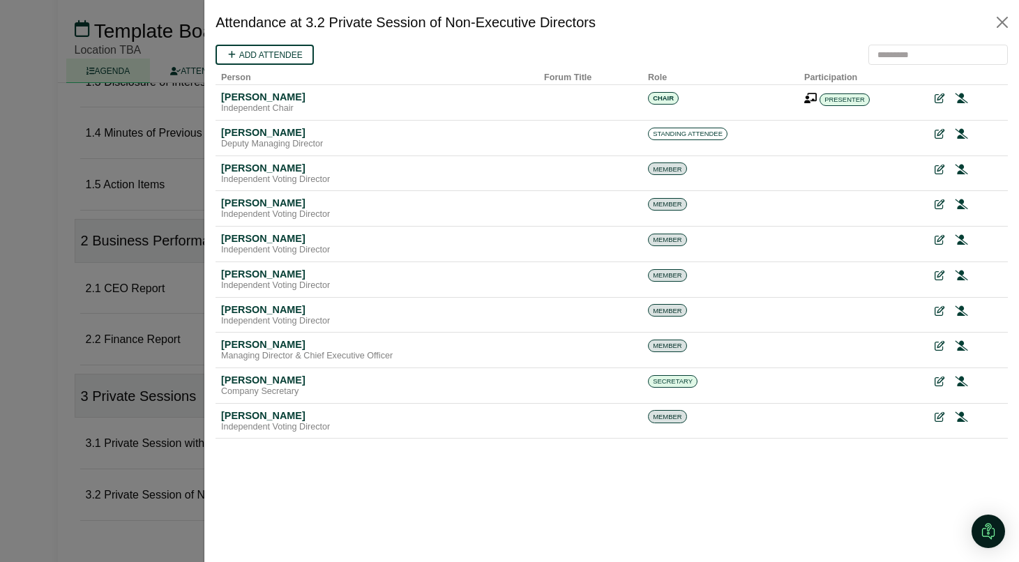
click at [78, 329] on div at bounding box center [509, 281] width 1019 height 562
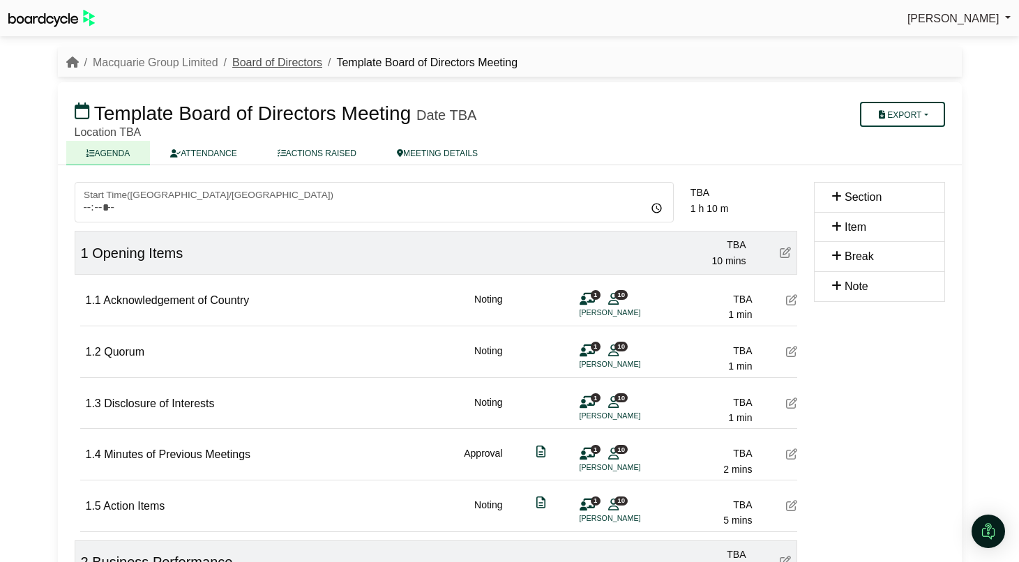
click at [270, 68] on link "Board of Directors" at bounding box center [277, 62] width 90 height 12
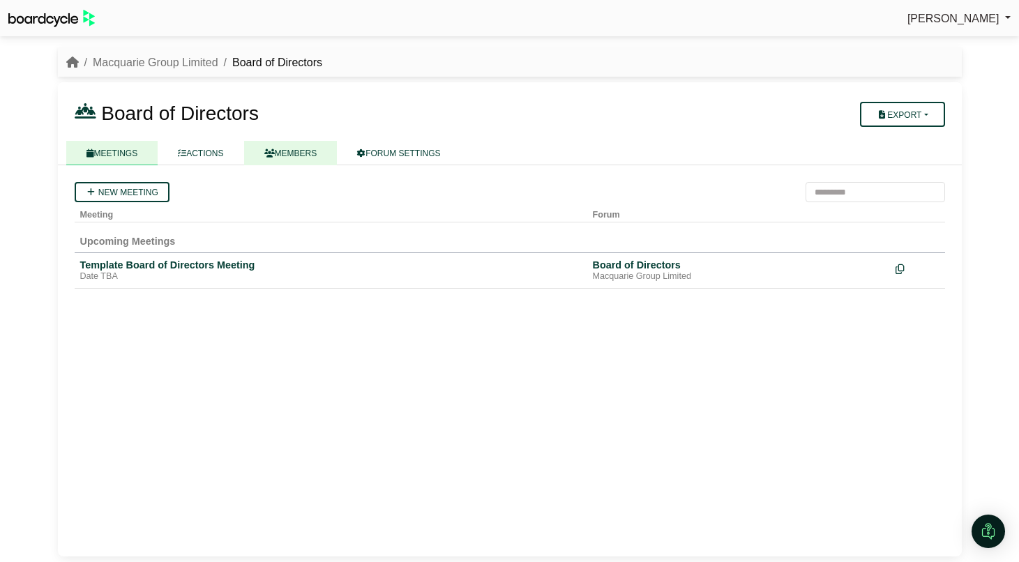
click at [305, 153] on link "MEMBERS" at bounding box center [290, 153] width 93 height 24
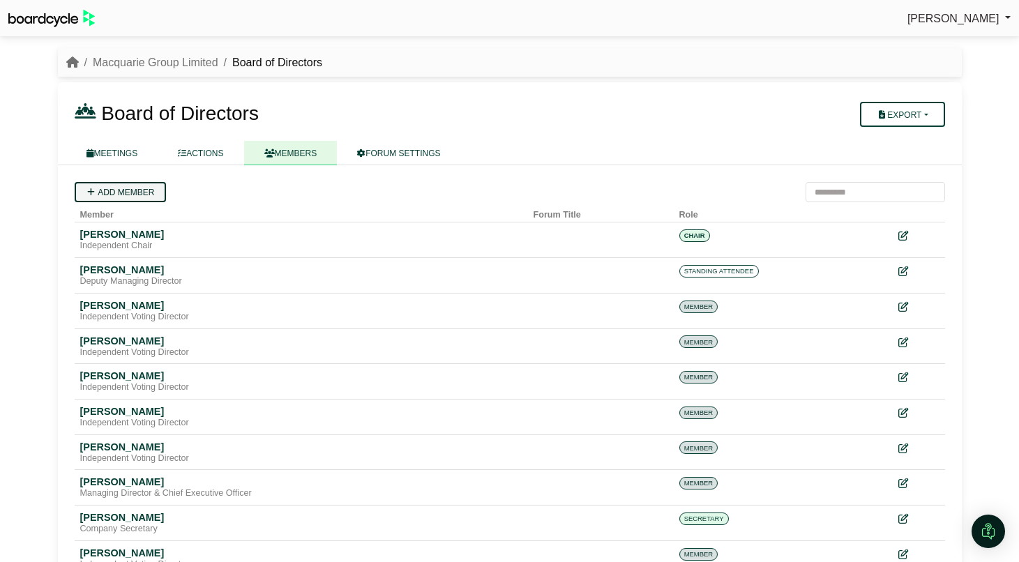
click at [143, 197] on link "Add member" at bounding box center [120, 192] width 91 height 20
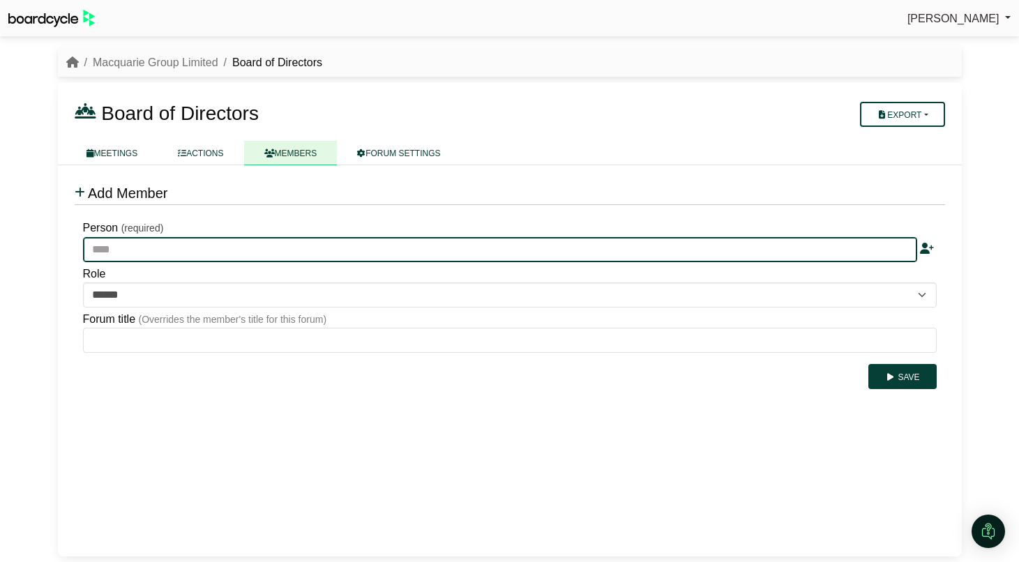
click at [148, 249] on input "text" at bounding box center [500, 249] width 834 height 25
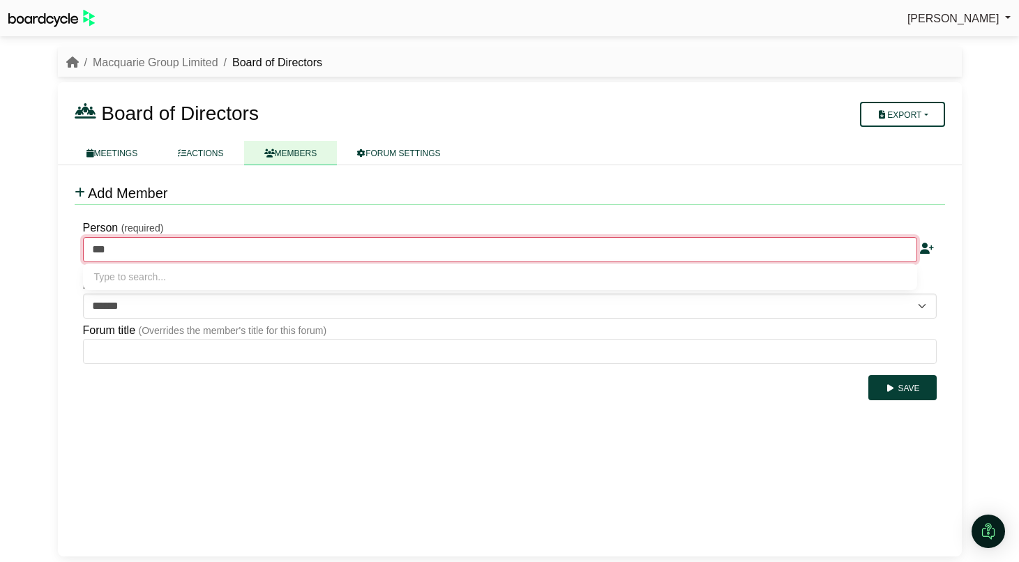
type input "****"
type input "**********"
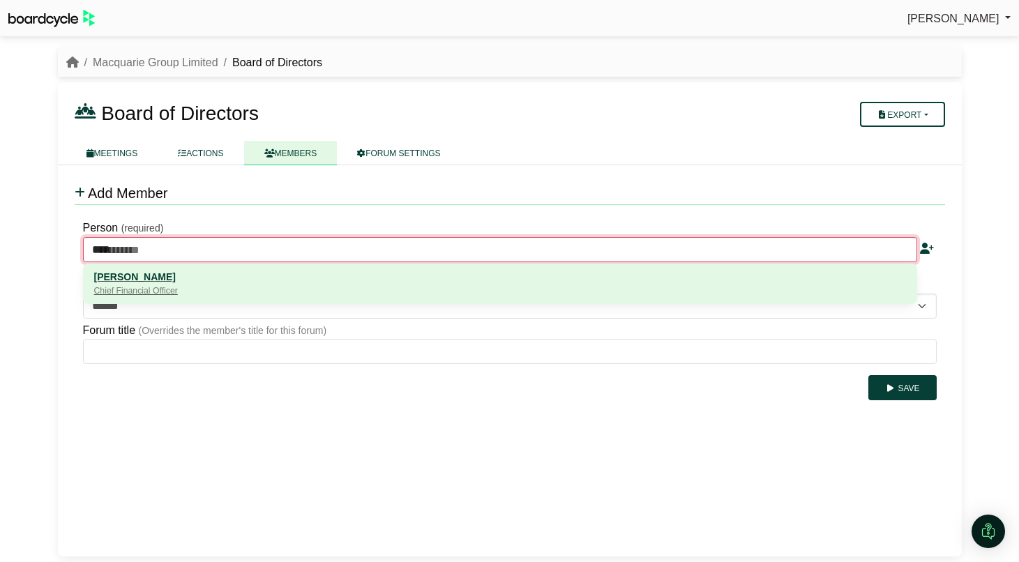
click at [142, 274] on div "[PERSON_NAME]" at bounding box center [500, 276] width 812 height 15
type input "**********"
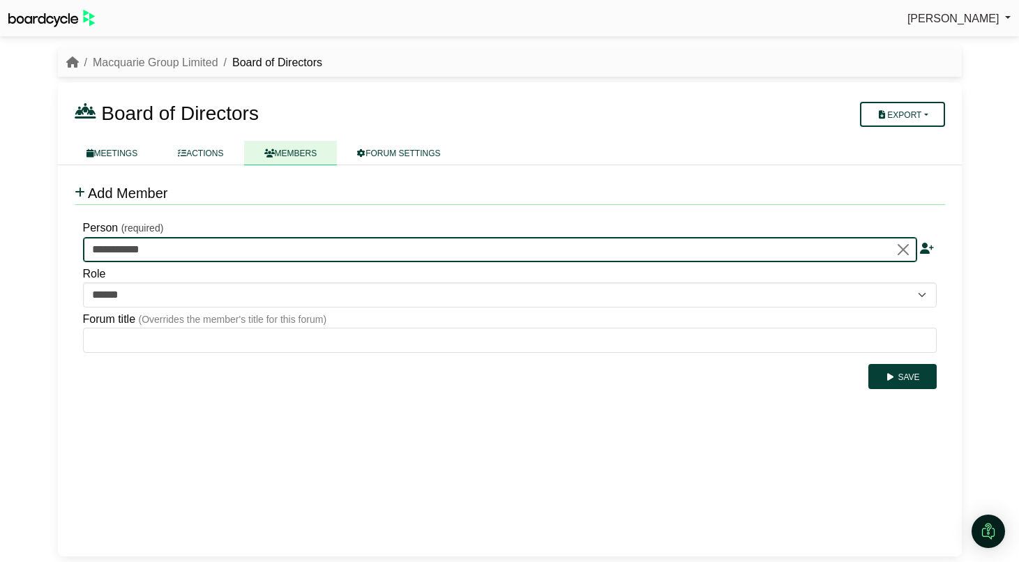
type input "**********"
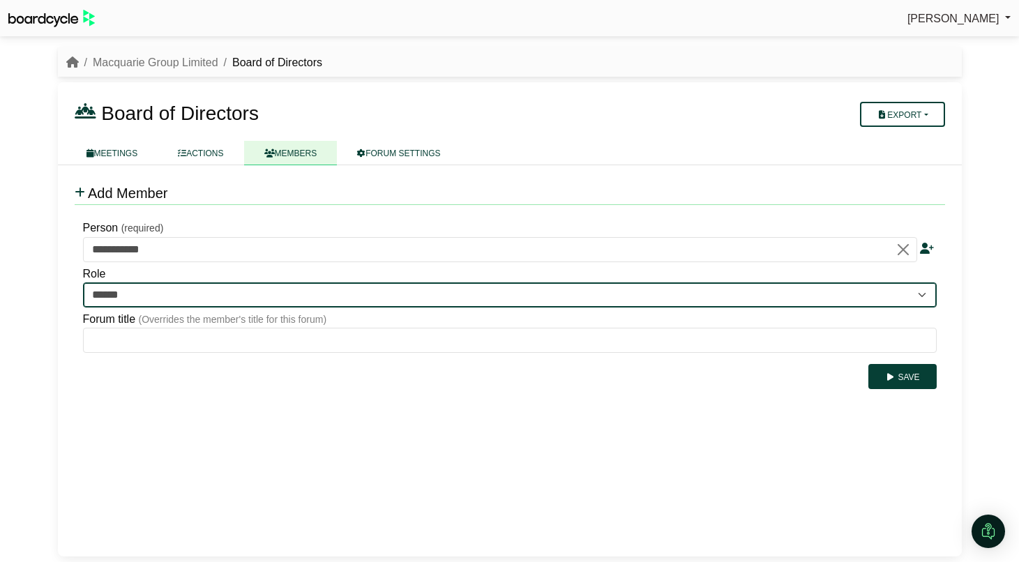
click at [166, 298] on select "**********" at bounding box center [509, 294] width 853 height 25
select select "**********"
click at [83, 282] on select "**********" at bounding box center [509, 294] width 853 height 25
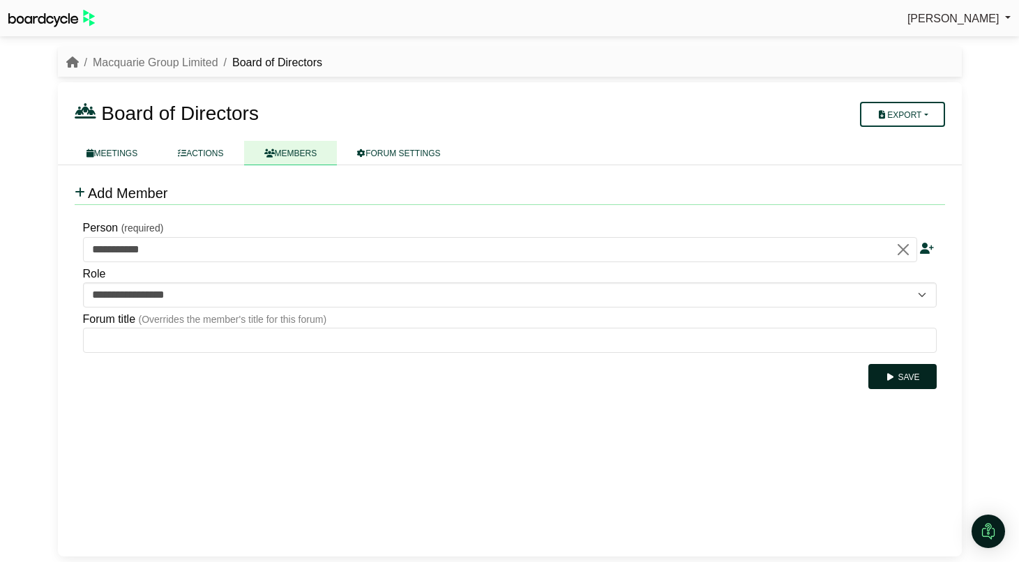
click at [909, 367] on button "Save" at bounding box center [902, 376] width 68 height 25
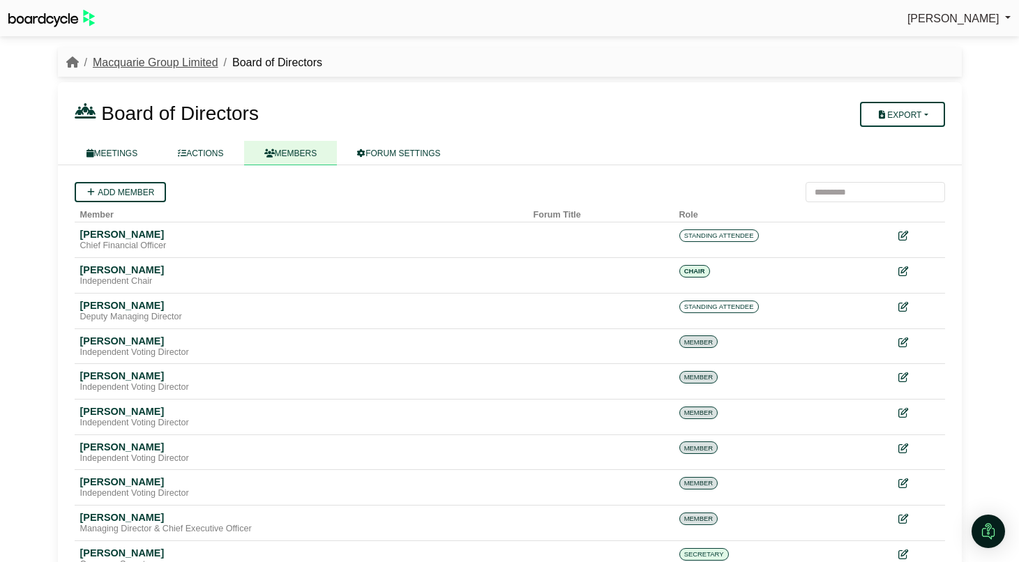
click at [134, 61] on link "Macquarie Group Limited" at bounding box center [156, 62] width 126 height 12
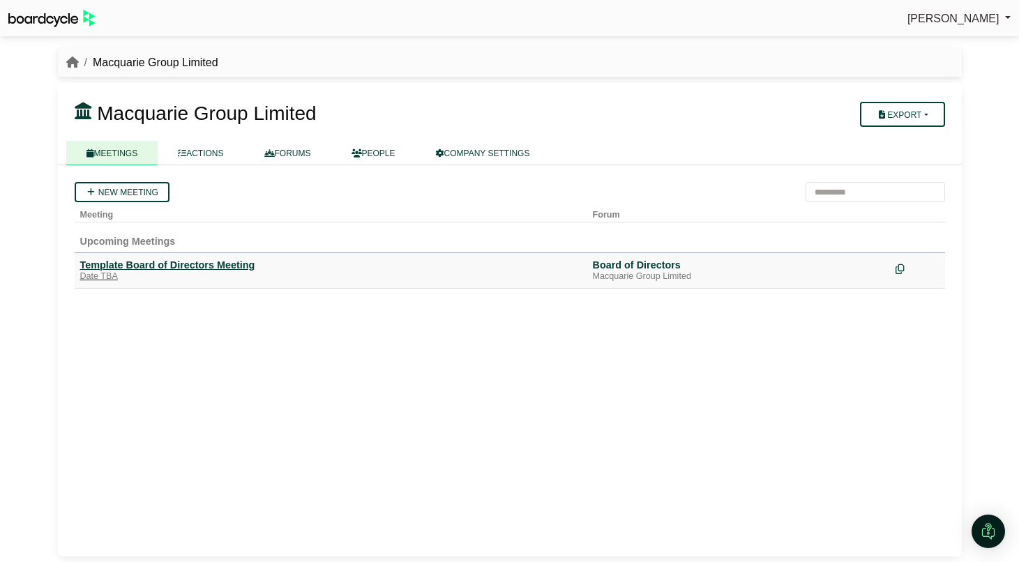
click at [223, 262] on div "Template Board of Directors Meeting" at bounding box center [330, 265] width 501 height 13
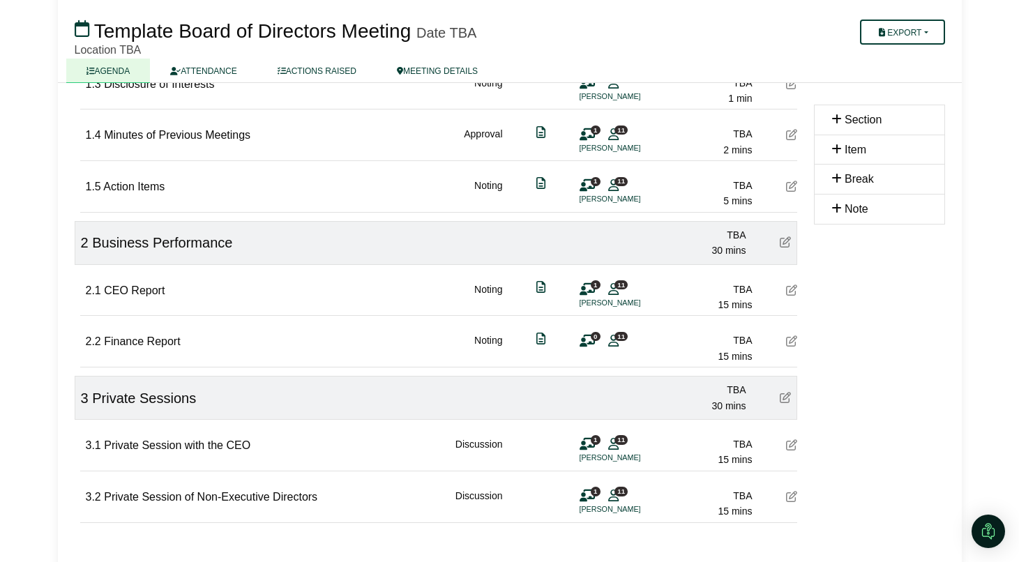
scroll to position [328, 0]
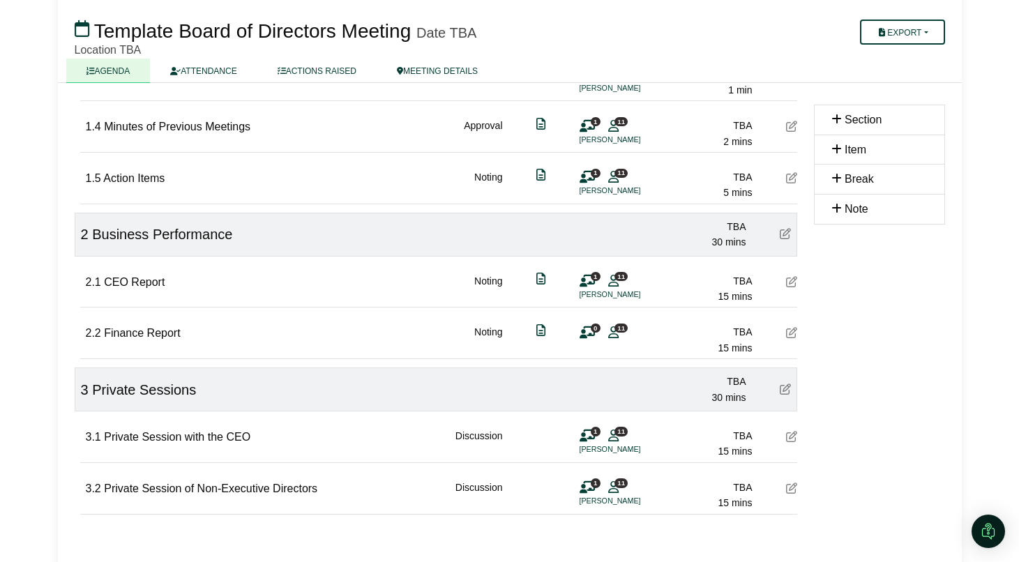
click at [582, 333] on icon at bounding box center [586, 333] width 15 height 1
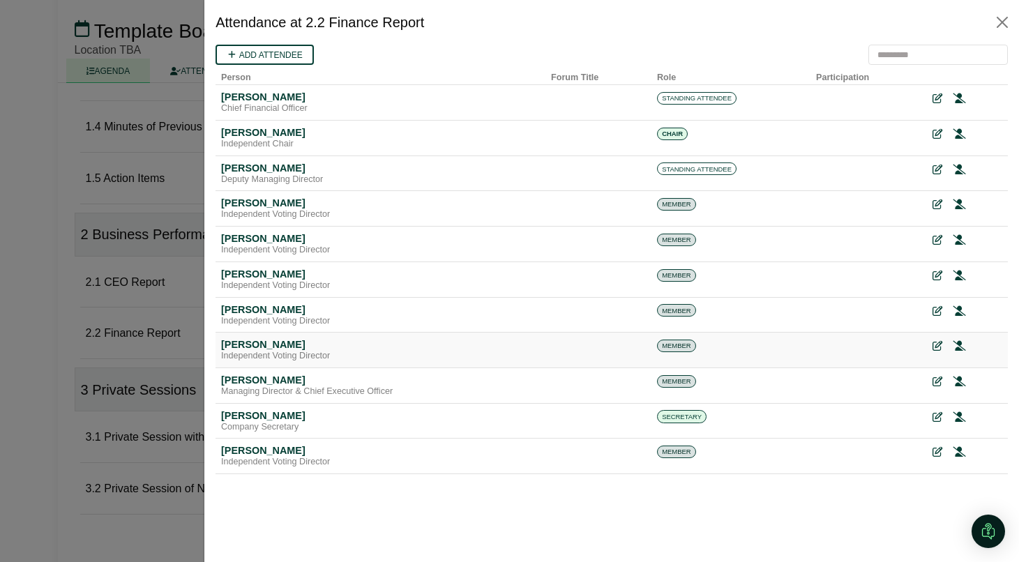
scroll to position [0, 0]
click at [935, 100] on icon at bounding box center [937, 99] width 10 height 10
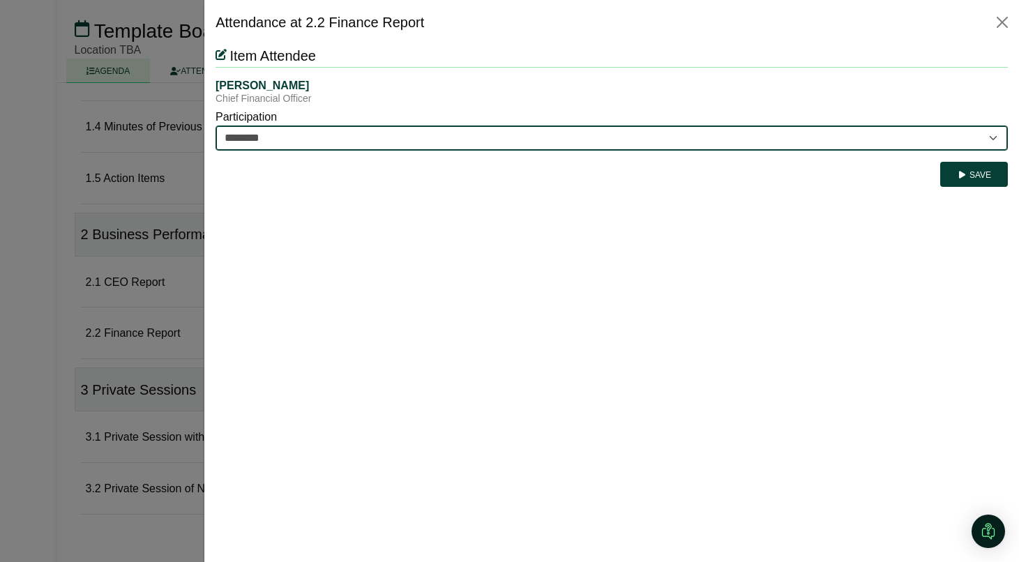
click at [782, 132] on select "********* ********" at bounding box center [611, 138] width 792 height 25
select select "*********"
click at [215, 126] on select "********* ********" at bounding box center [611, 138] width 792 height 25
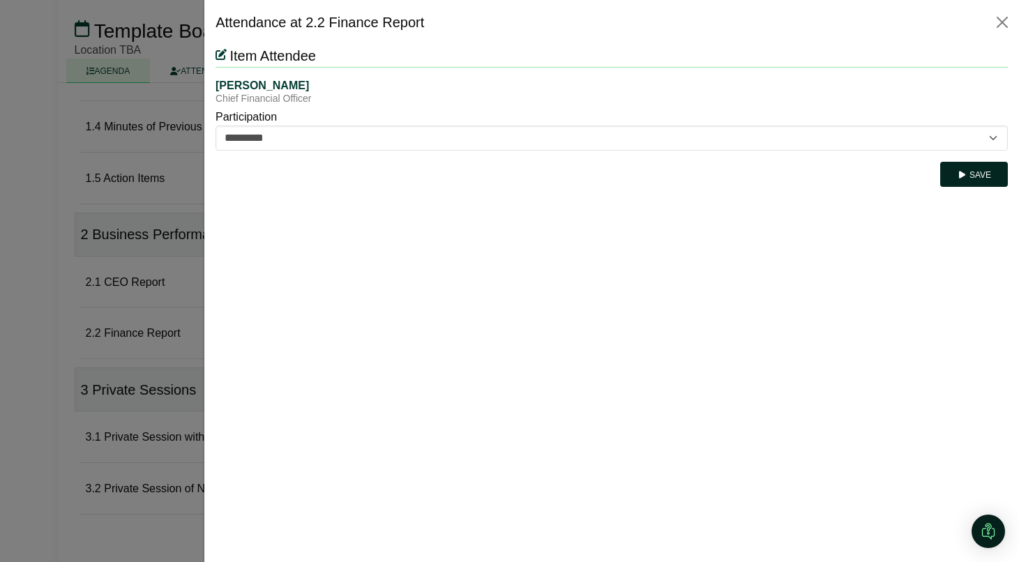
click at [981, 176] on button "Save" at bounding box center [974, 174] width 68 height 25
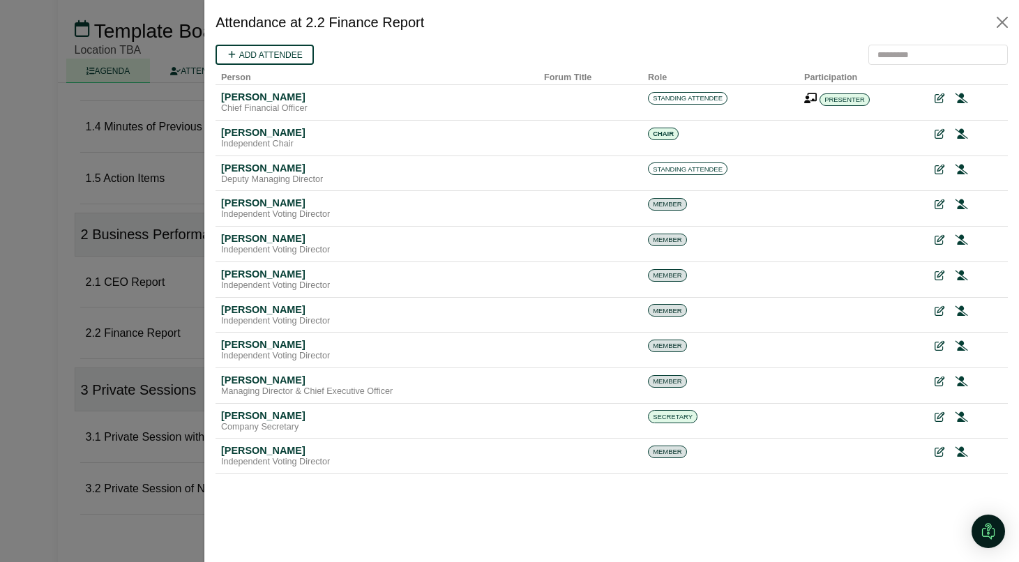
click at [133, 388] on div at bounding box center [509, 281] width 1019 height 562
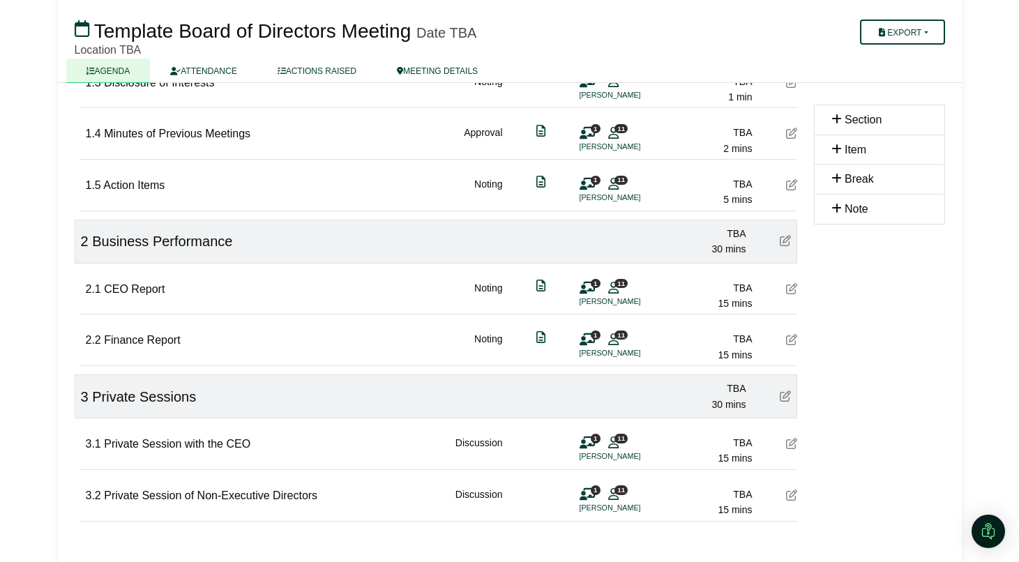
scroll to position [318, 0]
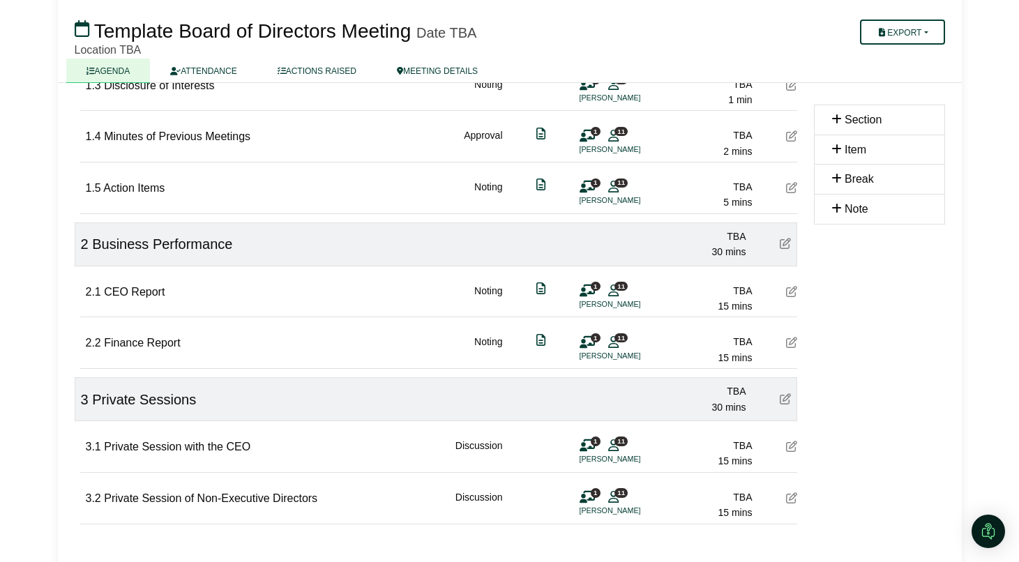
click at [593, 446] on icon at bounding box center [586, 446] width 15 height 1
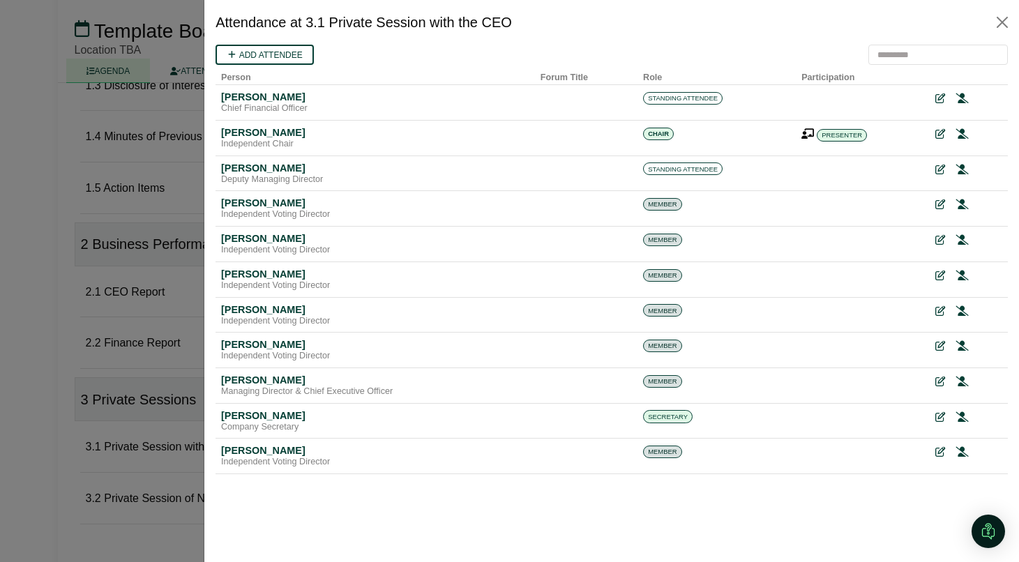
scroll to position [0, 0]
click at [960, 95] on icon at bounding box center [961, 99] width 13 height 10
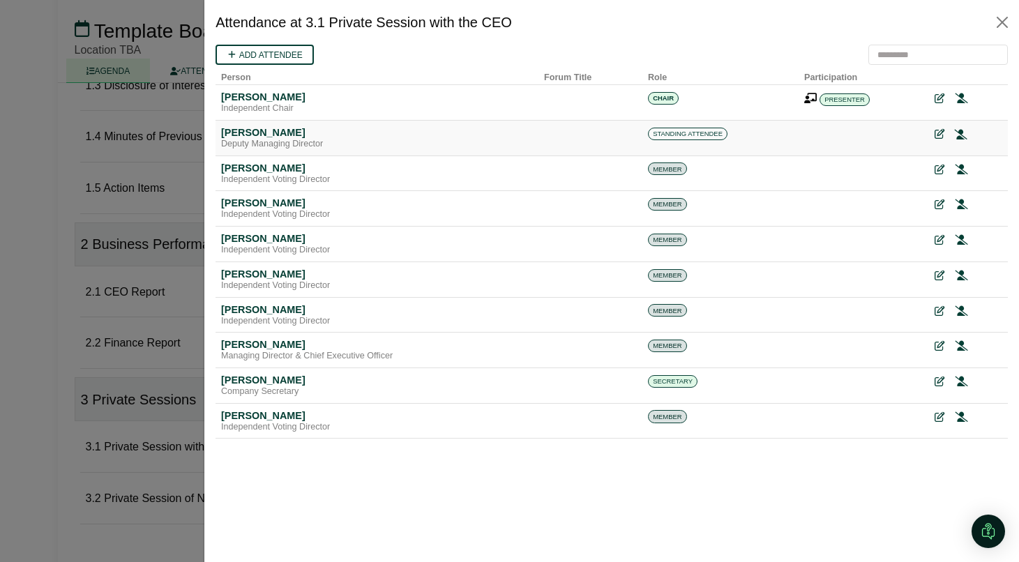
click at [960, 133] on icon at bounding box center [961, 135] width 13 height 10
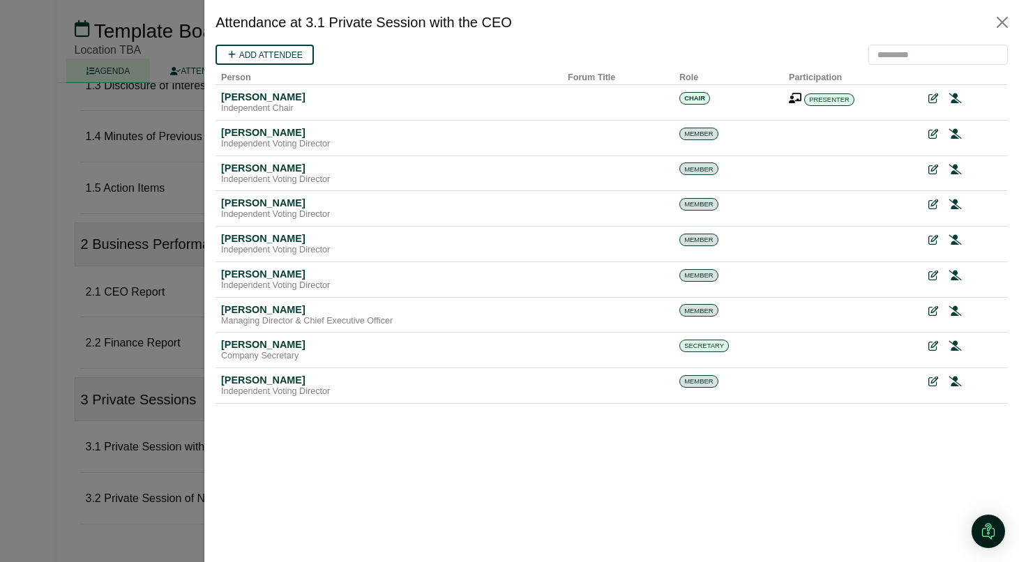
click at [148, 402] on div at bounding box center [509, 281] width 1019 height 562
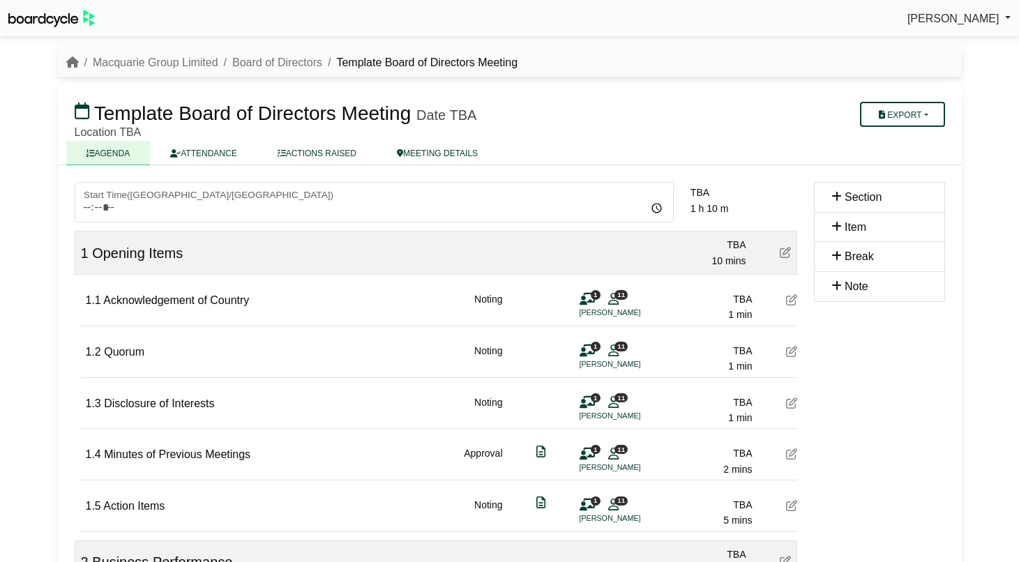
scroll to position [315, 0]
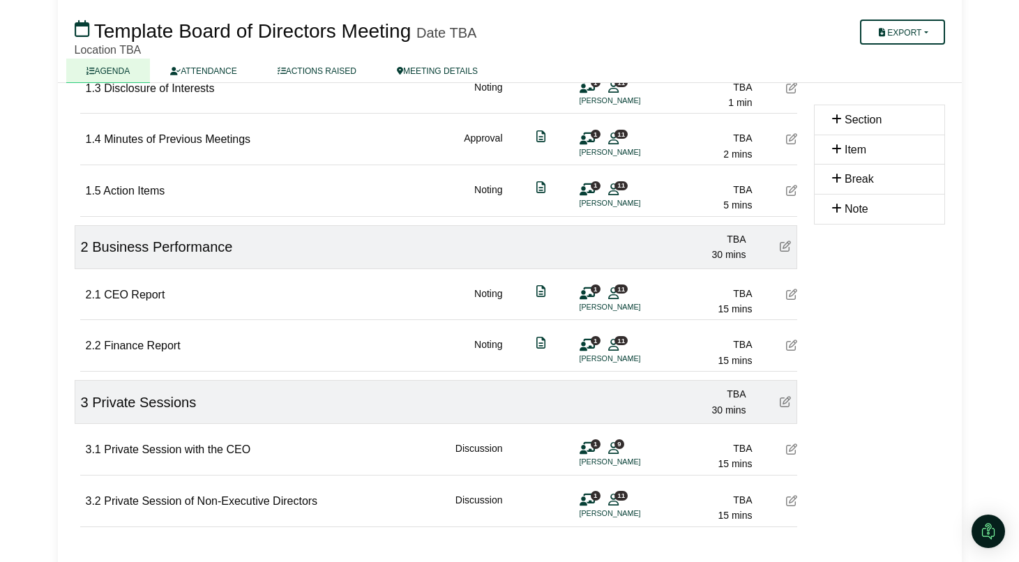
click at [788, 503] on icon at bounding box center [791, 500] width 11 height 11
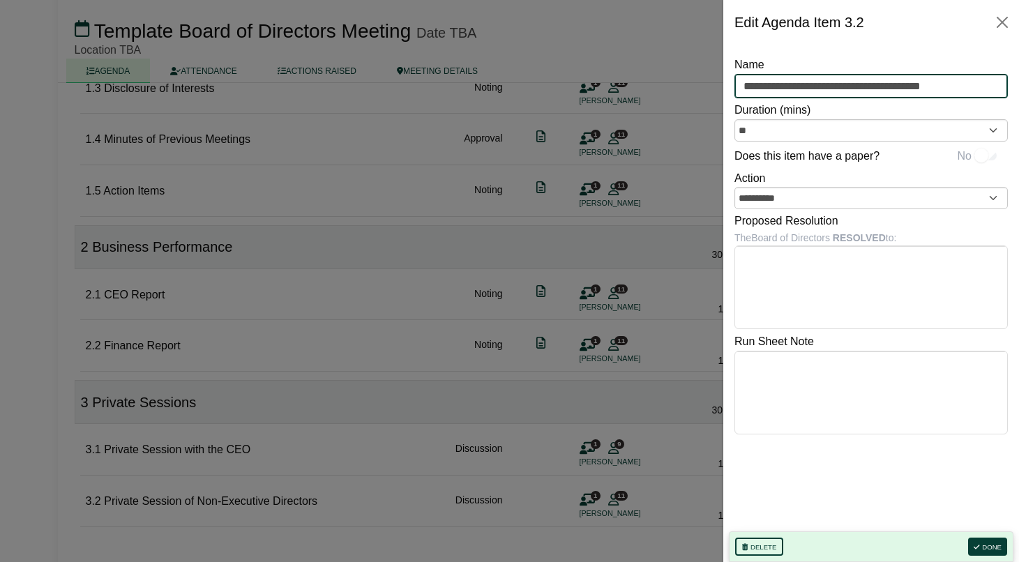
drag, startPoint x: 910, startPoint y: 86, endPoint x: 838, endPoint y: 86, distance: 71.8
click at [838, 86] on input "**********" at bounding box center [870, 86] width 273 height 25
type input "**********"
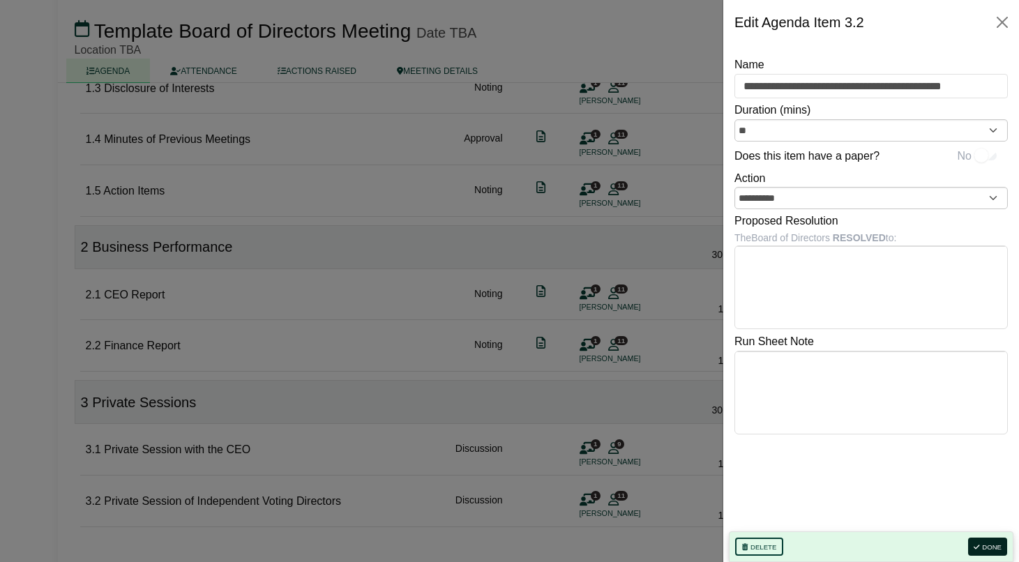
click at [997, 545] on button "Done" at bounding box center [987, 547] width 39 height 18
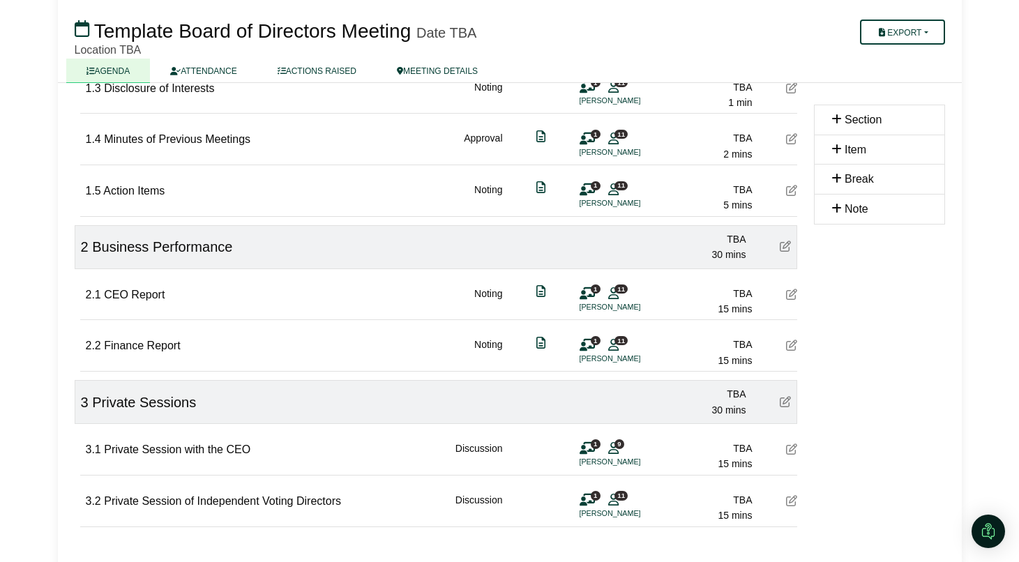
click at [616, 496] on span "11" at bounding box center [620, 495] width 13 height 9
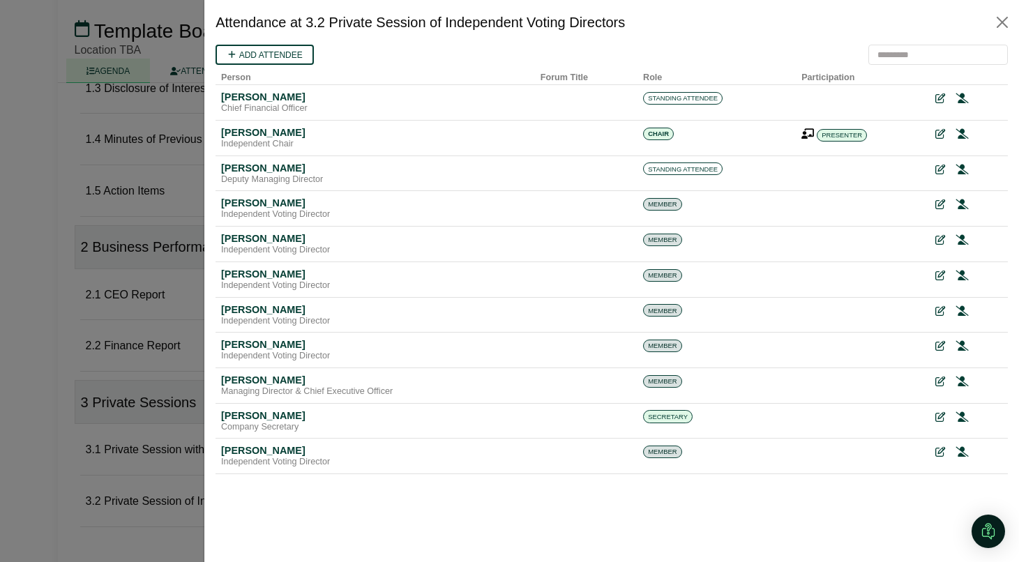
scroll to position [0, 0]
click at [958, 96] on icon at bounding box center [961, 99] width 13 height 10
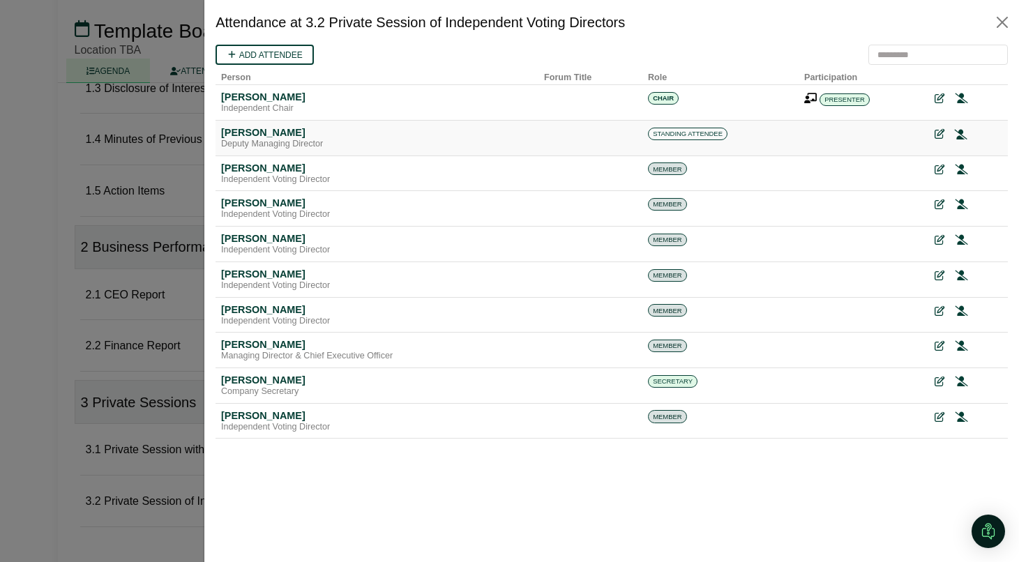
click at [962, 130] on icon at bounding box center [961, 135] width 13 height 10
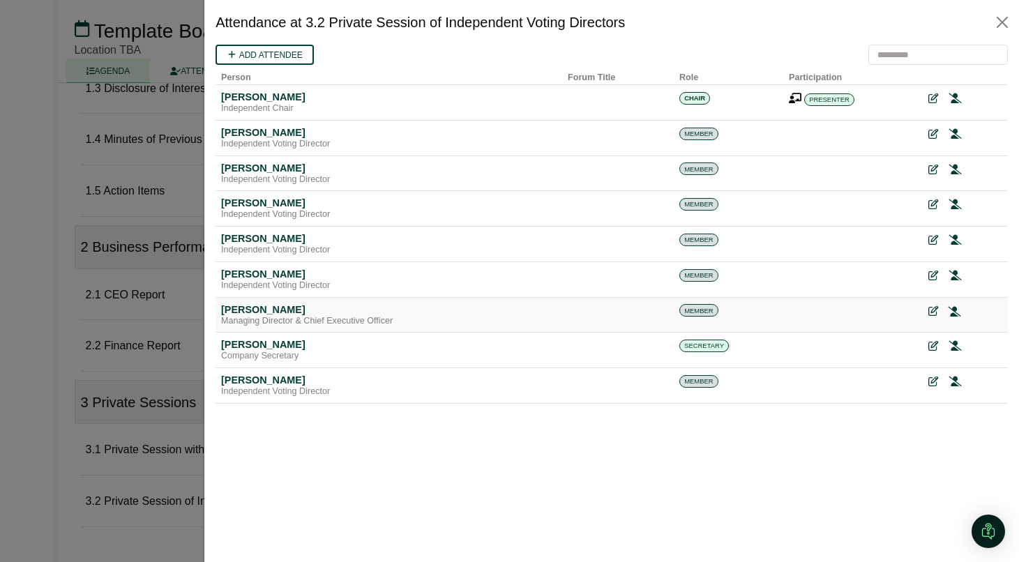
click at [954, 311] on icon at bounding box center [954, 311] width 13 height 10
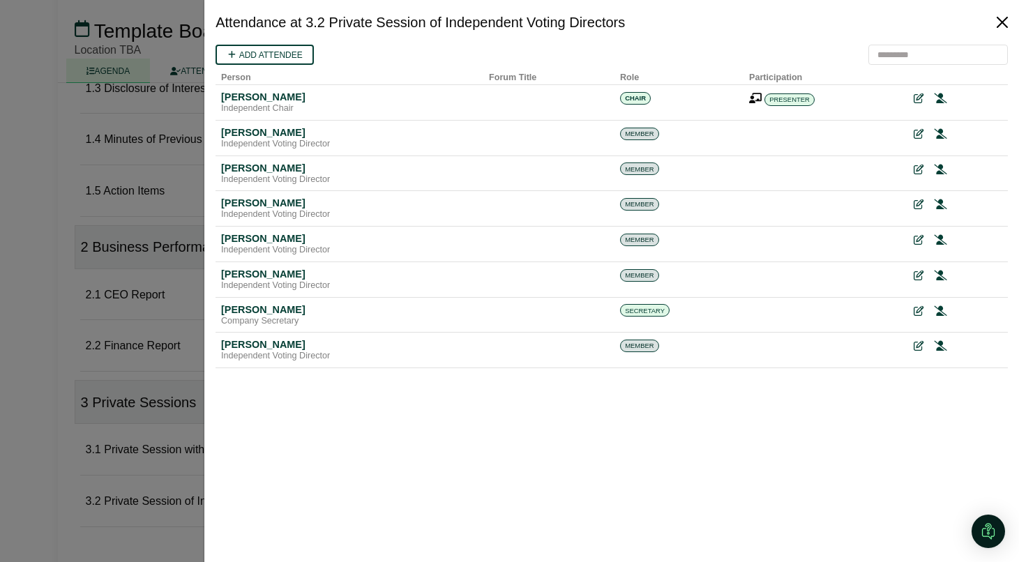
click at [1001, 27] on button "Close" at bounding box center [1002, 22] width 22 height 22
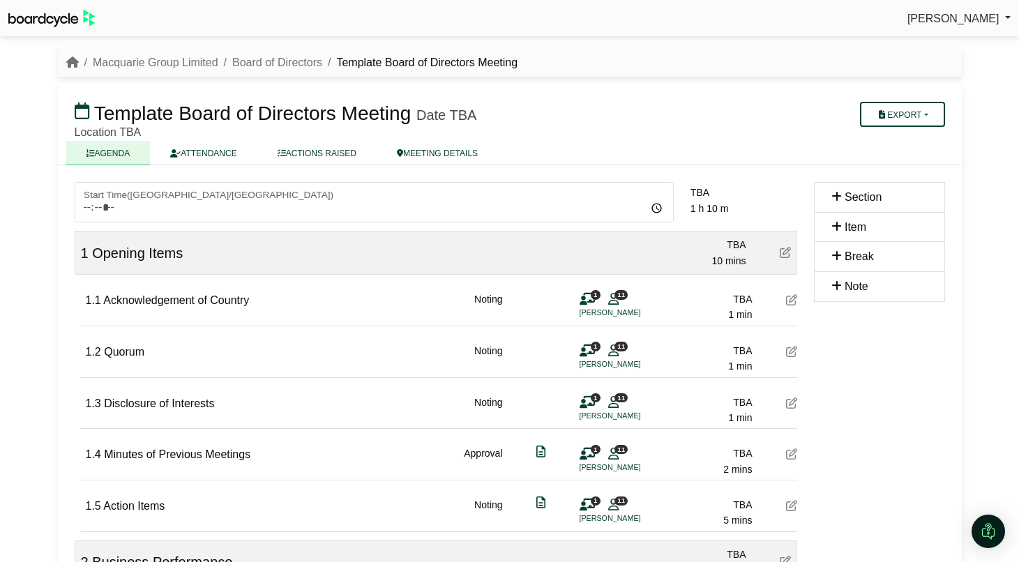
scroll to position [313, 0]
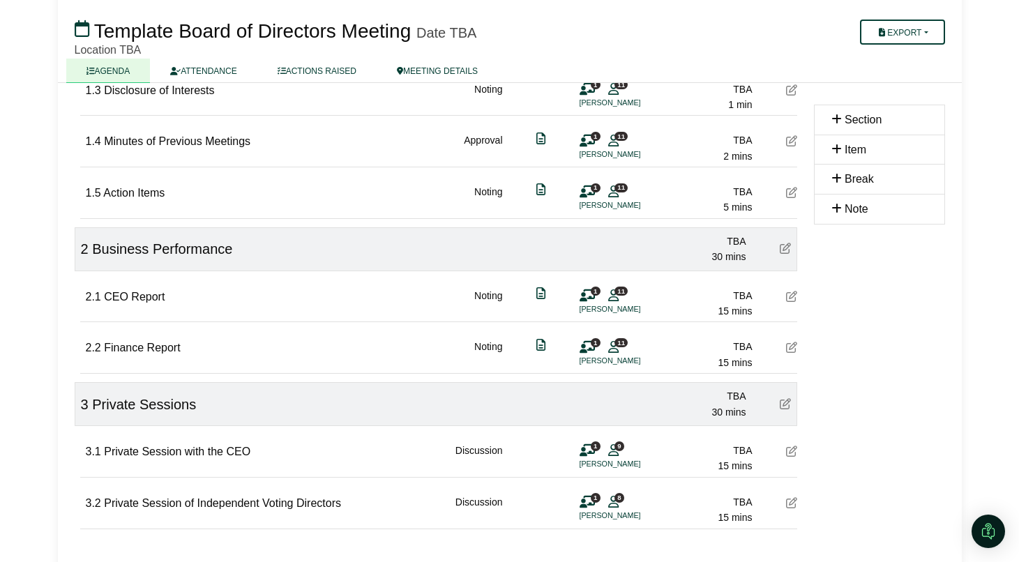
click at [872, 380] on div "Section Item Break Note" at bounding box center [879, 227] width 148 height 717
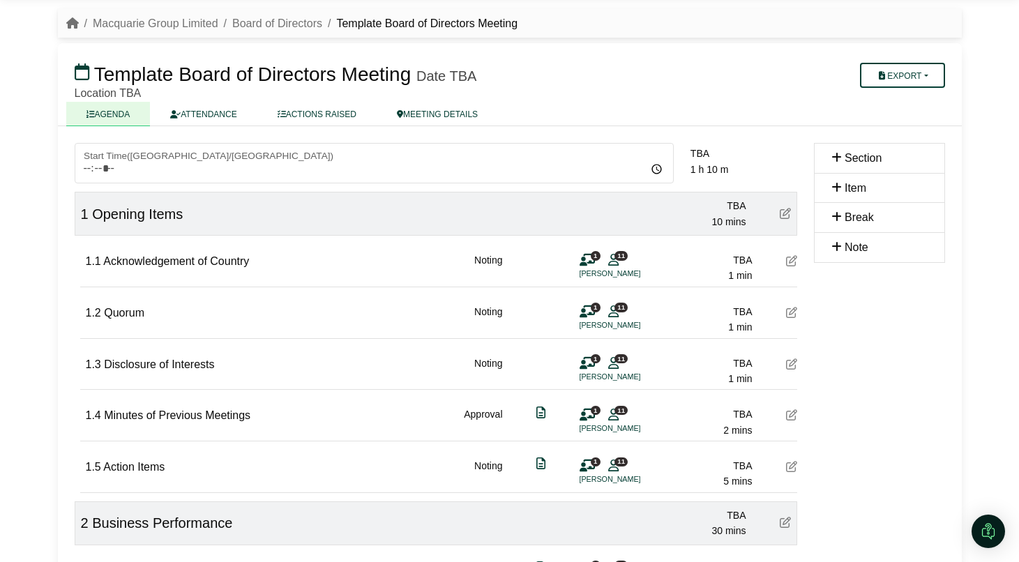
scroll to position [0, 0]
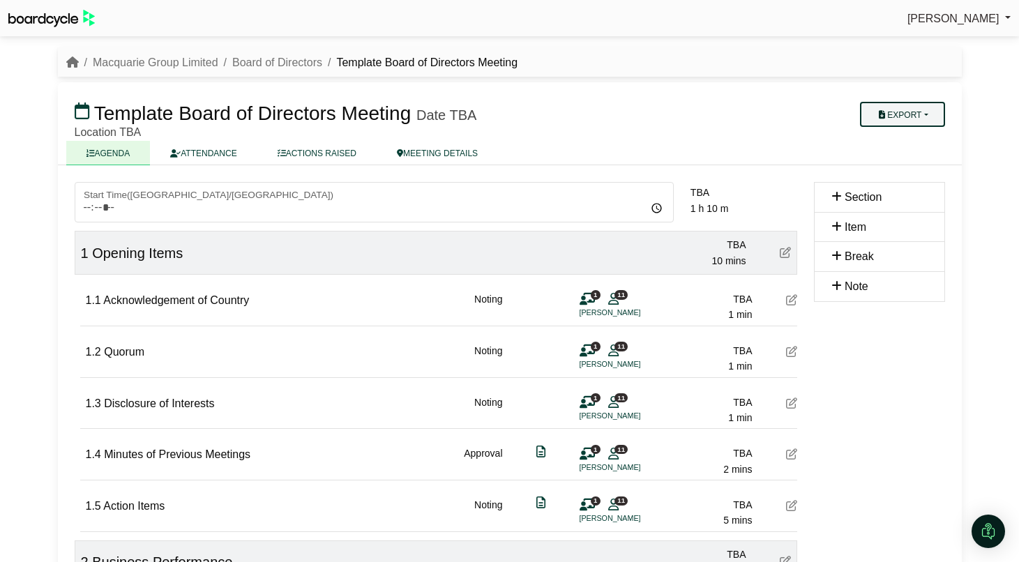
click at [903, 112] on button "Export" at bounding box center [902, 114] width 84 height 25
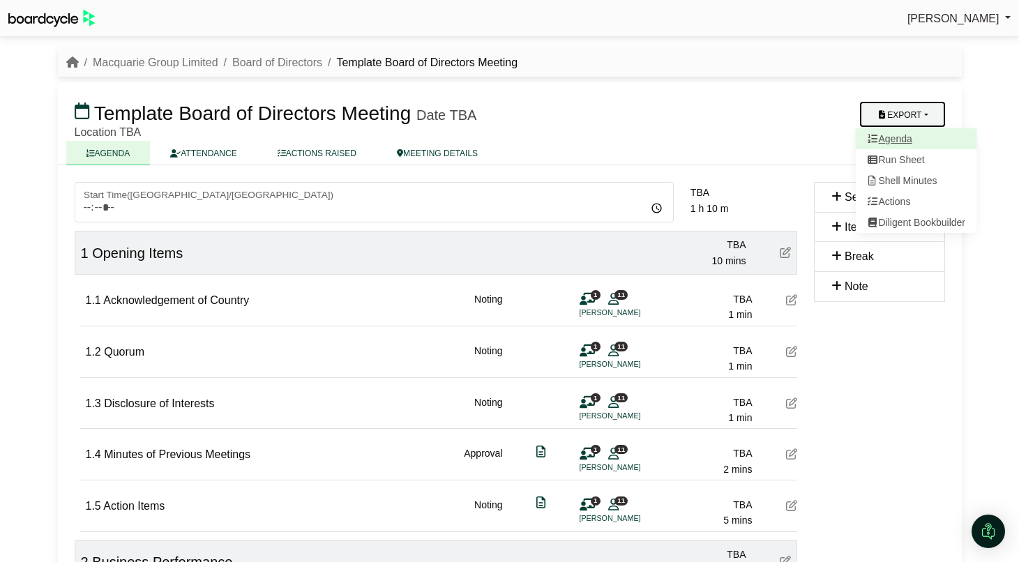
click at [901, 140] on link "Agenda" at bounding box center [915, 138] width 121 height 21
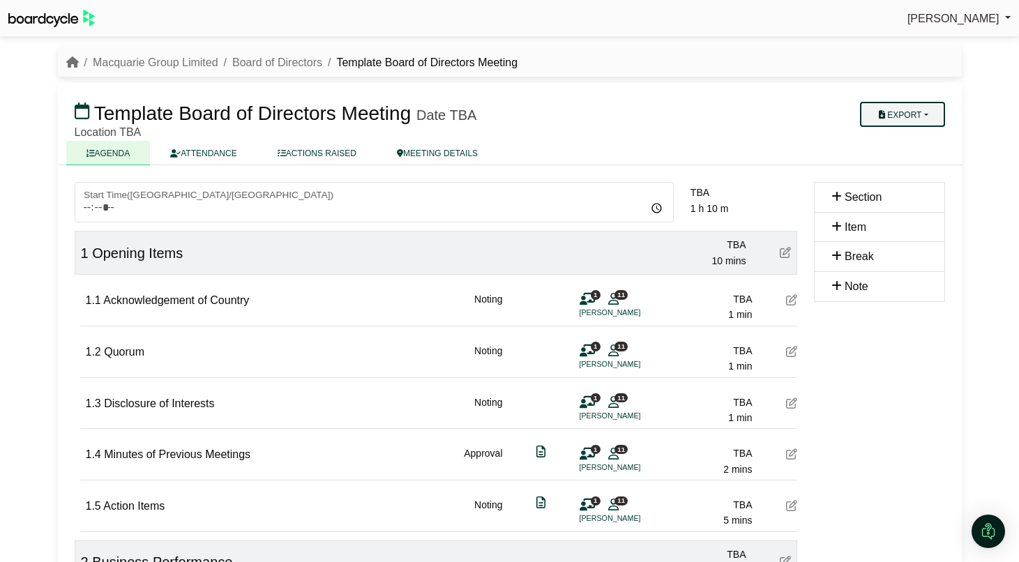
click at [923, 116] on button "Export" at bounding box center [902, 114] width 84 height 25
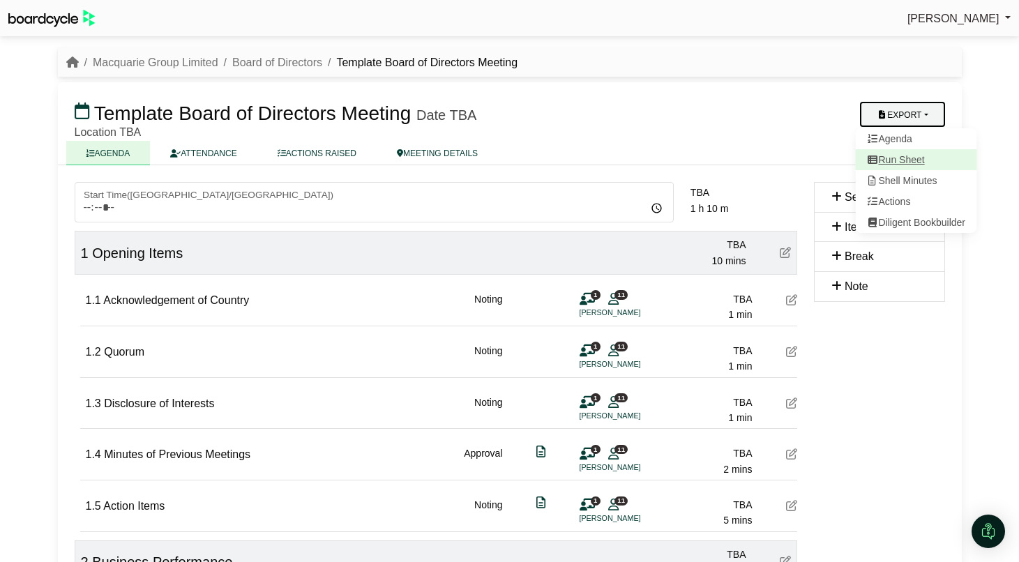
click at [917, 157] on link "Run Sheet" at bounding box center [915, 159] width 121 height 21
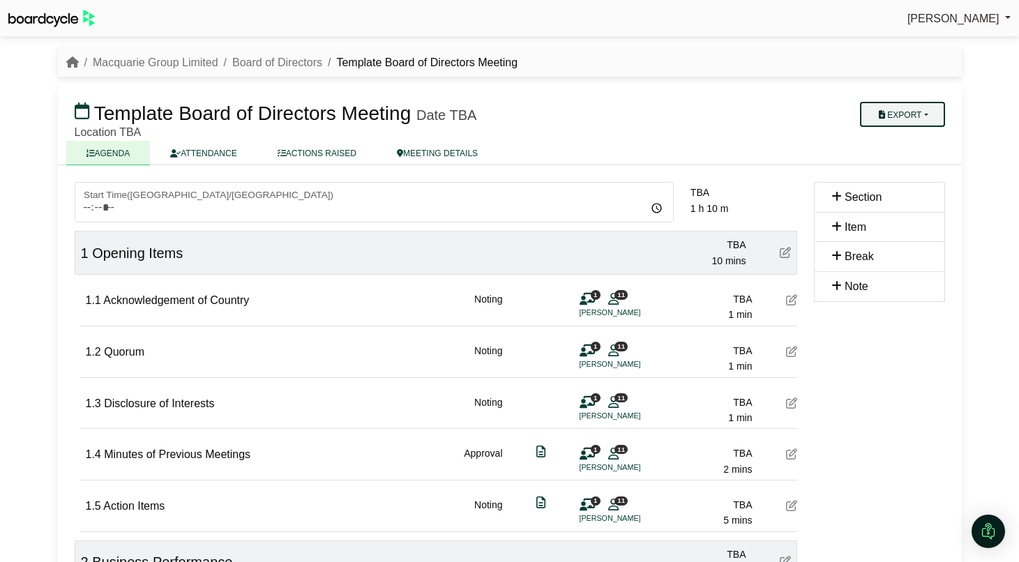
click at [899, 109] on button "Export" at bounding box center [902, 114] width 84 height 25
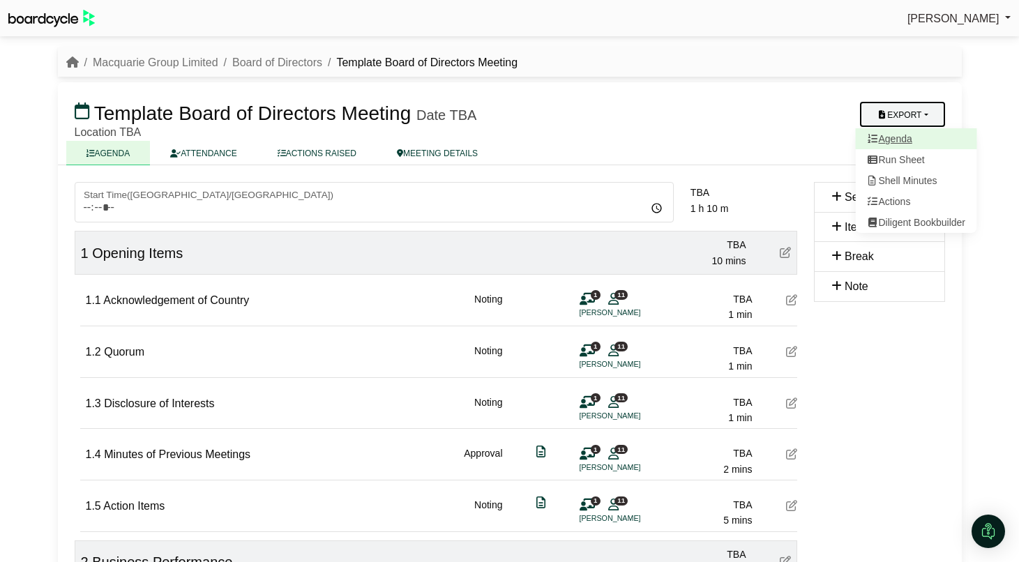
click at [905, 139] on link "Agenda" at bounding box center [915, 138] width 121 height 21
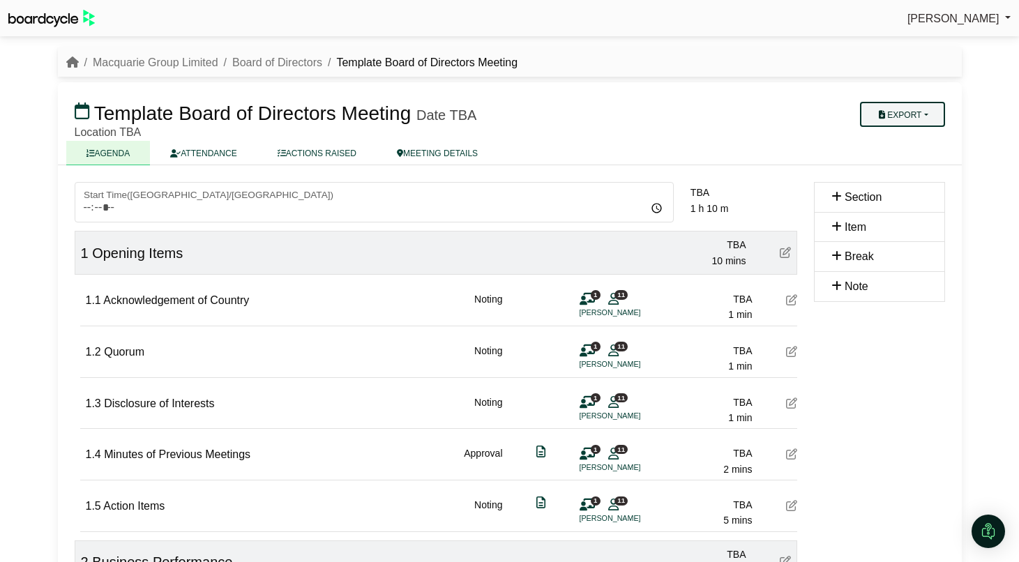
click at [922, 112] on button "Export" at bounding box center [902, 114] width 84 height 25
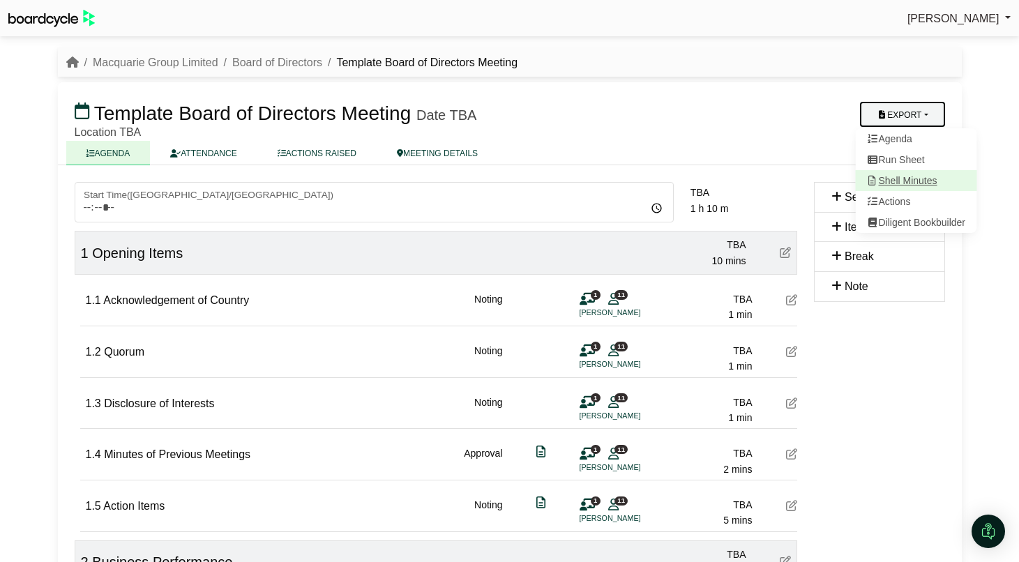
click at [916, 179] on link "Shell Minutes" at bounding box center [915, 180] width 121 height 21
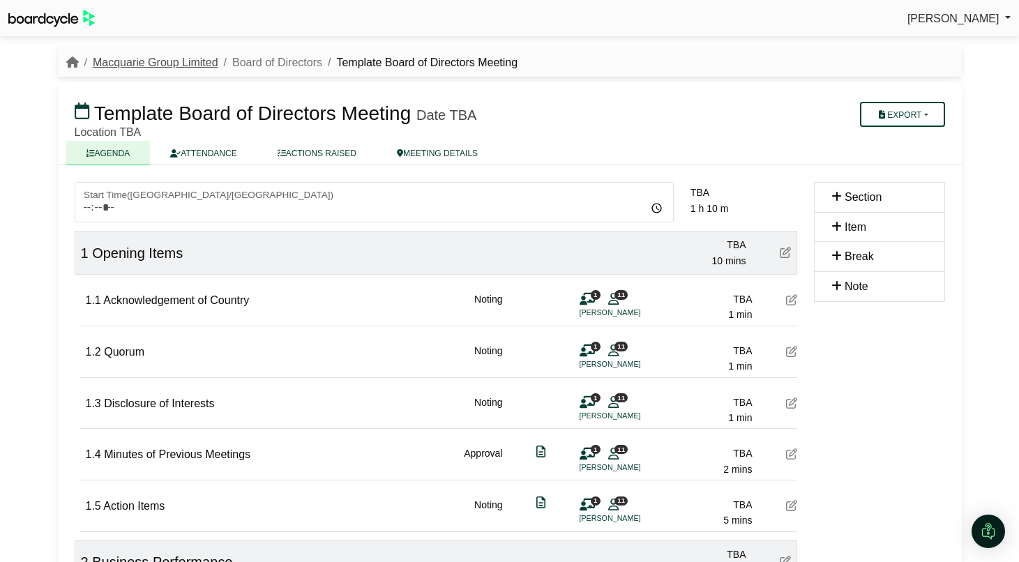
click at [141, 56] on link "Macquarie Group Limited" at bounding box center [156, 62] width 126 height 12
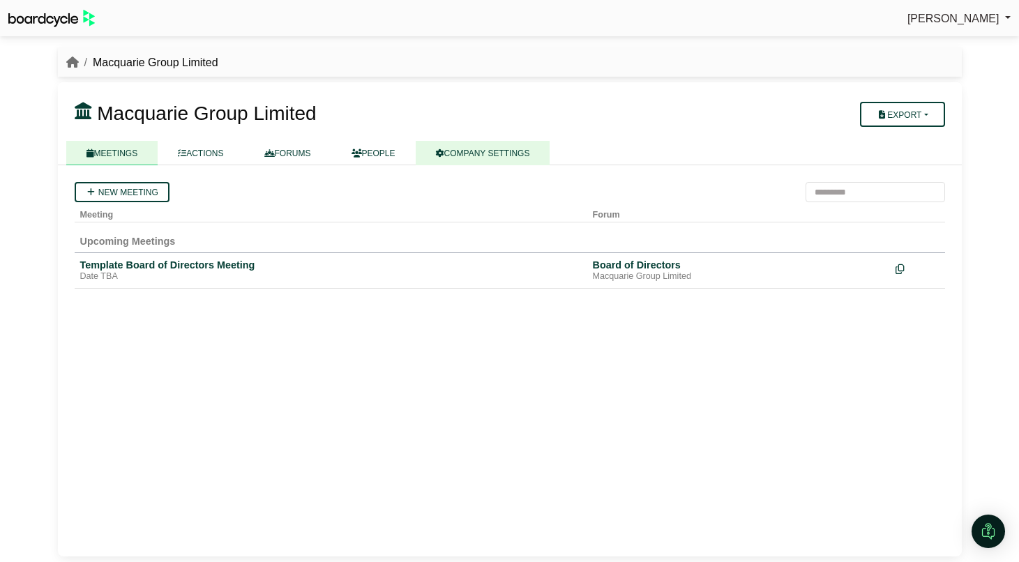
click at [513, 152] on link "COMPANY SETTINGS" at bounding box center [483, 153] width 135 height 24
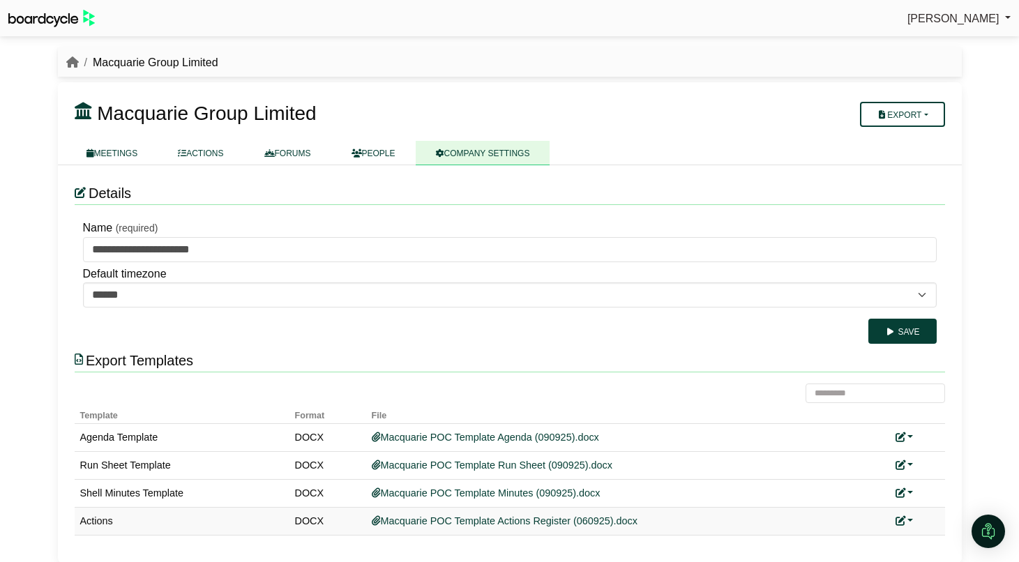
scroll to position [7, 0]
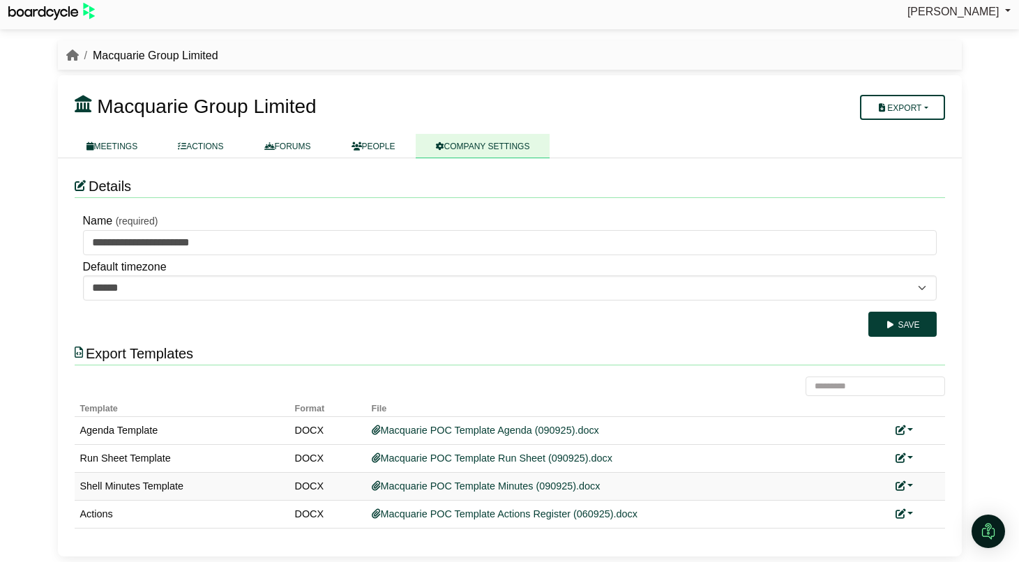
click at [911, 485] on link at bounding box center [904, 485] width 18 height 11
click at [883, 505] on link "Replace custom template" at bounding box center [842, 506] width 142 height 26
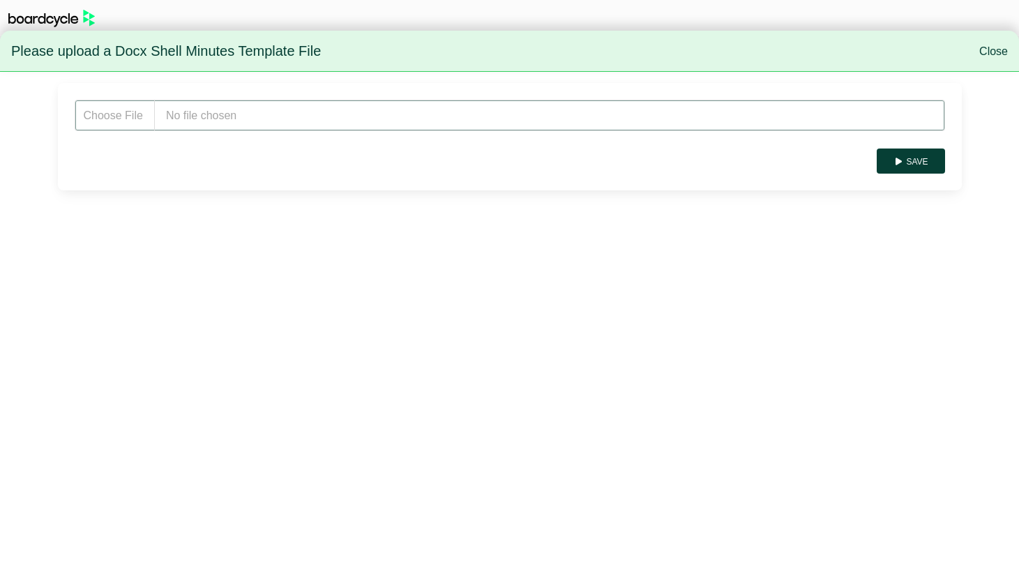
click at [219, 101] on input "file" at bounding box center [510, 115] width 870 height 31
click at [248, 119] on input "file" at bounding box center [510, 115] width 870 height 31
type input "**********"
click at [908, 162] on button "Save" at bounding box center [910, 161] width 68 height 25
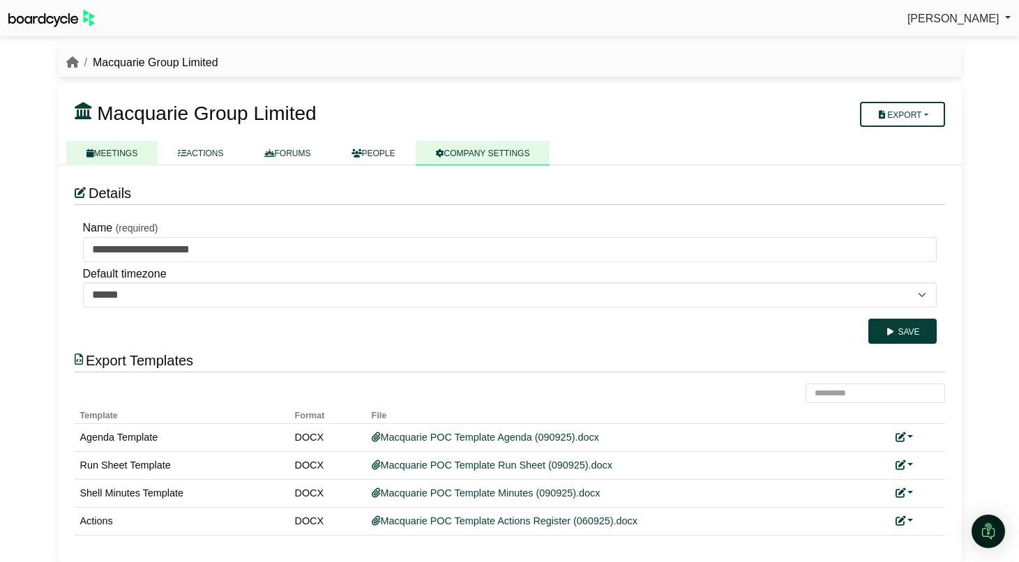
click at [135, 153] on link "MEETINGS" at bounding box center [112, 153] width 92 height 24
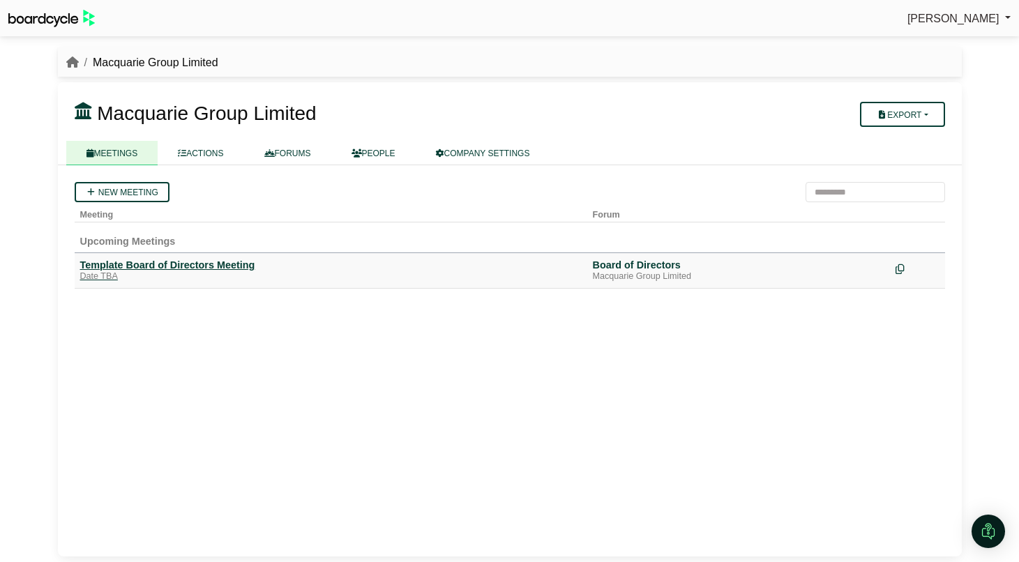
click at [181, 264] on div "Template Board of Directors Meeting" at bounding box center [330, 265] width 501 height 13
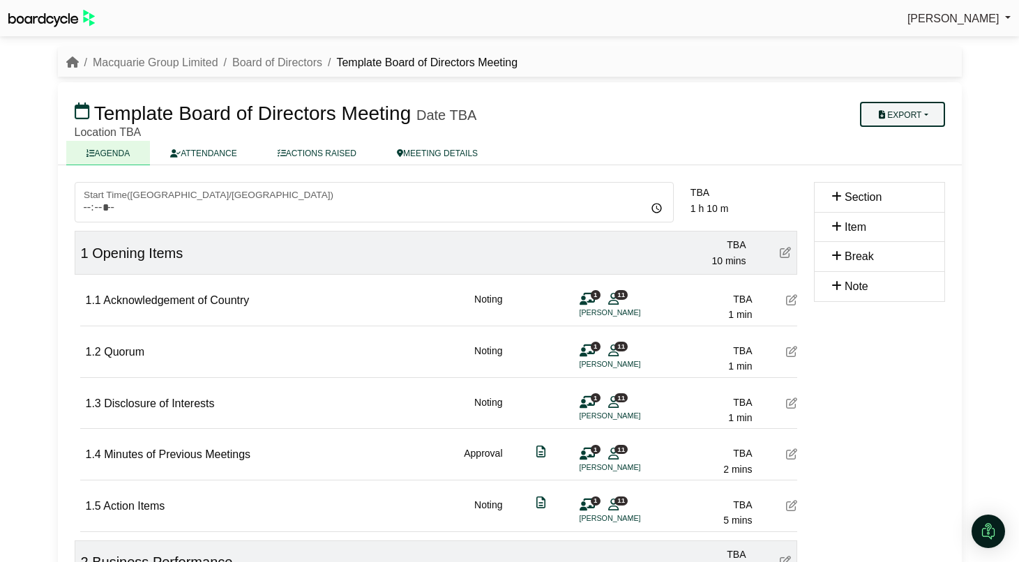
click at [927, 109] on button "Export" at bounding box center [902, 114] width 84 height 25
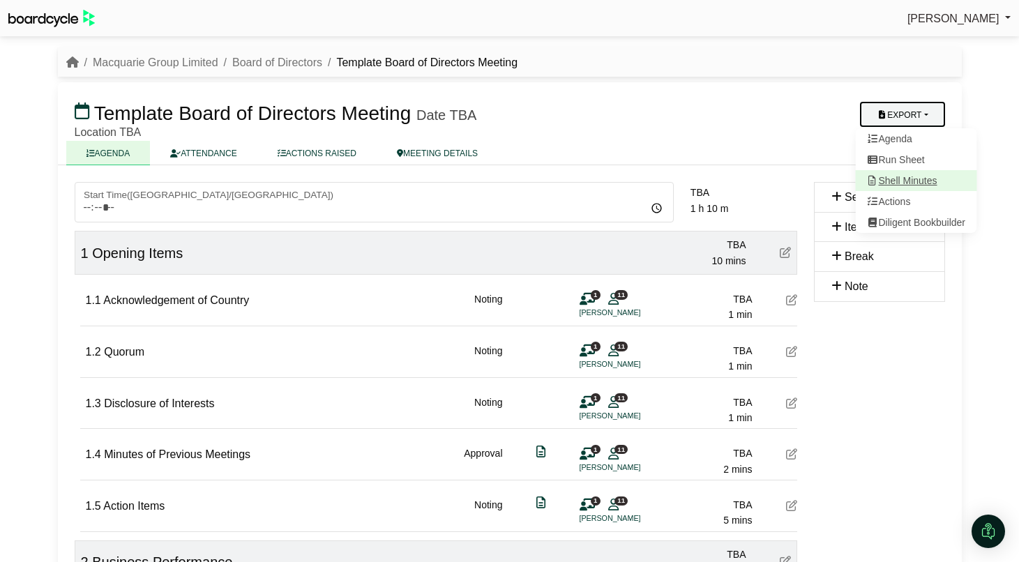
click at [913, 177] on link "Shell Minutes" at bounding box center [915, 180] width 121 height 21
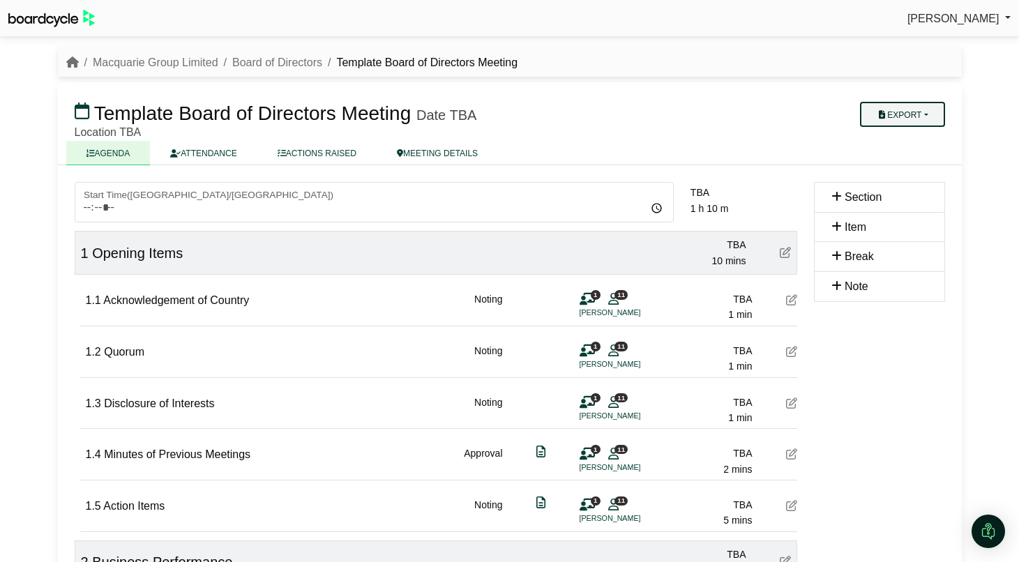
click at [925, 115] on button "Export" at bounding box center [902, 114] width 84 height 25
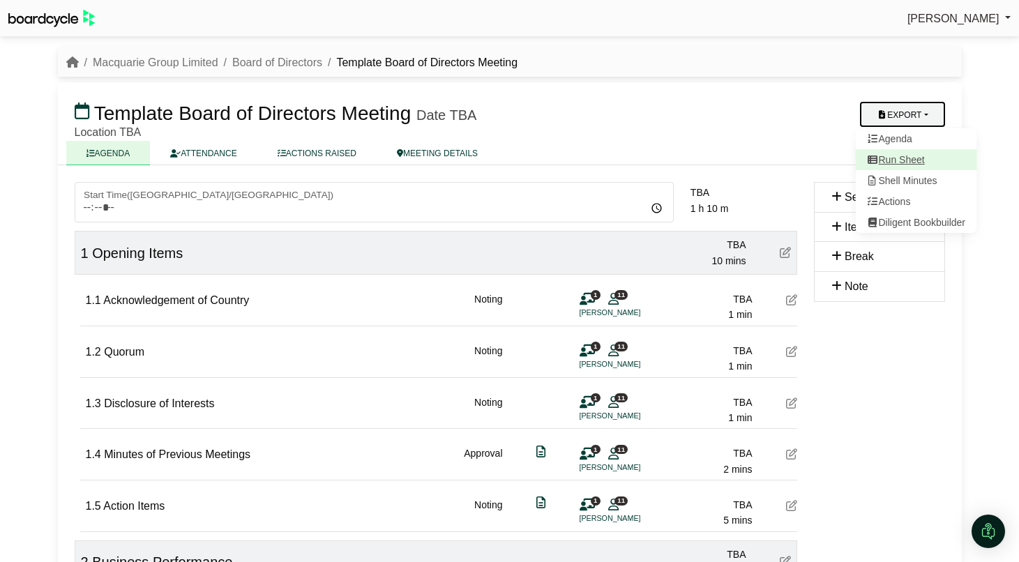
click at [922, 162] on link "Run Sheet" at bounding box center [915, 159] width 121 height 21
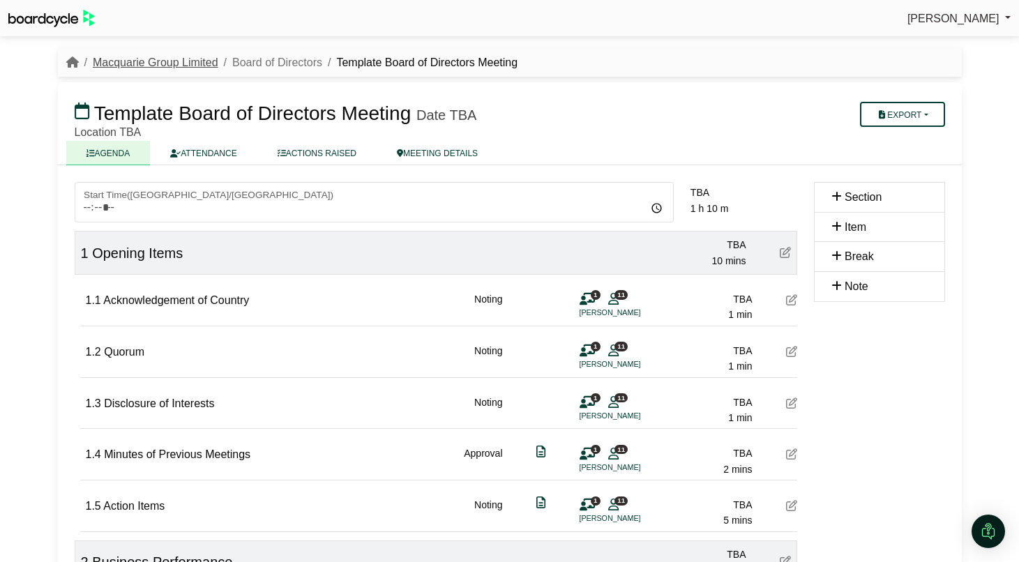
click at [161, 59] on link "Macquarie Group Limited" at bounding box center [156, 62] width 126 height 12
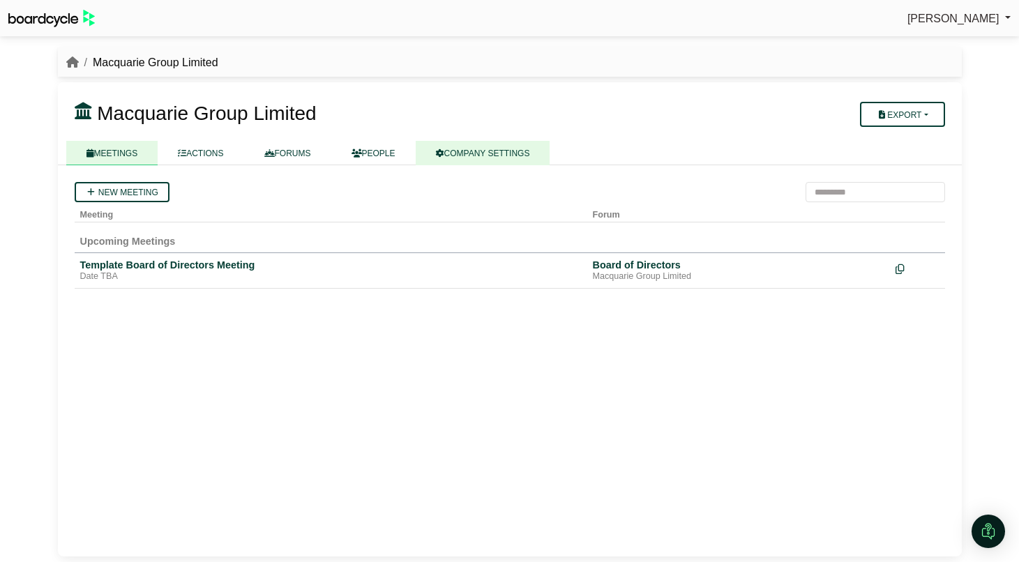
click at [523, 157] on link "COMPANY SETTINGS" at bounding box center [483, 153] width 135 height 24
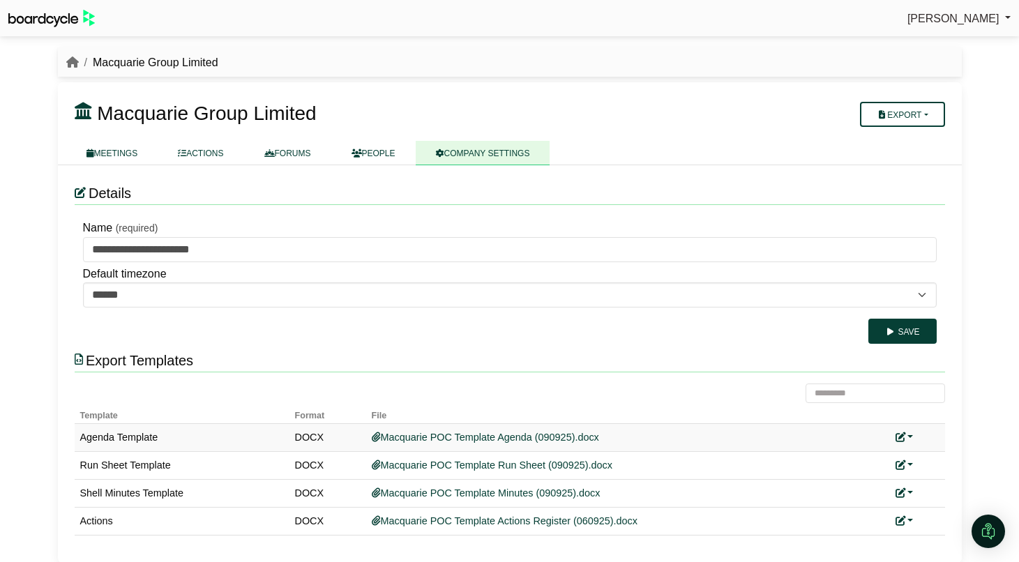
click at [911, 439] on link at bounding box center [904, 437] width 18 height 11
click at [897, 457] on link "Replace custom template" at bounding box center [842, 457] width 142 height 26
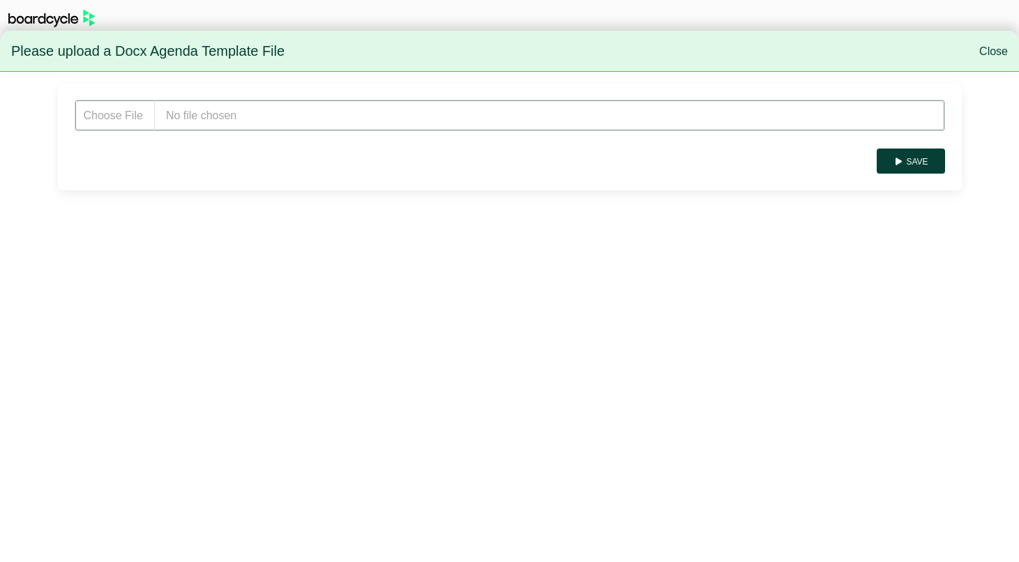
click at [271, 115] on input "file" at bounding box center [510, 115] width 870 height 31
click at [264, 114] on input "file" at bounding box center [510, 115] width 870 height 31
type input "**********"
click at [906, 162] on button "Save" at bounding box center [910, 161] width 68 height 25
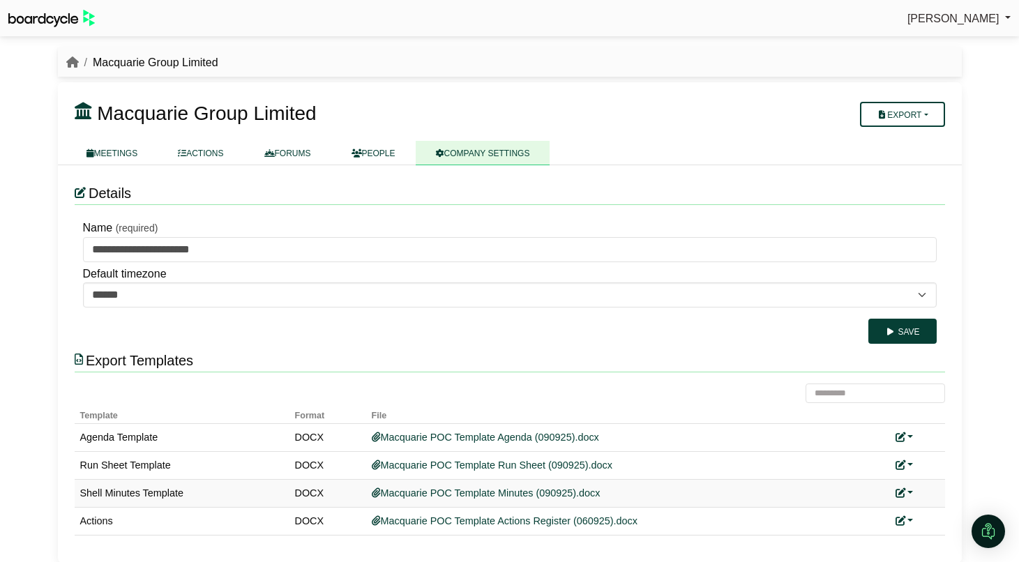
click at [909, 491] on link at bounding box center [904, 492] width 18 height 11
click at [893, 511] on link "Replace custom template" at bounding box center [842, 513] width 142 height 26
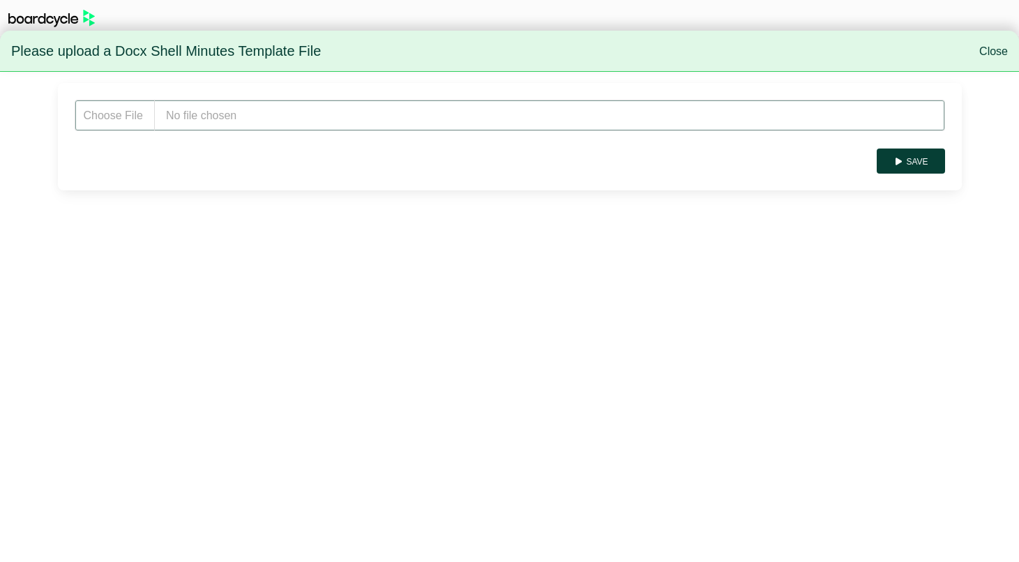
click at [180, 126] on input "file" at bounding box center [510, 115] width 870 height 31
type input "**********"
click at [911, 160] on button "Save" at bounding box center [910, 161] width 68 height 25
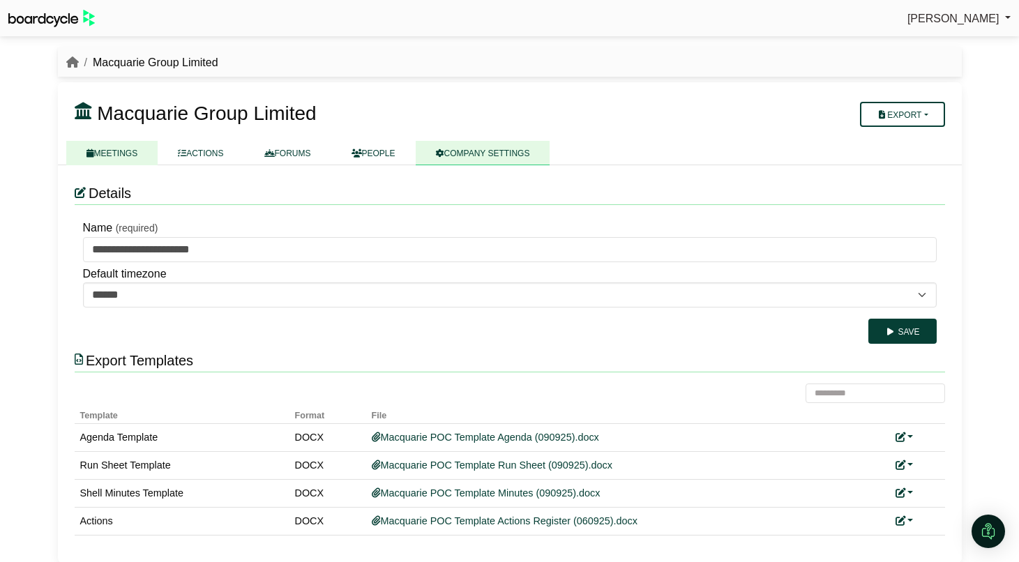
click at [114, 158] on link "MEETINGS" at bounding box center [112, 153] width 92 height 24
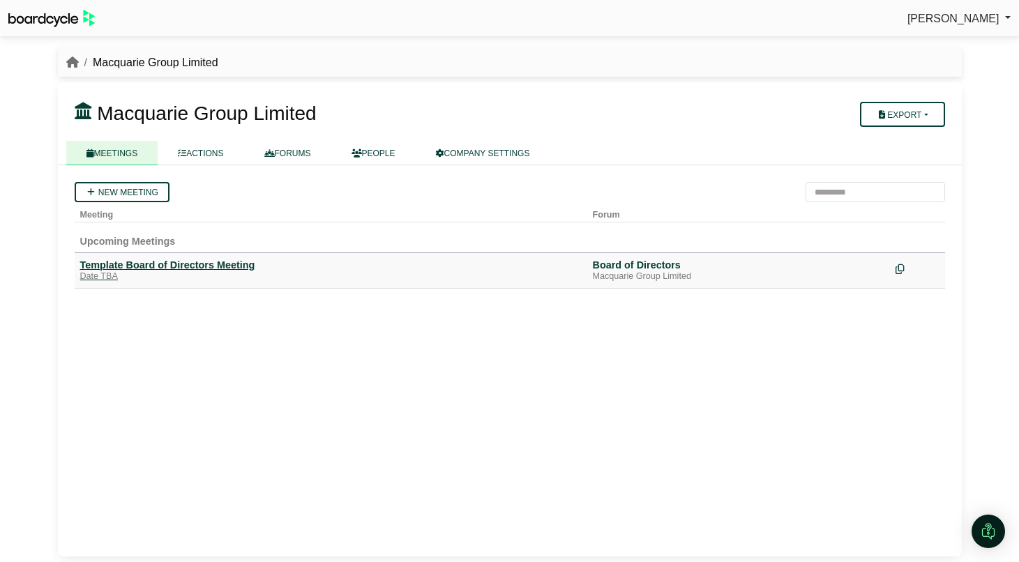
click at [222, 261] on div "Template Board of Directors Meeting" at bounding box center [330, 265] width 501 height 13
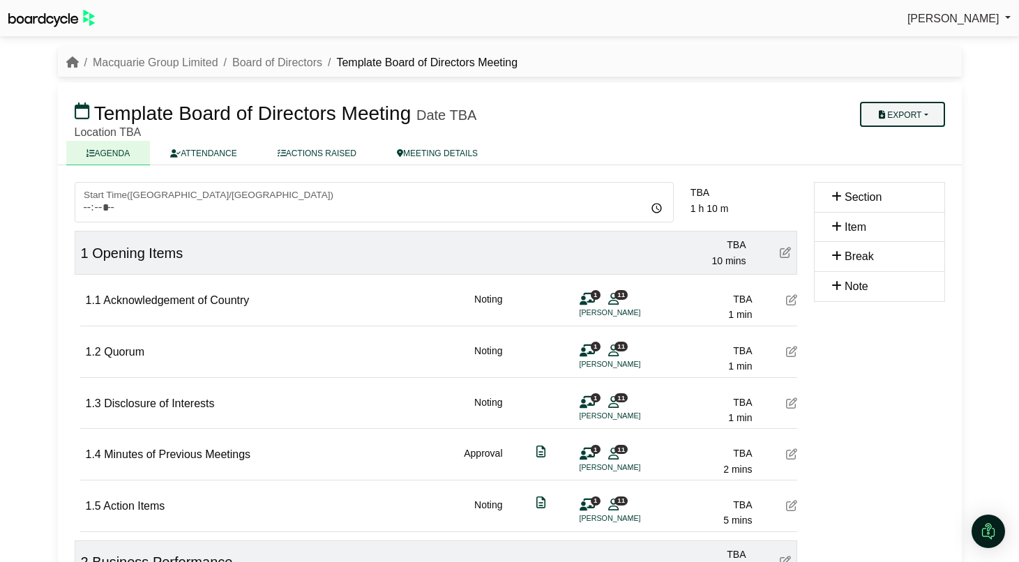
click at [921, 121] on button "Export" at bounding box center [902, 114] width 84 height 25
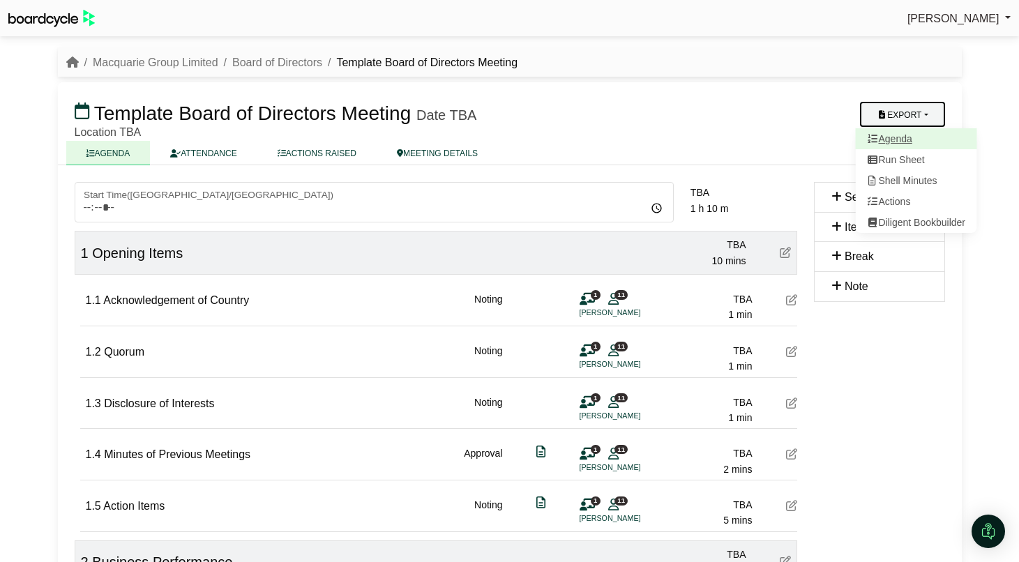
click at [906, 139] on link "Agenda" at bounding box center [915, 138] width 121 height 21
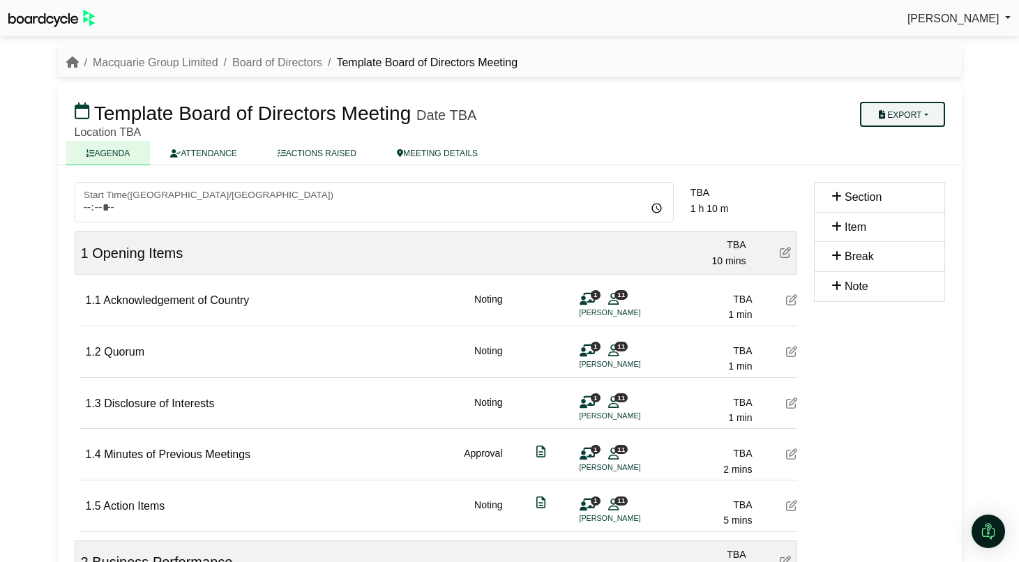
click at [910, 122] on button "Export" at bounding box center [902, 114] width 84 height 25
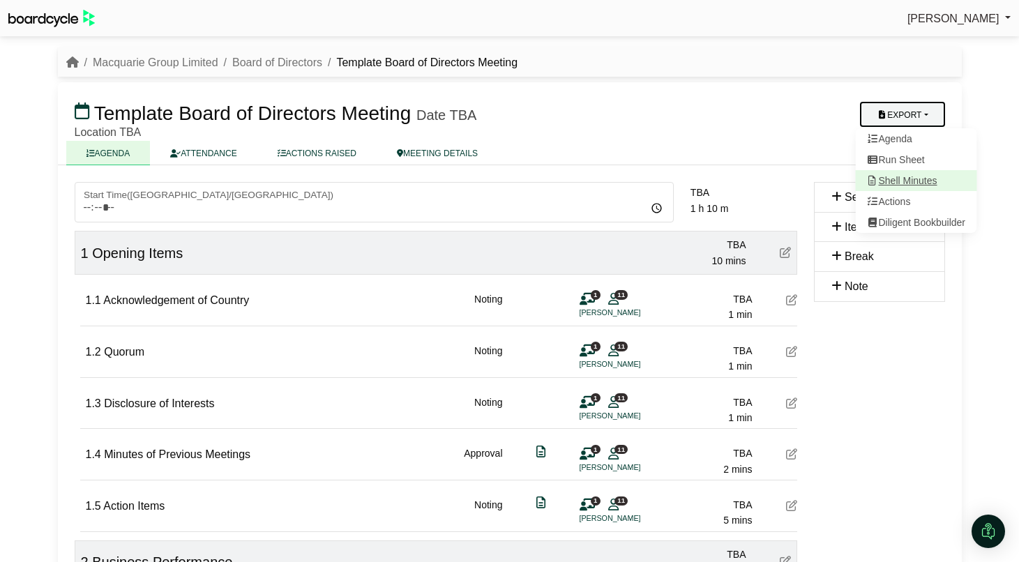
click at [910, 183] on link "Shell Minutes" at bounding box center [915, 180] width 121 height 21
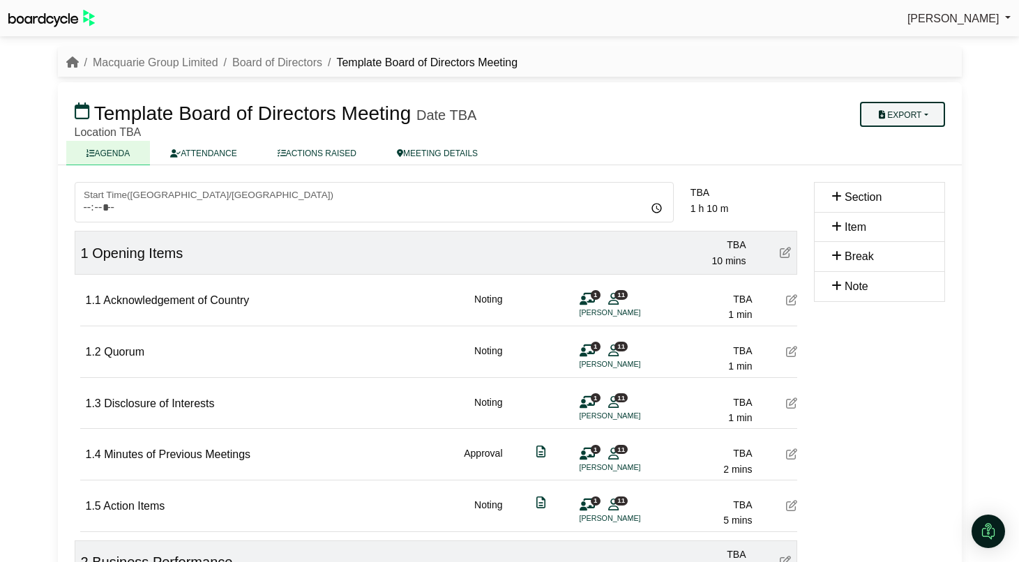
click at [926, 119] on button "Export" at bounding box center [902, 114] width 84 height 25
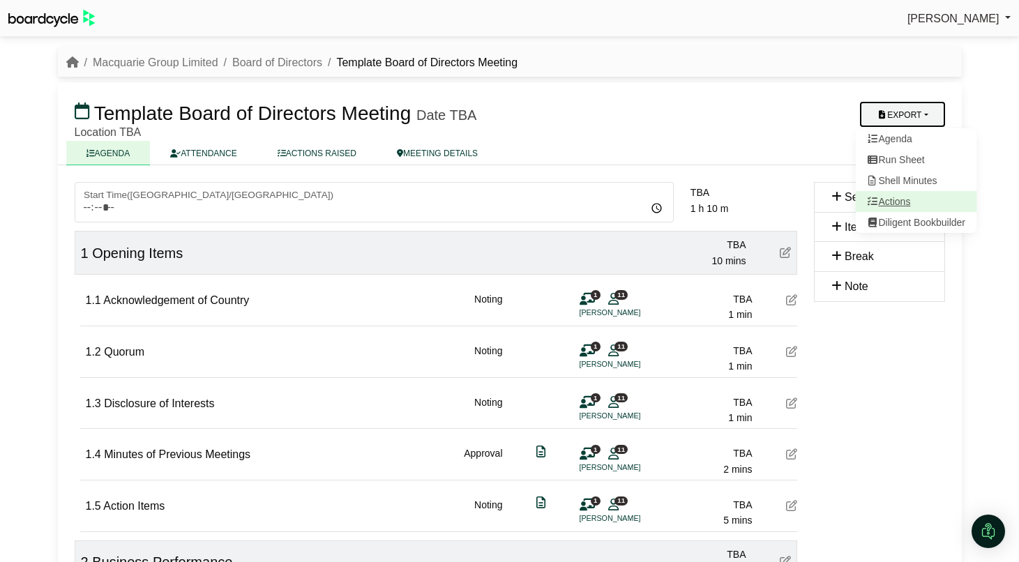
click at [902, 197] on link "Actions" at bounding box center [915, 201] width 121 height 21
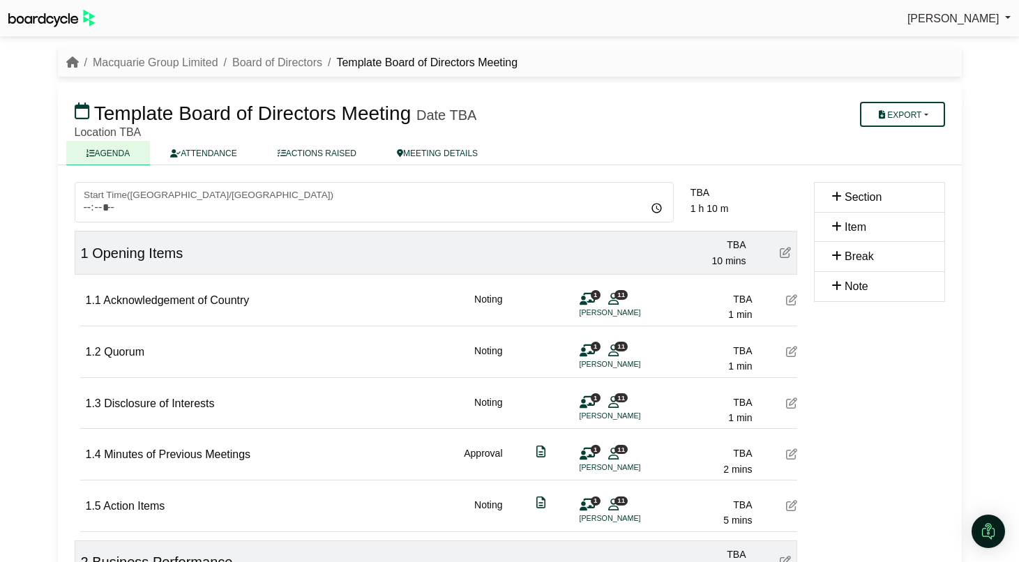
click at [971, 248] on div "Richard Conway Sign Out Macquarie Group Limited Board of Directors Template Boa…" at bounding box center [509, 281] width 1019 height 562
